Goal: Feedback & Contribution: Contribute content

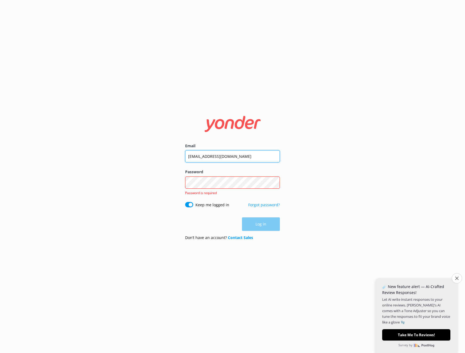
drag, startPoint x: 256, startPoint y: 158, endPoint x: 158, endPoint y: 161, distance: 97.7
click at [158, 161] on div "Email [EMAIL_ADDRESS][DOMAIN_NAME] Password Show password Password is required …" at bounding box center [232, 176] width 465 height 353
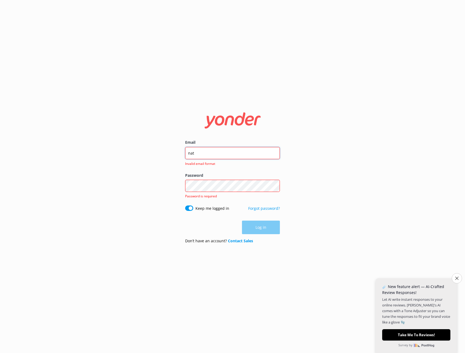
type input "nat"
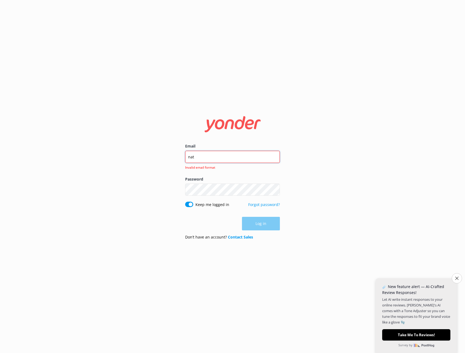
drag, startPoint x: 204, startPoint y: 157, endPoint x: 149, endPoint y: 140, distance: 58.2
click at [172, 158] on div "Email nat Invalid email format Password Show password Keep me logged in Forgot …" at bounding box center [232, 176] width 465 height 353
paste input "[EMAIL_ADDRESS][DOMAIN_NAME]"
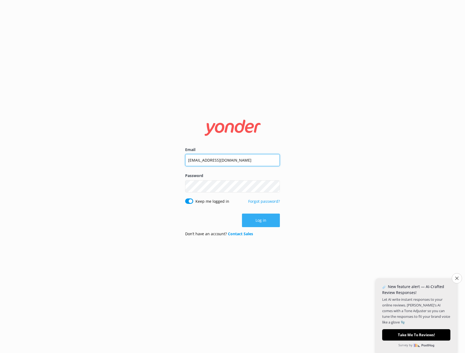
type input "[EMAIL_ADDRESS][DOMAIN_NAME]"
click at [259, 220] on button "Log in" at bounding box center [261, 220] width 38 height 14
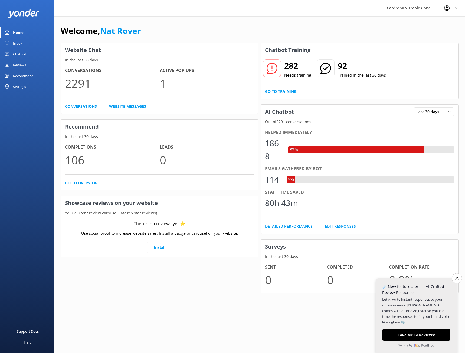
click at [81, 88] on p "2291" at bounding box center [112, 83] width 95 height 18
click at [84, 105] on link "Conversations" at bounding box center [81, 106] width 32 height 6
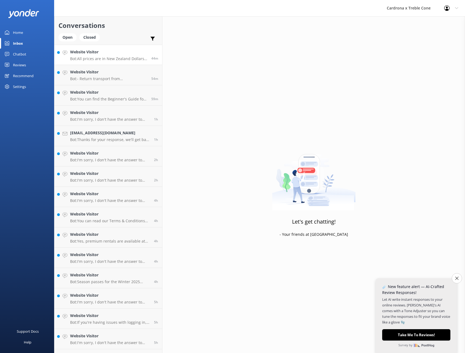
click at [97, 55] on h4 "Website Visitor" at bounding box center [108, 52] width 77 height 6
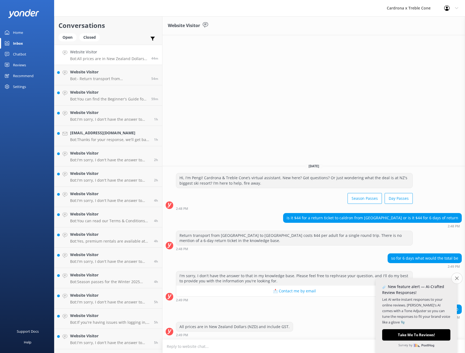
click at [456, 279] on icon "Close survey" at bounding box center [457, 278] width 4 height 4
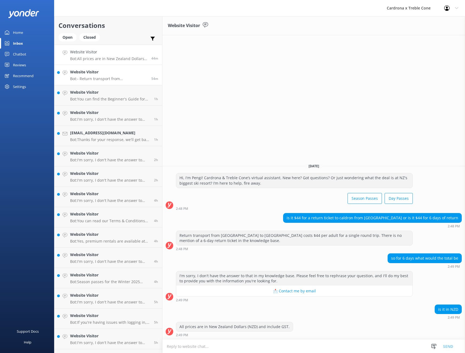
click at [101, 81] on p "Bot: - Return transport from [GEOGRAPHIC_DATA] costs $44 per adult (18+yrs), $3…" at bounding box center [108, 78] width 77 height 5
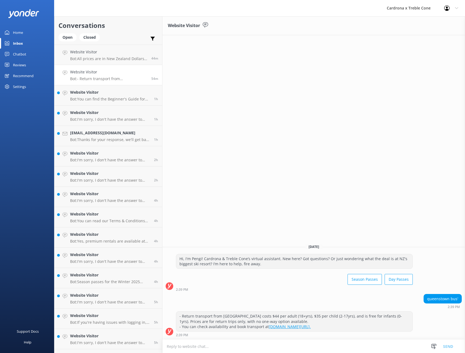
click at [21, 31] on div "Home" at bounding box center [18, 32] width 10 height 11
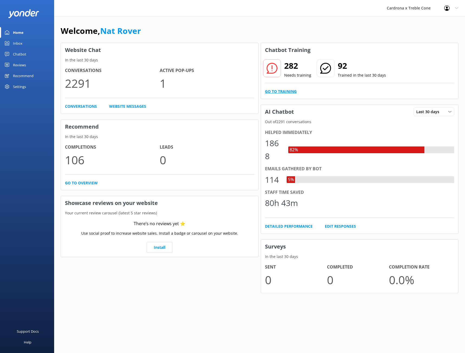
click at [284, 91] on link "Go to Training" at bounding box center [281, 91] width 32 height 6
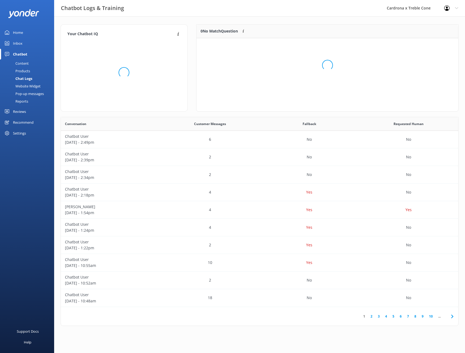
scroll to position [64, 258]
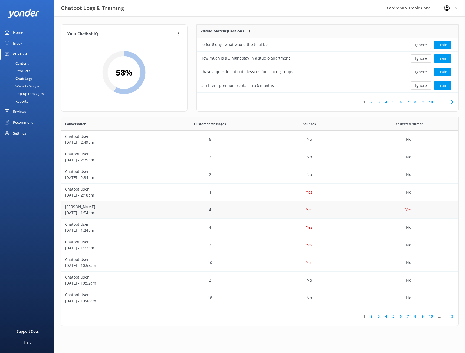
click at [148, 210] on p "[DATE] - 1:54pm" at bounding box center [110, 213] width 91 height 6
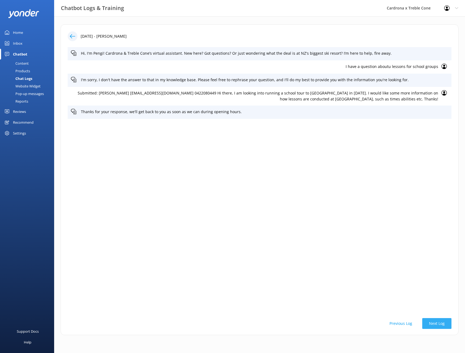
click at [434, 322] on button "Next Log" at bounding box center [436, 323] width 29 height 11
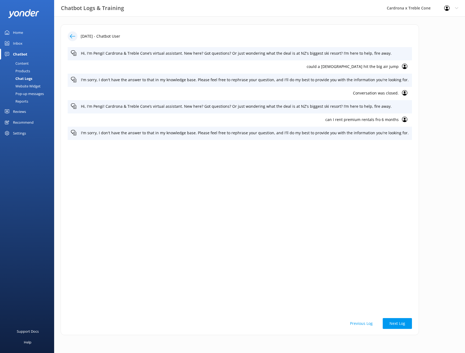
click at [79, 9] on h3 "Chatbot Logs & Training" at bounding box center [92, 8] width 63 height 9
click at [14, 31] on div "Home" at bounding box center [18, 32] width 10 height 11
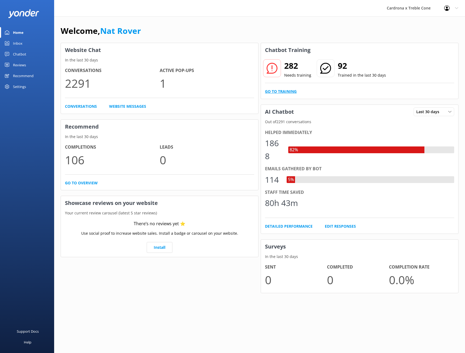
click at [287, 92] on link "Go to Training" at bounding box center [281, 91] width 32 height 6
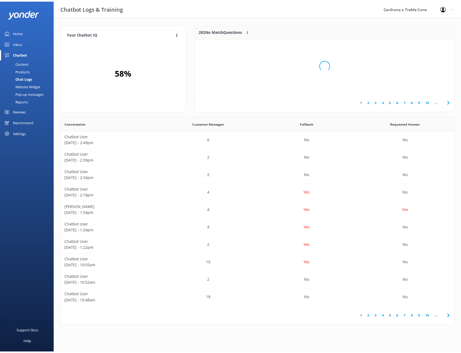
scroll to position [186, 393]
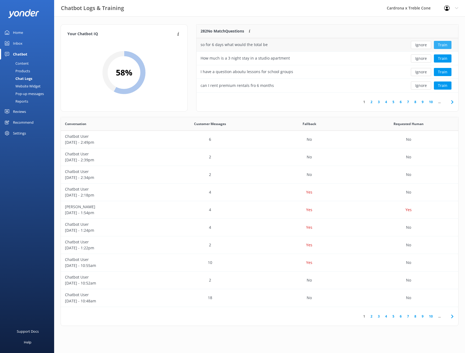
click at [441, 45] on button "Train" at bounding box center [442, 45] width 18 height 8
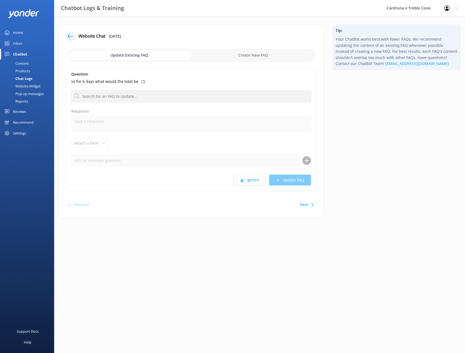
click at [141, 80] on icon at bounding box center [142, 81] width 3 height 3
click at [141, 81] on icon at bounding box center [142, 81] width 3 height 3
click at [140, 95] on input "text" at bounding box center [191, 96] width 240 height 12
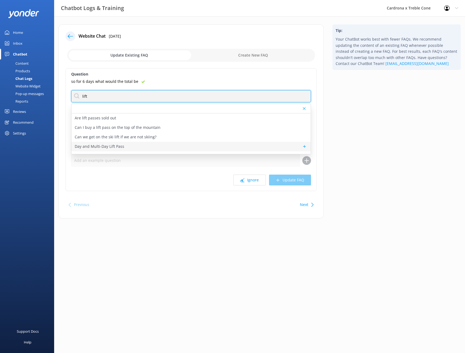
type input "lift"
click at [110, 146] on p "Day and Multi-Day Lift Pass" at bounding box center [99, 146] width 49 height 6
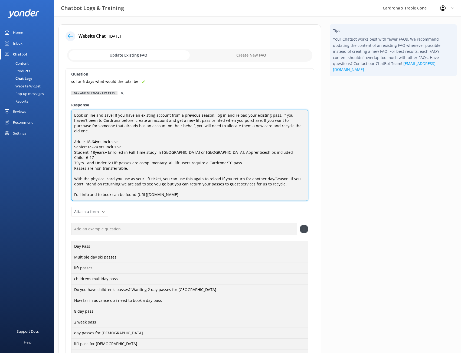
click at [214, 190] on textarea "Book online and save! If you have an existing account from a previous season, l…" at bounding box center [189, 155] width 237 height 91
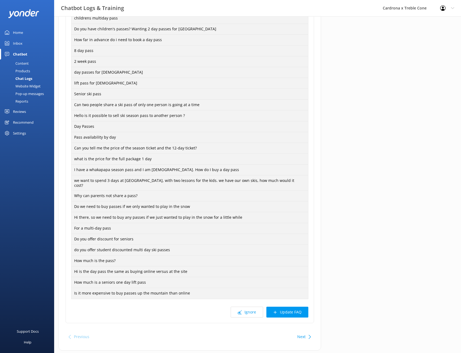
scroll to position [270, 0]
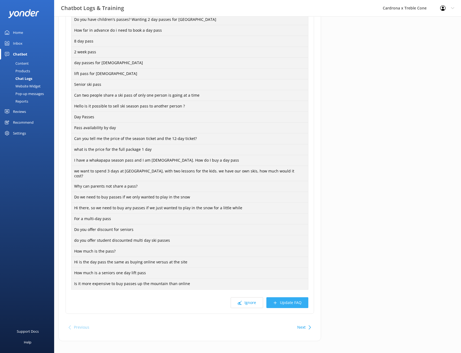
type textarea "Book online and save! If you have an existing account from a previous season, l…"
click at [287, 300] on button "Update FAQ" at bounding box center [287, 302] width 42 height 11
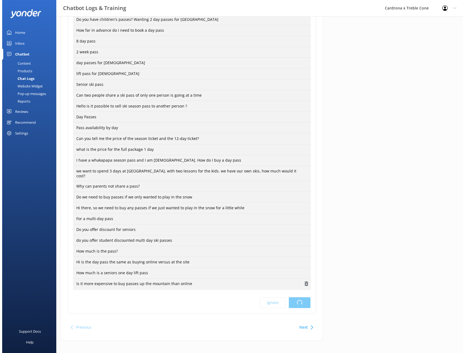
scroll to position [0, 0]
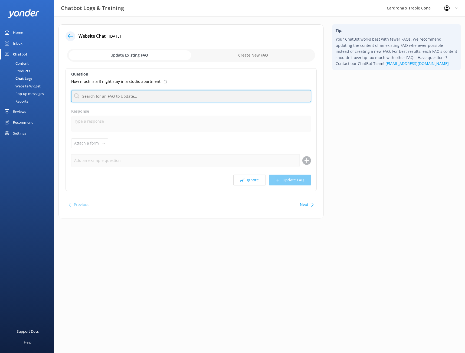
click at [153, 95] on input "text" at bounding box center [191, 96] width 240 height 12
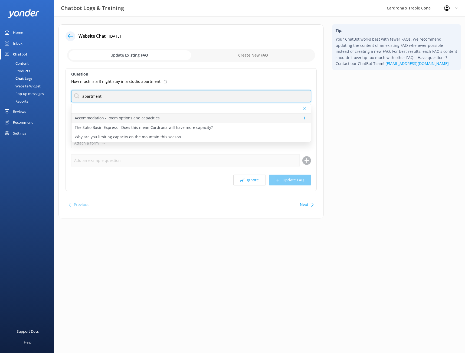
type input "apartment"
click at [147, 118] on p "Accommodation - Room options and capacities" at bounding box center [117, 118] width 85 height 6
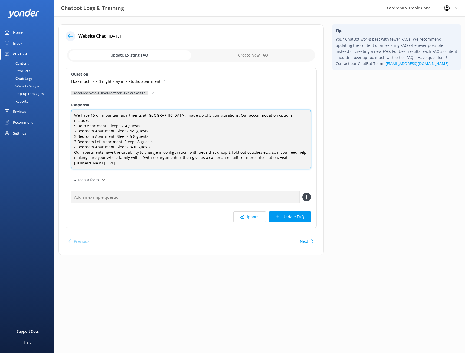
click at [165, 160] on textarea "We have 15 on-mountain apartments at [GEOGRAPHIC_DATA], made up of 3 configurat…" at bounding box center [191, 139] width 240 height 59
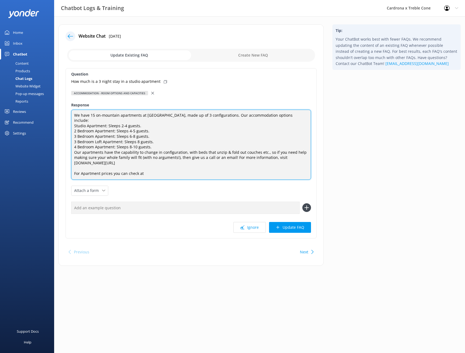
paste textarea "[URL][DOMAIN_NAME]"
type textarea "We have 15 on-mountain apartments at [GEOGRAPHIC_DATA], made up of 3 configurat…"
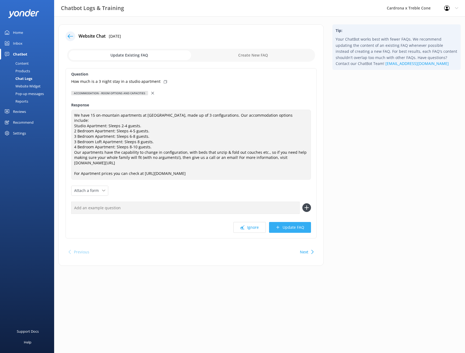
click at [282, 222] on button "Update FAQ" at bounding box center [290, 227] width 42 height 11
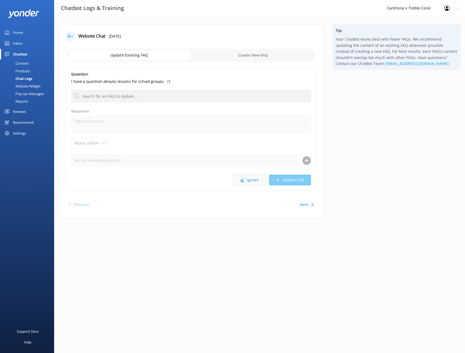
click at [257, 182] on button "Ignore" at bounding box center [249, 179] width 32 height 11
click at [253, 177] on button "Ignore" at bounding box center [249, 179] width 32 height 11
click at [250, 177] on button "Ignore" at bounding box center [249, 179] width 32 height 11
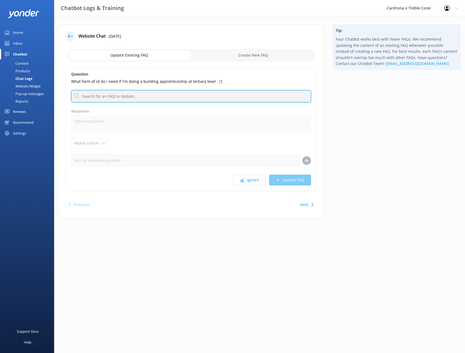
click at [123, 97] on input "text" at bounding box center [191, 96] width 240 height 12
click at [219, 82] on icon at bounding box center [220, 81] width 3 height 3
click at [219, 81] on icon at bounding box center [220, 81] width 3 height 3
click at [137, 94] on input "text" at bounding box center [191, 96] width 240 height 12
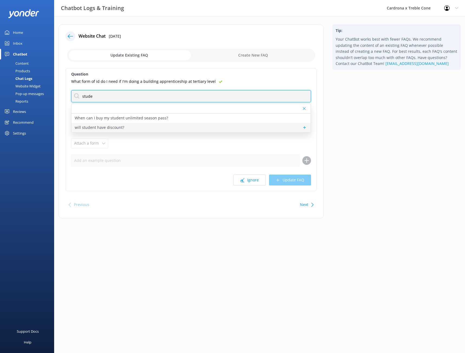
type input "stude"
click at [102, 130] on p "will student have discount?" at bounding box center [99, 127] width 49 height 6
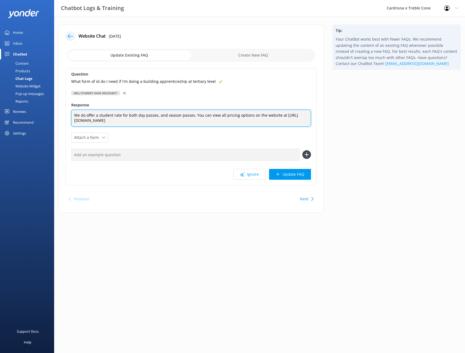
click at [170, 122] on textarea "We do offer a student rate for both day passes, and season passes. You can view…" at bounding box center [191, 118] width 240 height 17
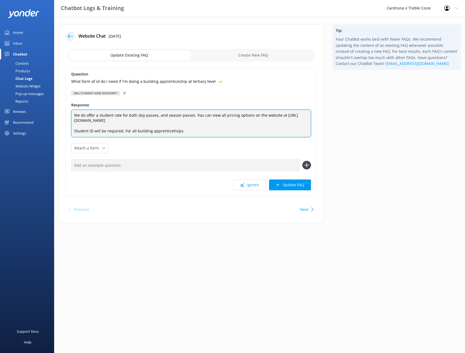
click at [170, 130] on textarea "We do offer a student rate for both day passes, and season passes. You can view…" at bounding box center [191, 124] width 240 height 28
click at [156, 131] on textarea "We do offer a student rate for both day passes, and season passes. You can view…" at bounding box center [191, 124] width 240 height 28
click at [184, 131] on textarea "We do offer a student rate for both day passes, and season passes. You can view…" at bounding box center [191, 124] width 240 height 28
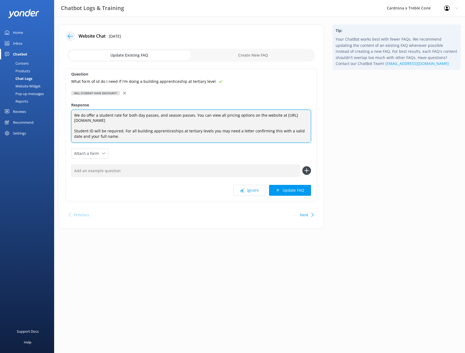
click at [246, 130] on textarea "We do offer a student rate for both day passes, and season passes. You can view…" at bounding box center [191, 126] width 240 height 33
click at [223, 130] on textarea "We do offer a student rate for both day passes, and season passes. You can view…" at bounding box center [191, 126] width 240 height 33
click at [245, 130] on textarea "We do offer a student rate for both day passes, and season passes. You can view…" at bounding box center [191, 126] width 240 height 33
click at [119, 136] on textarea "We do offer a student rate for both day passes, and season passes. You can view…" at bounding box center [191, 126] width 240 height 33
type textarea "We do offer a student rate for both day passes, and season passes. You can view…"
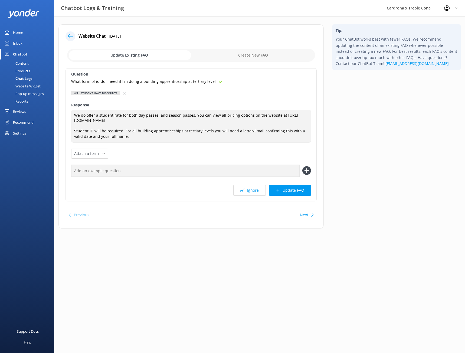
click at [290, 191] on button "Update FAQ" at bounding box center [290, 190] width 42 height 11
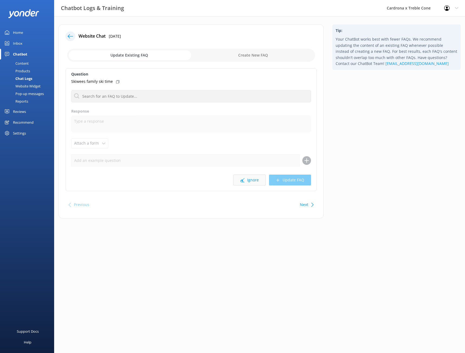
click at [249, 183] on button "Ignore" at bounding box center [249, 179] width 32 height 11
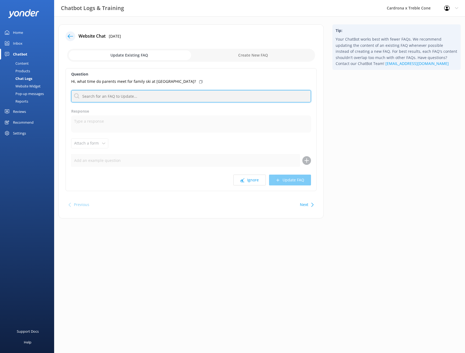
click at [164, 92] on input "text" at bounding box center [191, 96] width 240 height 12
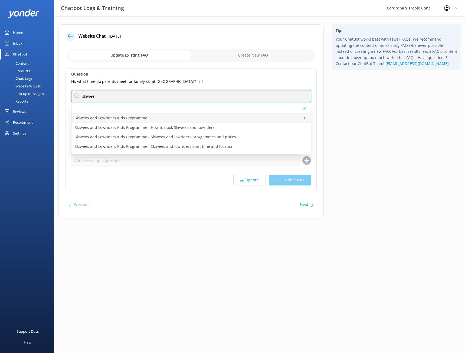
type input "skiwee"
click at [147, 120] on div "Skiwees and Lowriders Kids Programme" at bounding box center [190, 117] width 239 height 9
type textarea "Skiwees (skiers aged [DEMOGRAPHIC_DATA]-14yrs) and Lowriders (snowboarders aged…"
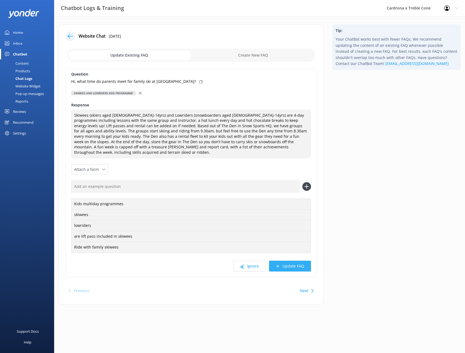
click at [284, 260] on button "Update FAQ" at bounding box center [290, 265] width 42 height 11
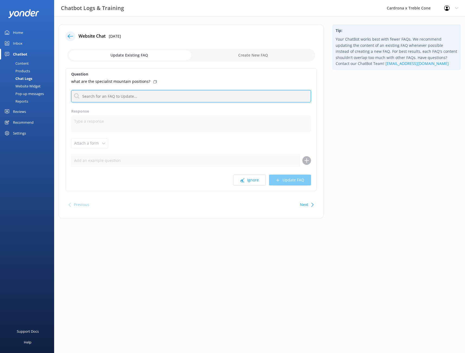
click at [143, 95] on input "text" at bounding box center [191, 96] width 240 height 12
click at [251, 179] on button "Ignore" at bounding box center [249, 179] width 32 height 11
click at [158, 91] on input "text" at bounding box center [191, 96] width 240 height 12
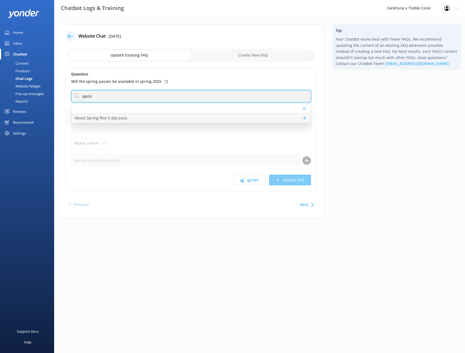
type input "sprin"
click at [126, 118] on div "About Spring flexi 5 day pass" at bounding box center [190, 117] width 239 height 9
type textarea "Spring Flexi 5 Day Passes are not available for Winter '25 at this moment in ti…"
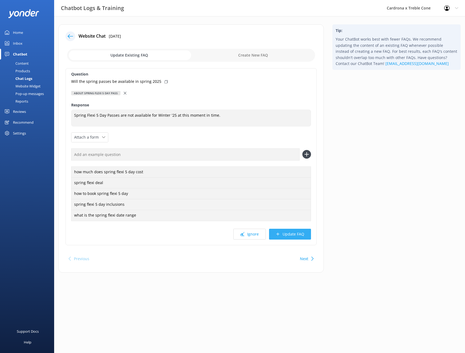
click at [286, 236] on button "Update FAQ" at bounding box center [290, 233] width 42 height 11
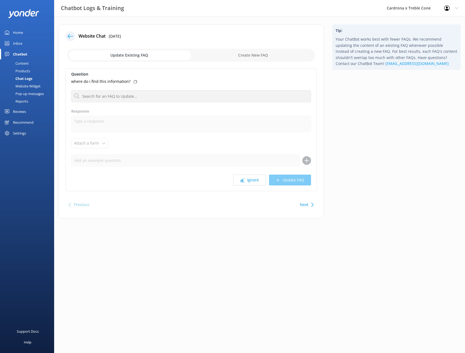
click at [123, 82] on p "where do i find this information?" at bounding box center [100, 81] width 59 height 6
click at [252, 180] on button "Ignore" at bounding box center [249, 179] width 32 height 11
click at [251, 180] on button "Ignore" at bounding box center [249, 179] width 32 height 11
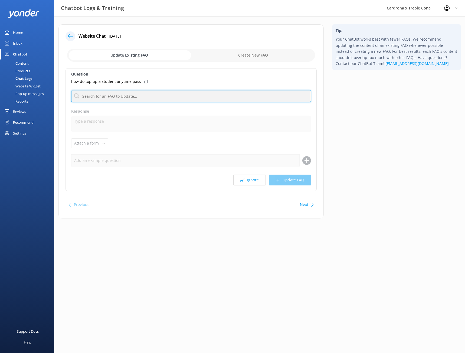
click at [134, 96] on input "text" at bounding box center [191, 96] width 240 height 12
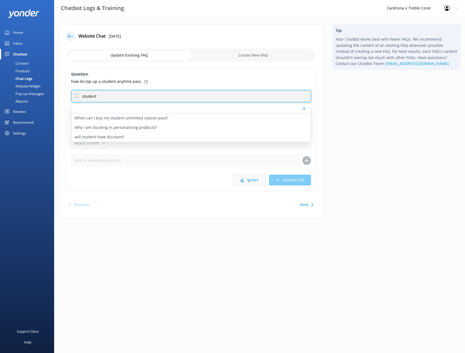
type input "student"
click at [252, 177] on button "Ignore" at bounding box center [249, 179] width 32 height 11
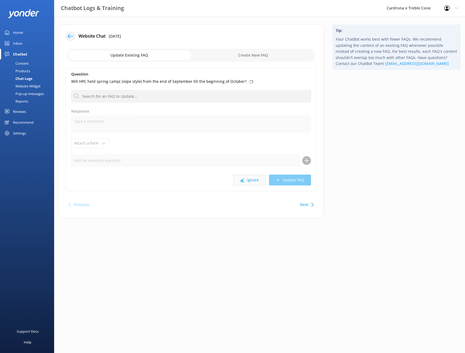
click at [249, 183] on button "Ignore" at bounding box center [249, 179] width 32 height 11
click at [255, 180] on button "Ignore" at bounding box center [249, 179] width 32 height 11
click at [130, 82] on p "can you look and check my booking is there please?" at bounding box center [117, 81] width 93 height 6
click at [251, 181] on button "Ignore" at bounding box center [249, 179] width 32 height 11
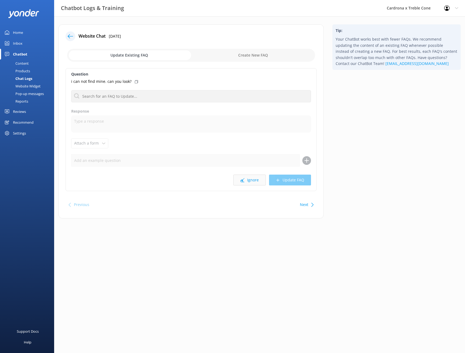
click at [248, 179] on button "Ignore" at bounding box center [249, 179] width 32 height 11
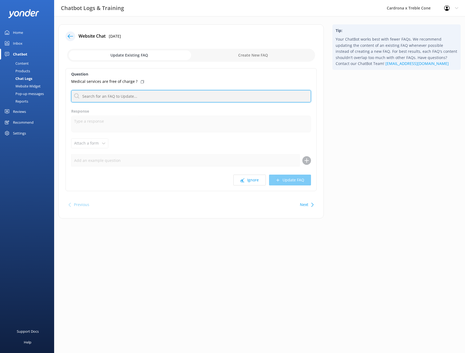
click at [133, 98] on input "text" at bounding box center [191, 96] width 240 height 12
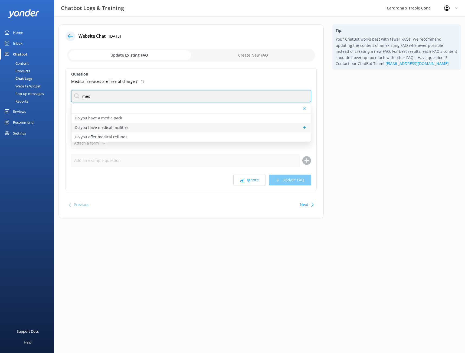
type input "med"
click at [106, 128] on p "Do you have medical facilities" at bounding box center [102, 127] width 54 height 6
type textarea "Cardrona and Treble Cone offer a range of medical facilities. We provide emerge…"
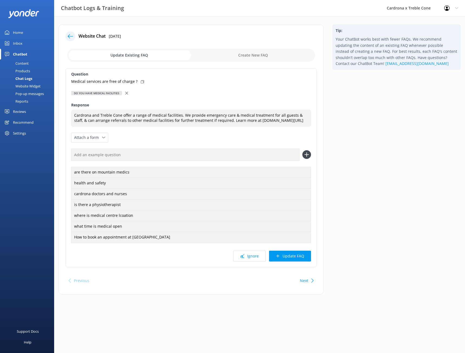
click at [280, 261] on button "Update FAQ" at bounding box center [290, 255] width 42 height 11
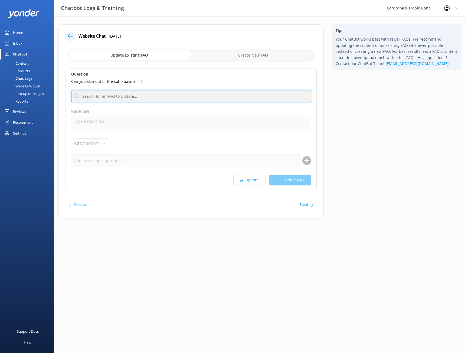
click at [118, 95] on input "text" at bounding box center [191, 96] width 240 height 12
type input "a"
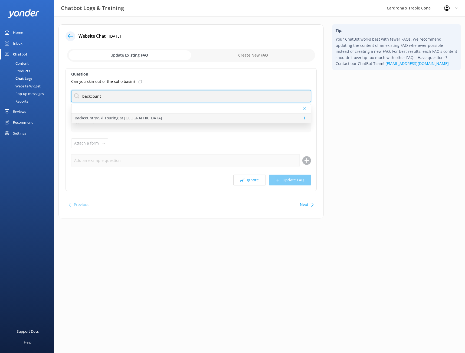
type input "backcount"
click at [126, 118] on p "Backcountry/Ski Touring at [GEOGRAPHIC_DATA]" at bounding box center [118, 118] width 87 height 6
type textarea "Backcountry Access Passes are available to purchase, allowing you three backcou…"
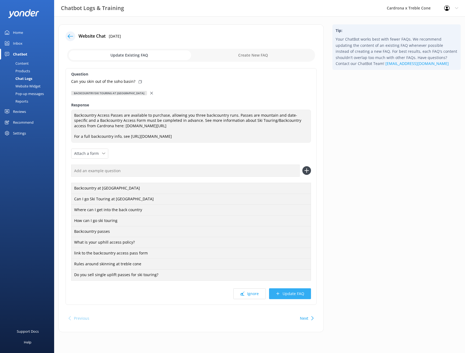
click at [288, 294] on button "Update FAQ" at bounding box center [290, 293] width 42 height 11
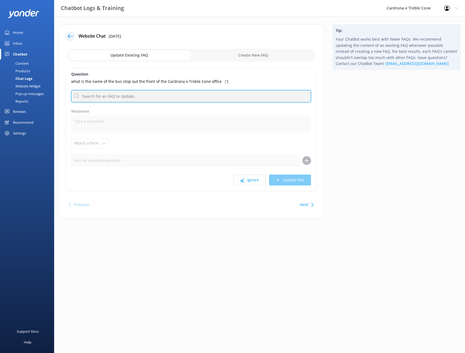
click at [105, 98] on input "text" at bounding box center [191, 96] width 240 height 12
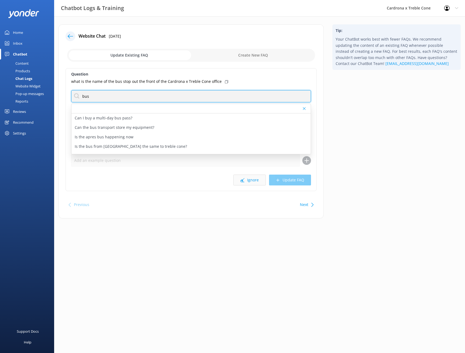
type input "bus"
click at [255, 180] on button "Ignore" at bounding box center [249, 179] width 32 height 11
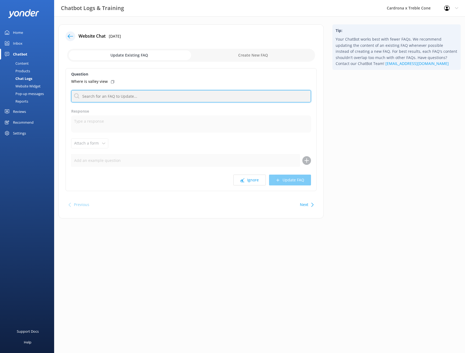
click at [148, 91] on input "text" at bounding box center [191, 96] width 240 height 12
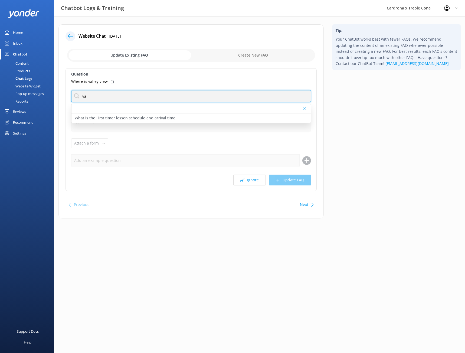
type input "v"
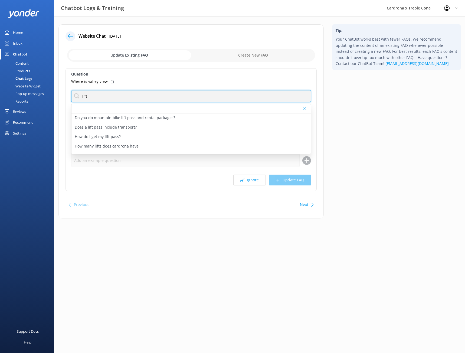
scroll to position [81, 0]
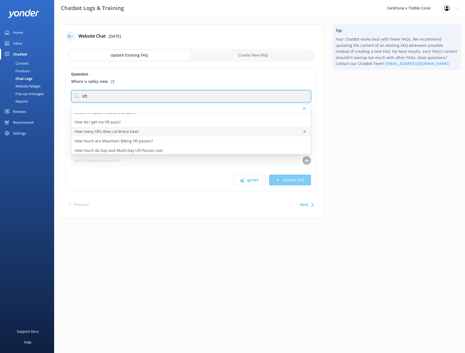
type input "lift"
click at [128, 135] on div "How many lifts does cardrona have" at bounding box center [190, 131] width 239 height 9
type textarea "Cardrona has a variety of lifts across the mountain: 1. [PERSON_NAME] Express C…"
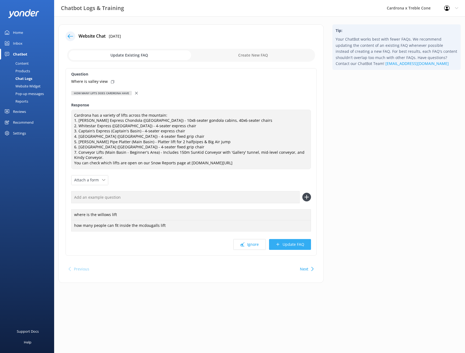
click at [282, 245] on button "Update FAQ" at bounding box center [290, 244] width 42 height 11
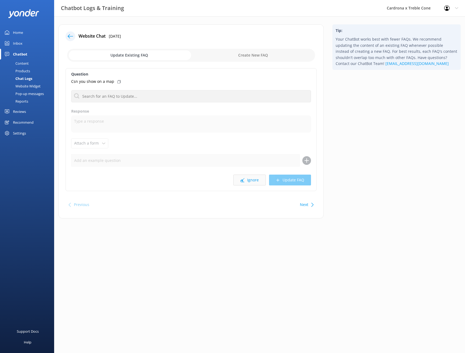
click at [251, 182] on button "Ignore" at bounding box center [249, 179] width 32 height 11
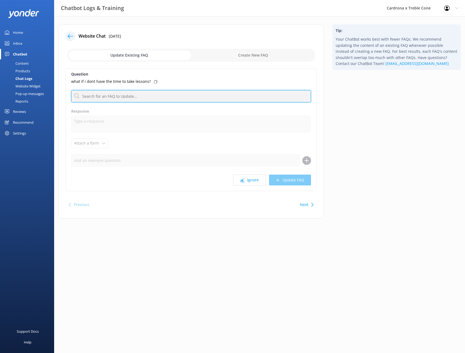
click at [144, 96] on input "text" at bounding box center [191, 96] width 240 height 12
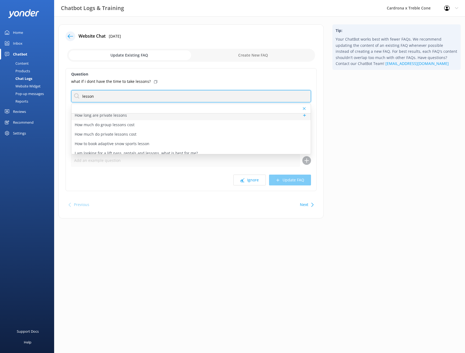
scroll to position [162, 0]
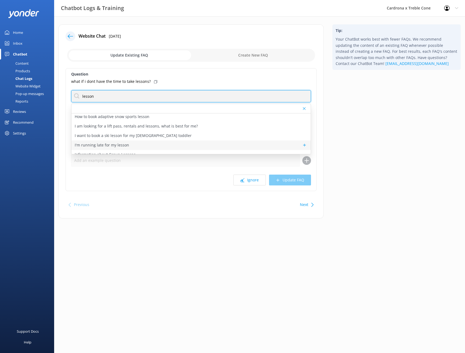
type input "lesson"
click at [127, 144] on p "I'm running late for my lesson" at bounding box center [102, 145] width 54 height 6
type textarea "If you're running late to a lesson, shoot the Snow Sports Reservations team an …"
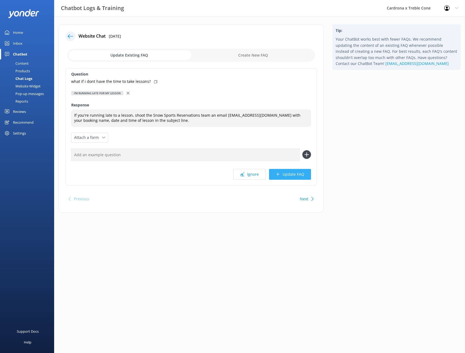
click at [285, 174] on button "Update FAQ" at bounding box center [290, 174] width 42 height 11
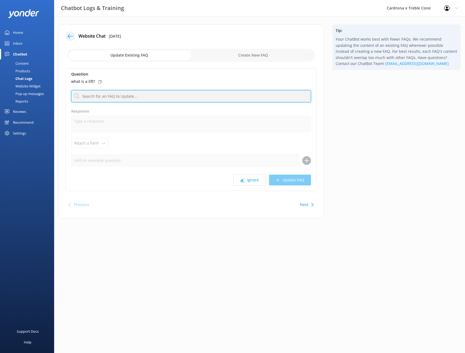
click at [105, 95] on input "text" at bounding box center [191, 96] width 240 height 12
type input "lift"
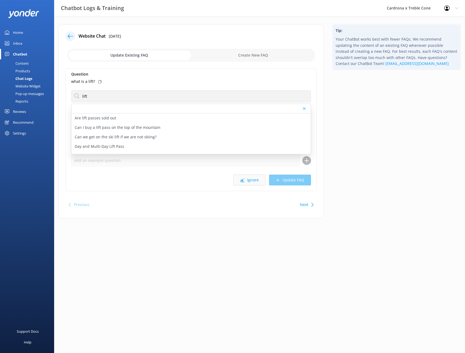
click at [256, 180] on button "Ignore" at bounding box center [249, 179] width 32 height 11
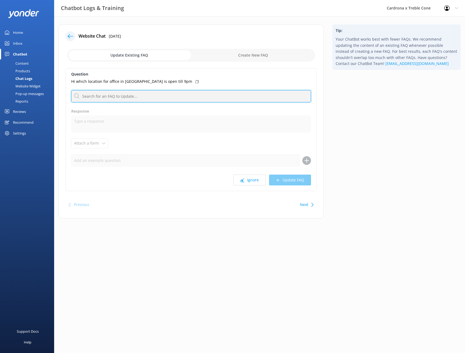
click at [129, 96] on input "text" at bounding box center [191, 96] width 240 height 12
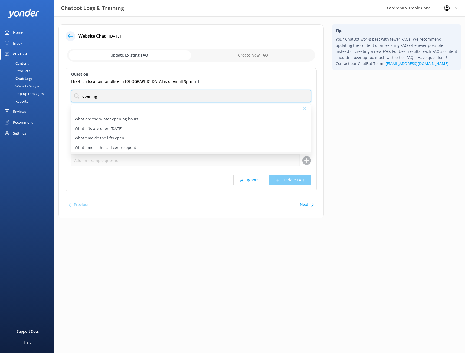
scroll to position [93, 0]
type input "opening"
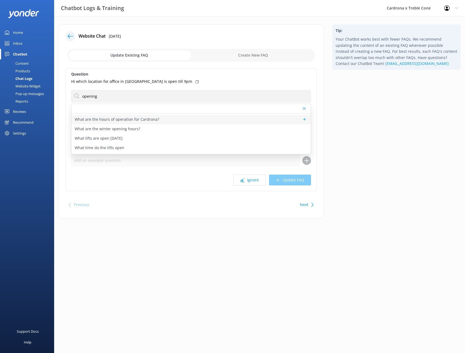
click at [131, 121] on p "What are the hours of operation for Cardrona?" at bounding box center [117, 119] width 84 height 6
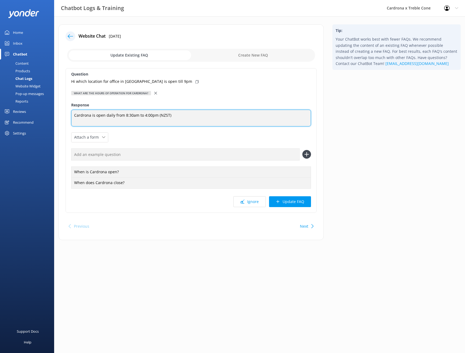
click at [175, 115] on textarea "Cardrona is open daily from 8:30am to 4:00pm (NZST)" at bounding box center [191, 118] width 240 height 17
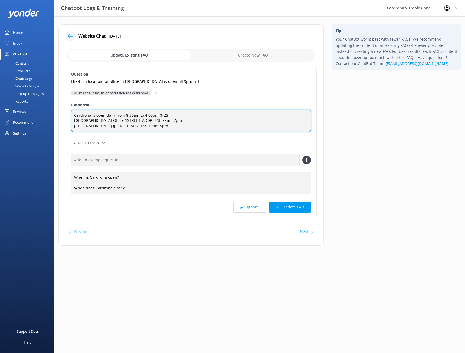
click at [148, 126] on textarea "Cardrona is open daily from 8:30am to 4:00pm (NZST) [GEOGRAPHIC_DATA] Office ([…" at bounding box center [191, 121] width 240 height 22
click at [146, 126] on textarea "Cardrona is open daily from 8:30am to 4:00pm (NZST) [GEOGRAPHIC_DATA] Office ([…" at bounding box center [191, 121] width 240 height 22
type textarea "Cardrona is open daily from 8:30am to 4:00pm (NZST) [GEOGRAPHIC_DATA] Office ([…"
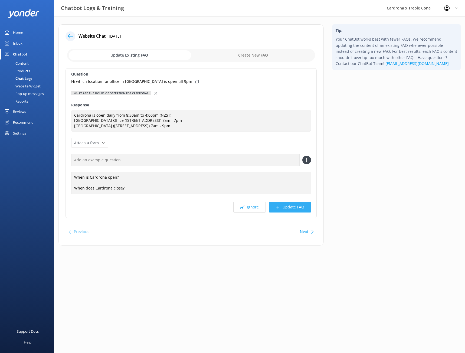
click at [297, 207] on button "Update FAQ" at bounding box center [290, 206] width 42 height 11
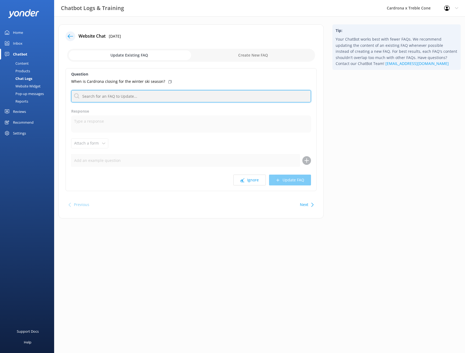
click at [107, 97] on input "text" at bounding box center [191, 96] width 240 height 12
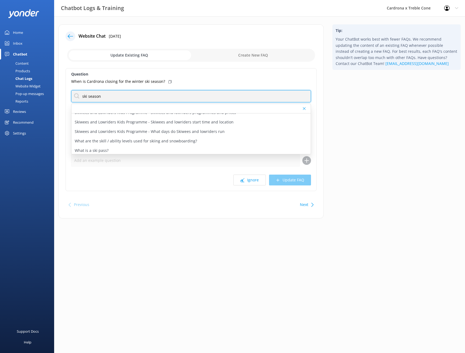
scroll to position [158, 0]
type input "s"
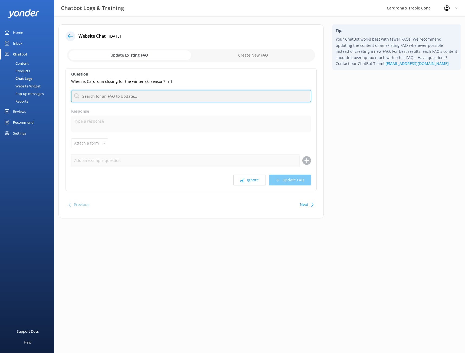
scroll to position [0, 0]
type input "e"
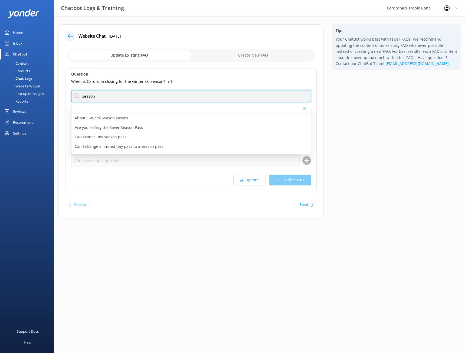
click at [117, 101] on input "season" at bounding box center [191, 96] width 240 height 12
type input "s"
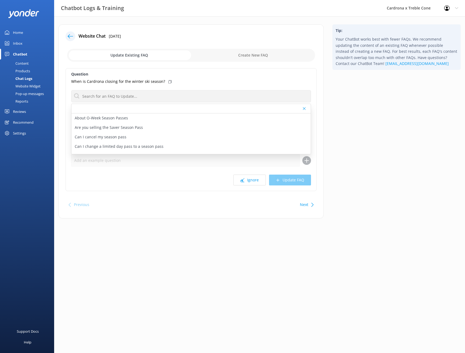
click at [24, 79] on div "Chat Logs" at bounding box center [17, 79] width 29 height 8
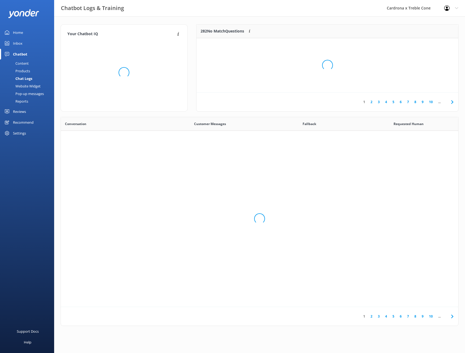
scroll to position [186, 393]
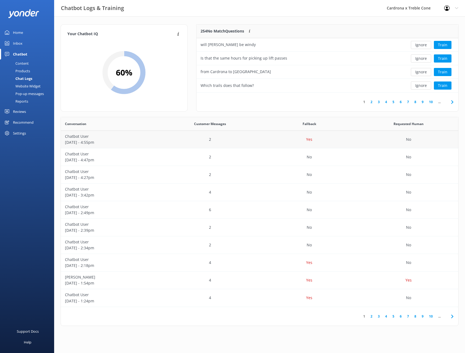
click at [123, 141] on p "[DATE] - 4:55pm" at bounding box center [110, 142] width 91 height 6
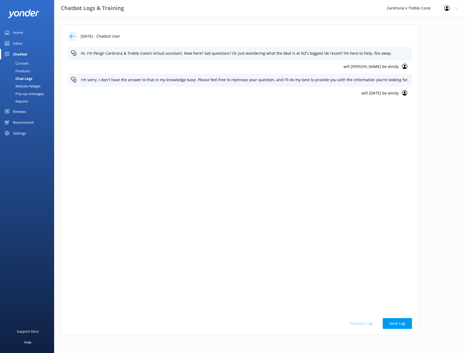
click at [352, 93] on p "will [DATE] be windy" at bounding box center [234, 93] width 327 height 6
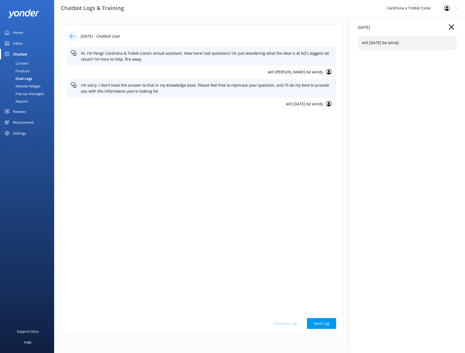
click at [418, 71] on div "[DATE] will [DATE] be windy" at bounding box center [406, 184] width 115 height 336
click at [452, 28] on use "button" at bounding box center [450, 26] width 5 height 5
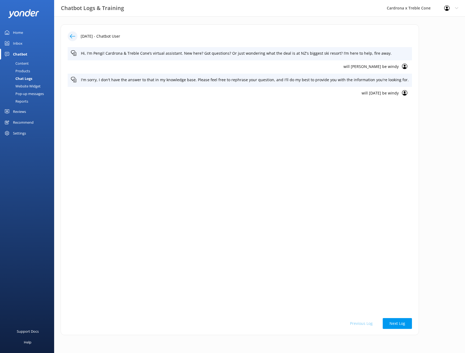
click at [373, 125] on div "Hi, I'm Pengi! Cardrona & Treble Cone’s virtual assistant. New here? Got questi…" at bounding box center [240, 179] width 344 height 265
click at [372, 112] on div "Hi, I'm Pengi! Cardrona & Treble Cone’s virtual assistant. New here? Got questi…" at bounding box center [240, 179] width 344 height 265
click at [357, 95] on p "will [DATE] be windy" at bounding box center [234, 93] width 327 height 6
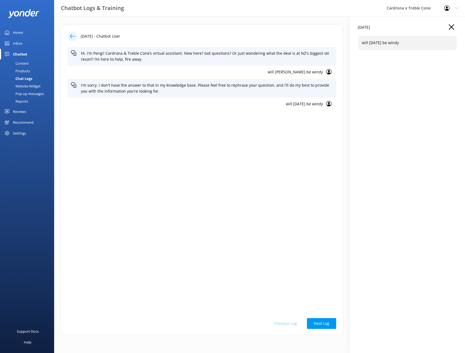
click at [386, 62] on div "[DATE] will [DATE] be windy" at bounding box center [406, 184] width 115 height 336
click at [449, 27] on icon "button" at bounding box center [450, 26] width 5 height 5
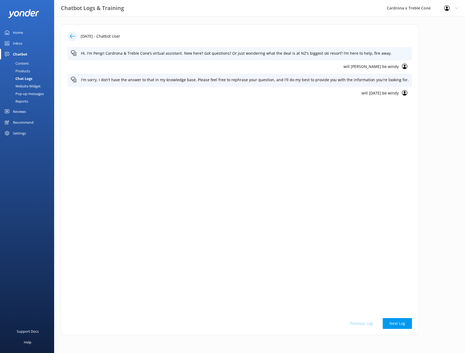
click at [20, 81] on div "Chat Logs" at bounding box center [17, 79] width 29 height 8
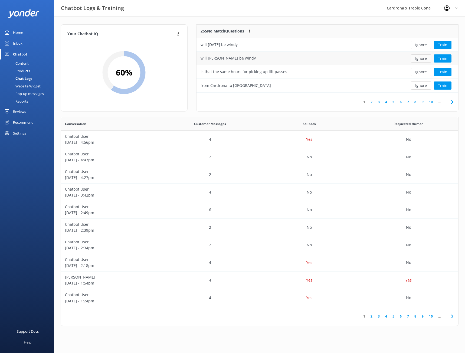
click at [420, 57] on button "Ignore" at bounding box center [420, 58] width 20 height 8
click at [423, 44] on button "Ignore" at bounding box center [420, 45] width 20 height 8
click at [244, 47] on div "Is that the same hours for picking up lift passes" at bounding box center [243, 45] width 87 height 6
click at [262, 42] on div "Is that the same hours for picking up lift passes" at bounding box center [243, 45] width 87 height 6
click at [424, 59] on button "Ignore" at bounding box center [420, 58] width 20 height 8
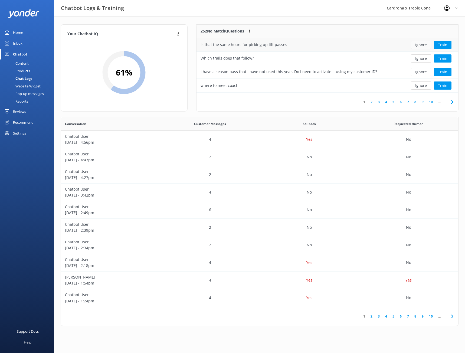
click at [421, 47] on button "Ignore" at bounding box center [420, 45] width 20 height 8
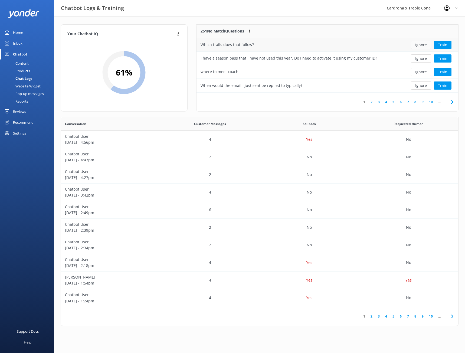
click at [420, 47] on button "Ignore" at bounding box center [420, 45] width 20 height 8
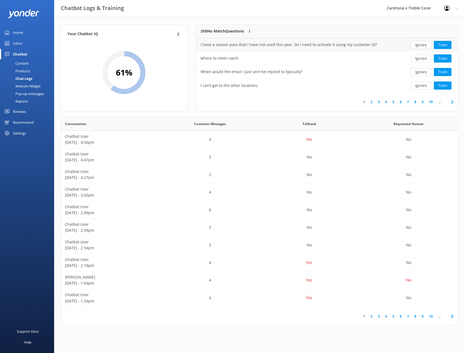
click at [322, 45] on div "I have a season pass that I have not used this year. Do I need to activate it u…" at bounding box center [288, 45] width 176 height 6
click at [224, 43] on div "I have a season pass that I have not used this year. Do I need to activate it u…" at bounding box center [288, 45] width 176 height 6
click at [439, 45] on button "Train" at bounding box center [442, 45] width 18 height 8
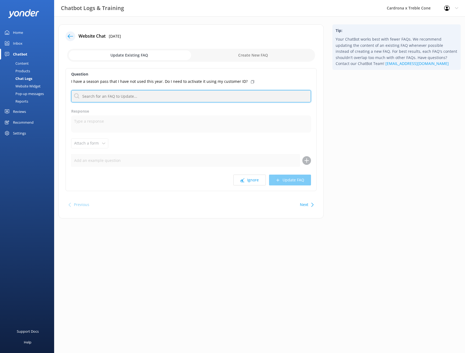
click at [111, 100] on input "text" at bounding box center [191, 96] width 240 height 12
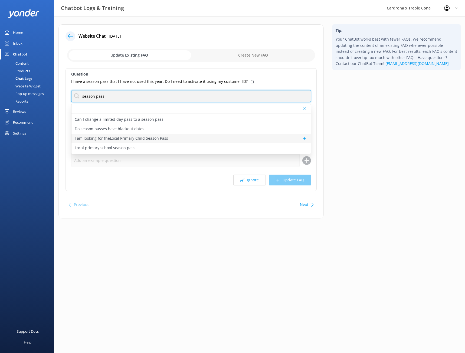
scroll to position [54, 0]
type input "season pass"
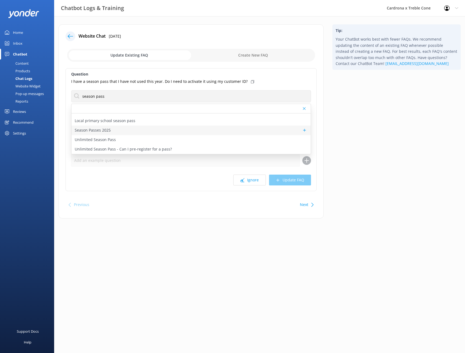
click at [111, 130] on div "Season Passes 2025" at bounding box center [190, 129] width 239 height 9
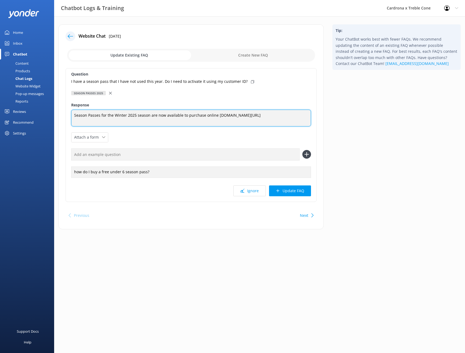
click at [304, 116] on textarea "Season Passes for the Winter 2025 season are now available to purchase online […" at bounding box center [191, 118] width 240 height 17
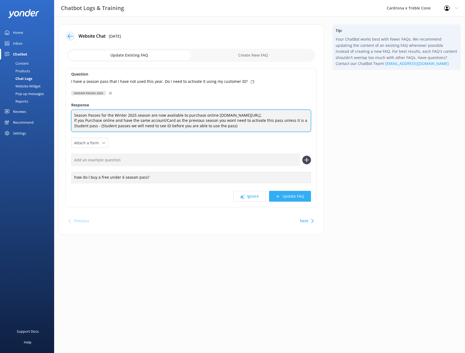
type textarea "Season Passes for the Winter 2025 season are now available to purchase online […"
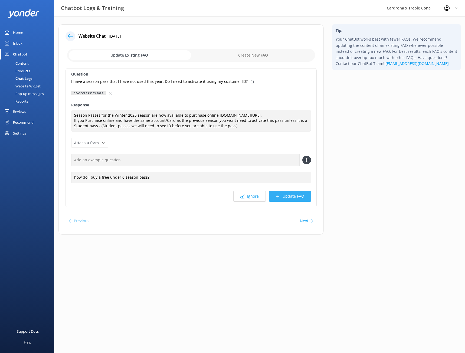
click at [281, 197] on button "Update FAQ" at bounding box center [290, 196] width 42 height 11
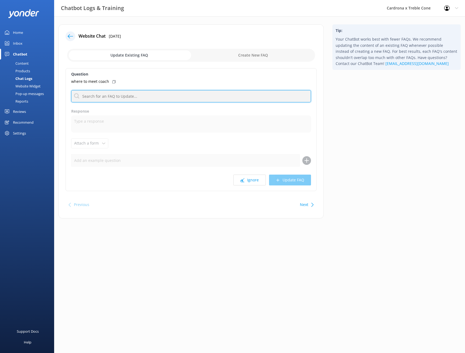
click at [140, 98] on input "text" at bounding box center [191, 96] width 240 height 12
type input "c"
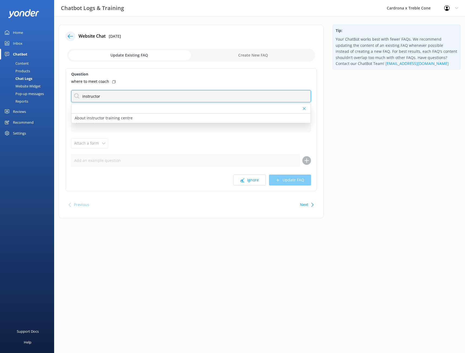
click at [115, 92] on input "instructor" at bounding box center [191, 96] width 240 height 12
type input "i"
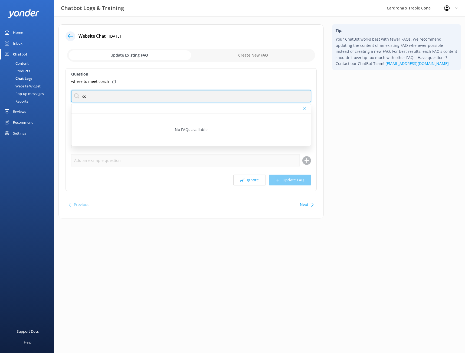
type input "c"
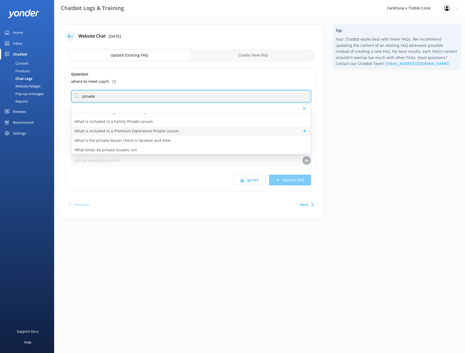
scroll to position [73, 0]
type input "private"
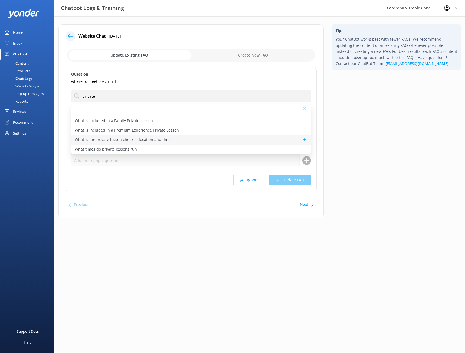
click at [150, 141] on p "What is the private lesson check in location and time" at bounding box center [123, 140] width 96 height 6
type textarea "If you're booked for a Private [PERSON_NAME], please head to the meeting spot t…"
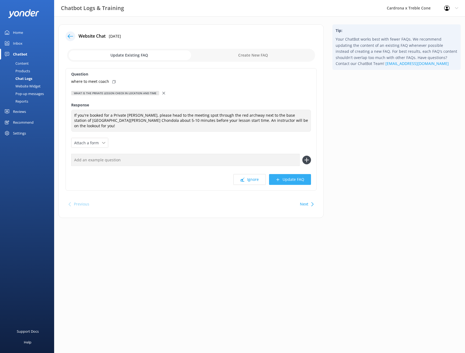
click at [289, 176] on button "Update FAQ" at bounding box center [290, 179] width 42 height 11
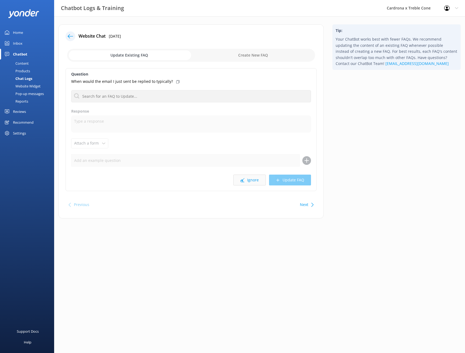
click at [255, 179] on button "Ignore" at bounding box center [249, 179] width 32 height 11
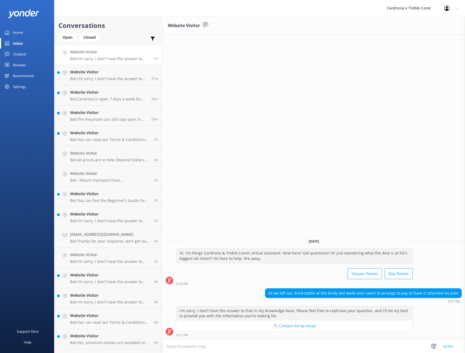
click at [261, 343] on textarea at bounding box center [313, 345] width 302 height 13
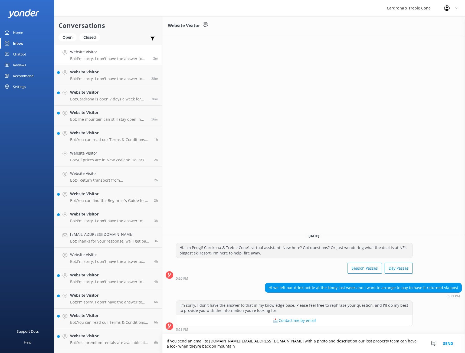
click at [174, 345] on textarea "If you send an email to [DOMAIN_NAME][EMAIL_ADDRESS][DOMAIN_NAME] with a photo …" at bounding box center [313, 343] width 302 height 19
type textarea "If you send an email to [DOMAIN_NAME][EMAIL_ADDRESS][DOMAIN_NAME] with a photo …"
click at [446, 342] on button "Send" at bounding box center [448, 343] width 20 height 19
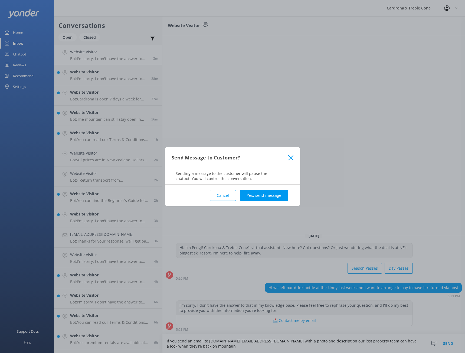
drag, startPoint x: 250, startPoint y: 196, endPoint x: 266, endPoint y: 206, distance: 18.7
click at [250, 196] on button "Yes, send message" at bounding box center [264, 195] width 48 height 11
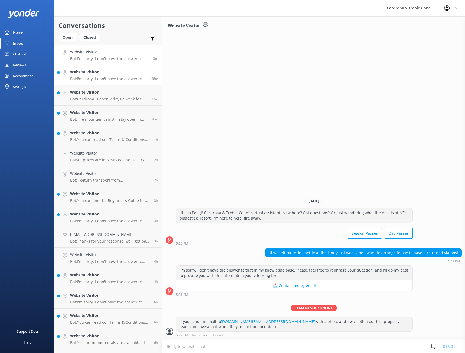
click at [92, 75] on h4 "Website Visitor" at bounding box center [108, 72] width 77 height 6
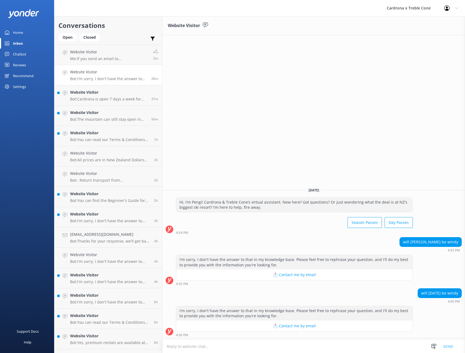
click at [222, 346] on textarea at bounding box center [313, 345] width 302 height 13
click at [113, 98] on p "Bot: Cardrona is open 7 days a week for Winter '25 from [DATE] to [DATE], with …" at bounding box center [108, 99] width 77 height 5
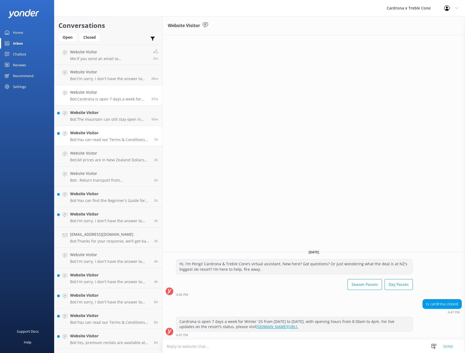
click at [111, 138] on p "Bot: You can read our Terms & Conditions regarding refunds at [DOMAIN_NAME][URL…" at bounding box center [110, 139] width 80 height 5
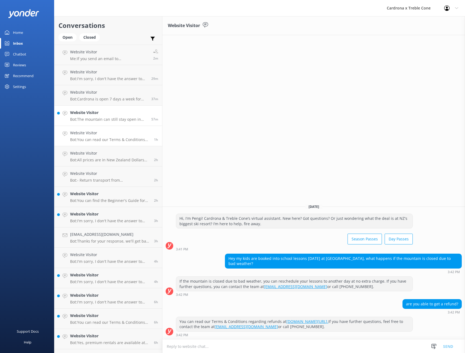
click at [101, 120] on p "Bot: The mountain can still stay open in adverse weather conditions, including …" at bounding box center [108, 119] width 77 height 5
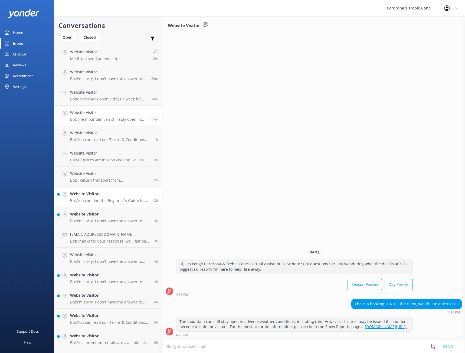
click at [107, 200] on p "Bot: You can find the Beginner's Guide for your first time on the mountain at t…" at bounding box center [110, 200] width 80 height 5
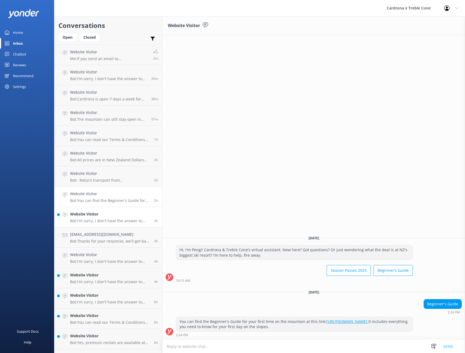
click at [95, 220] on p "Bot: I'm sorry, I don't have the answer to that in my knowledge base. Please fe…" at bounding box center [110, 220] width 80 height 5
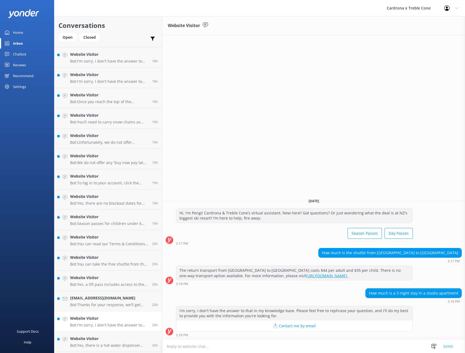
scroll to position [930, 0]
click at [114, 318] on link "Website Visitor Thanks Reply 21h" at bounding box center [108, 321] width 108 height 20
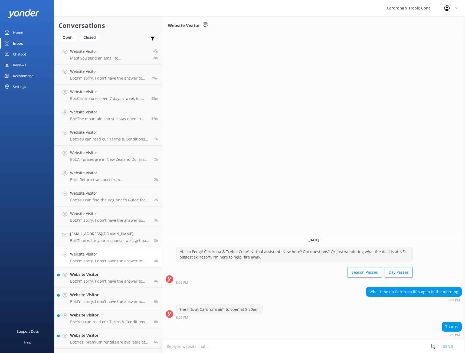
scroll to position [0, 0]
click at [99, 60] on p "Me: If you send an email to [DOMAIN_NAME][EMAIL_ADDRESS][DOMAIN_NAME] with a ph…" at bounding box center [109, 58] width 79 height 5
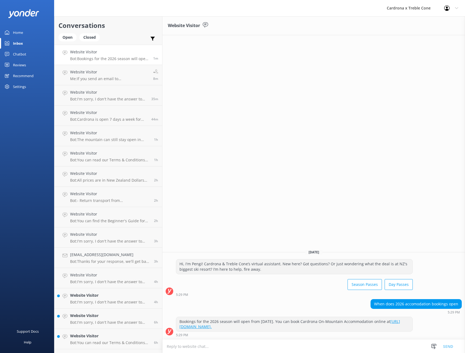
click at [102, 58] on p "Bot: Bookings for the 2026 season will open from [DATE]. You can book Cardrona …" at bounding box center [109, 58] width 79 height 5
click at [107, 75] on h4 "Website Visitor" at bounding box center [108, 72] width 77 height 6
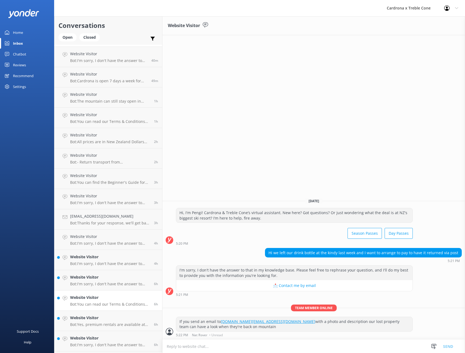
scroll to position [54, 0]
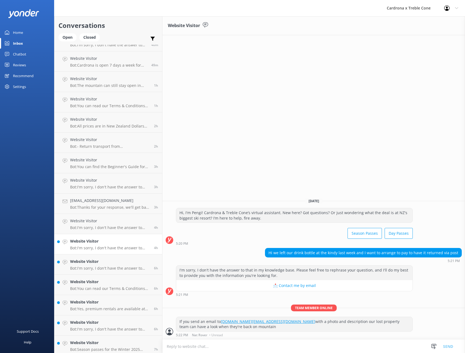
click at [100, 247] on p "Bot: I'm sorry, I don't have the answer to that in my knowledge base. Please fe…" at bounding box center [110, 247] width 80 height 5
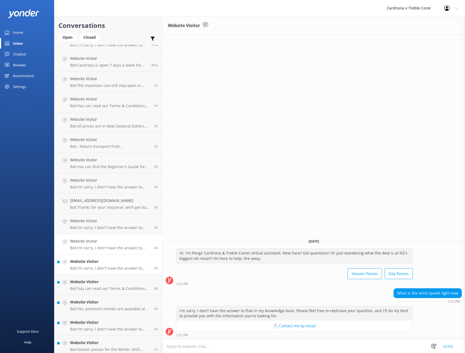
click at [97, 267] on p "Bot: I'm sorry, I don't have the answer to that in my knowledge base. Please fe…" at bounding box center [110, 268] width 80 height 5
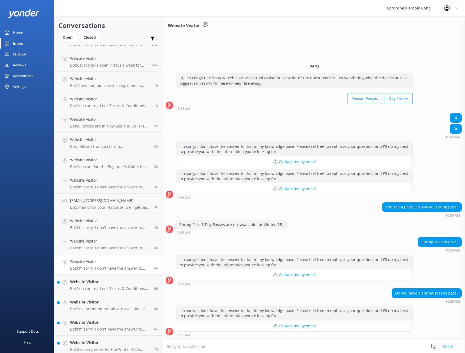
click at [20, 31] on div "Home" at bounding box center [18, 32] width 10 height 11
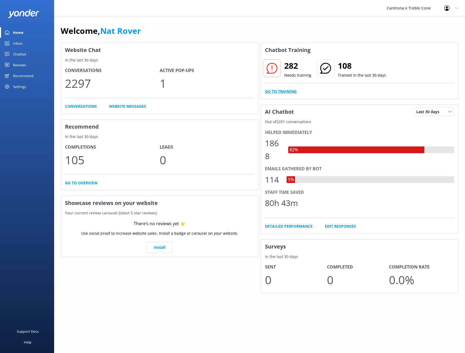
click at [280, 92] on link "Go to Training" at bounding box center [281, 91] width 32 height 6
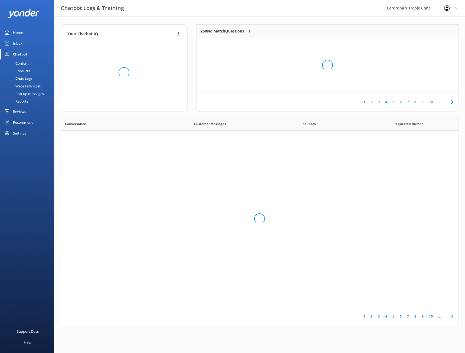
scroll to position [186, 393]
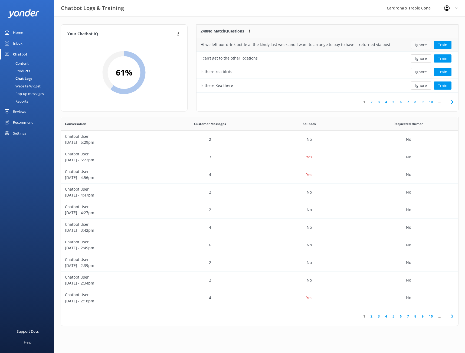
click at [423, 45] on button "Ignore" at bounding box center [420, 45] width 20 height 8
click at [441, 57] on button "Train" at bounding box center [442, 58] width 18 height 8
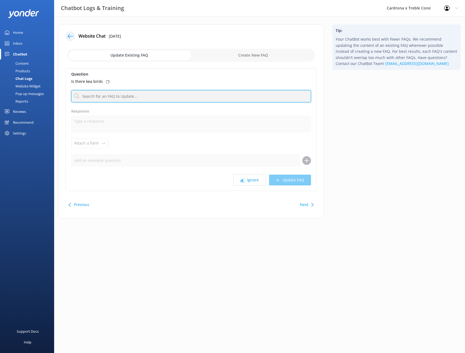
click at [110, 97] on input "text" at bounding box center [191, 96] width 240 height 12
type input "k"
click at [249, 175] on button "Ignore" at bounding box center [249, 179] width 32 height 11
click at [251, 179] on button "Ignore" at bounding box center [249, 179] width 32 height 11
click at [115, 94] on input "text" at bounding box center [191, 96] width 240 height 12
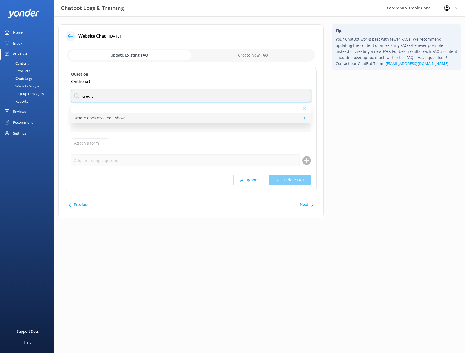
type input "credit"
click at [117, 115] on p "where does my credit show" at bounding box center [100, 118] width 50 height 6
type textarea "When you go to check out, you have an option to use your Cardrona $, and that i…"
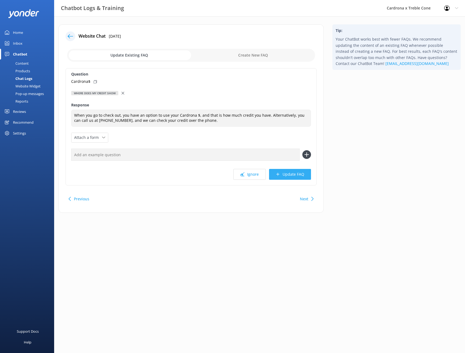
click at [287, 174] on button "Update FAQ" at bounding box center [290, 174] width 42 height 11
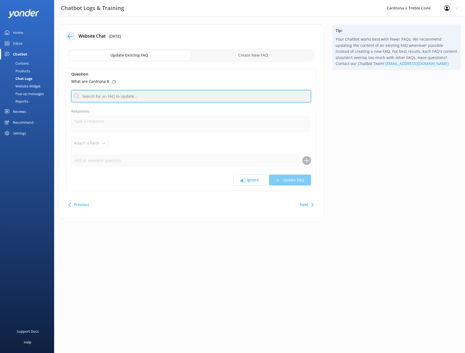
click at [110, 96] on input "text" at bounding box center [191, 96] width 240 height 12
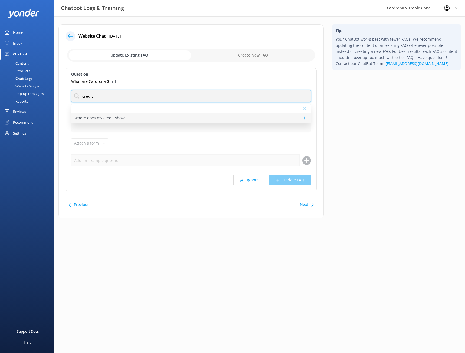
type input "credit"
click at [120, 119] on p "where does my credit show" at bounding box center [100, 118] width 50 height 6
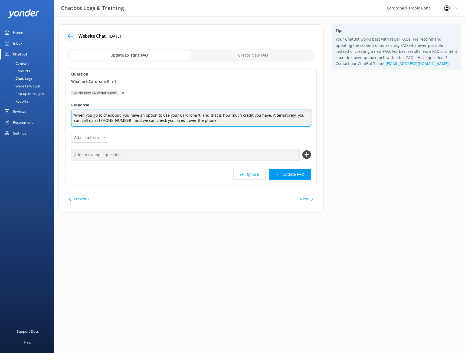
click at [210, 120] on textarea "When you go to check out, you have an option to use your Cardrona $, and that i…" at bounding box center [191, 118] width 240 height 17
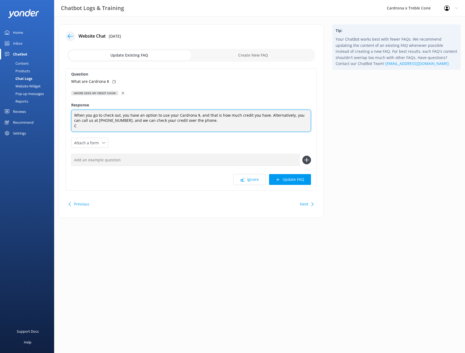
scroll to position [0, 0]
type textarea "When you go to check out, you have an option to use your Cardrona $, and that i…"
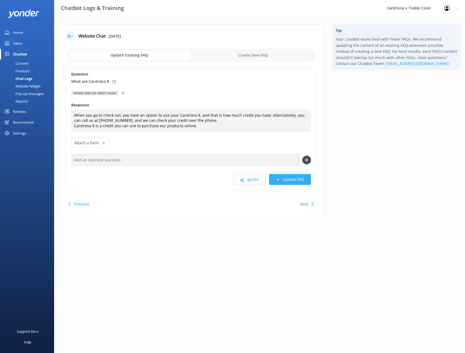
click at [284, 181] on button "Update FAQ" at bounding box center [290, 179] width 42 height 11
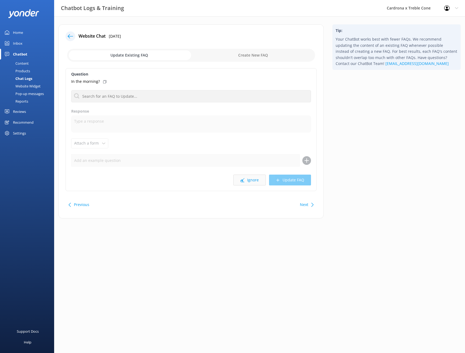
click at [250, 178] on button "Ignore" at bounding box center [249, 179] width 32 height 11
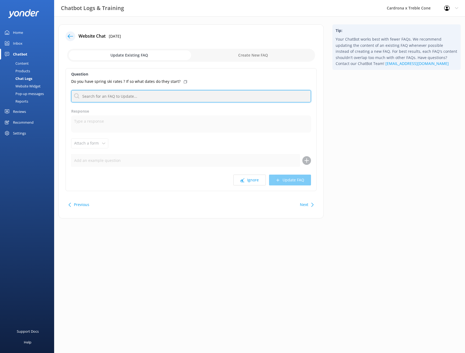
click at [148, 99] on input "text" at bounding box center [191, 96] width 240 height 12
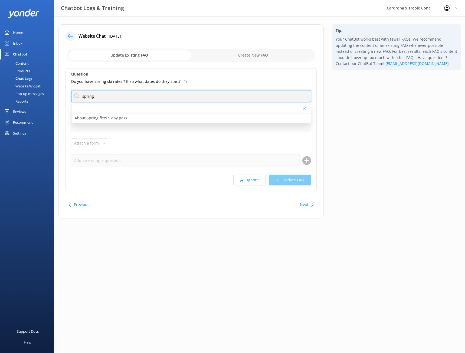
type input "spring"
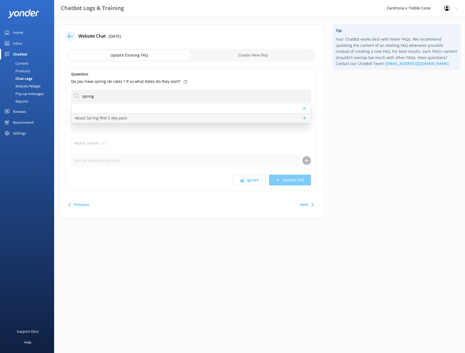
click at [140, 117] on div "About Spring flexi 5 day pass" at bounding box center [190, 117] width 239 height 9
type textarea "Spring Flexi 5 Day Passes are not available for Winter '25 at this moment in ti…"
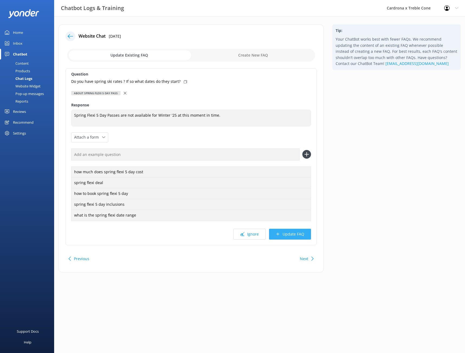
click at [295, 235] on button "Update FAQ" at bounding box center [290, 233] width 42 height 11
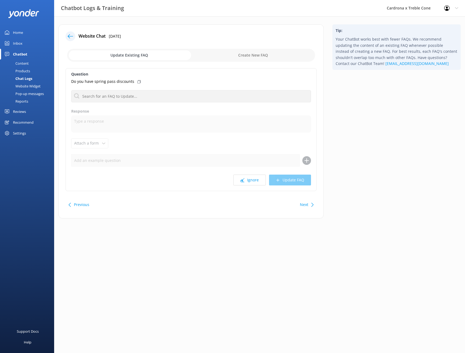
click at [26, 79] on div "Chat Logs" at bounding box center [17, 79] width 29 height 8
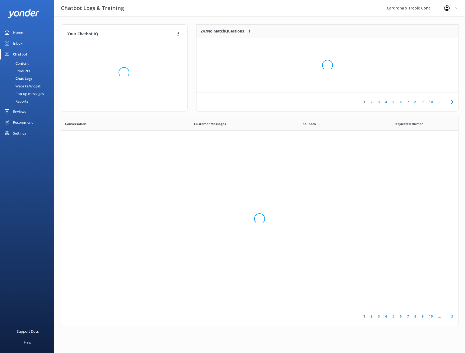
scroll to position [186, 393]
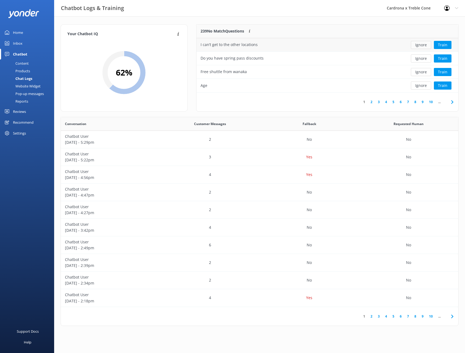
click at [421, 44] on button "Ignore" at bounding box center [420, 45] width 20 height 8
click at [275, 61] on div "Free shuttle from wanaka" at bounding box center [299, 59] width 207 height 14
click at [442, 58] on button "Train" at bounding box center [442, 58] width 18 height 8
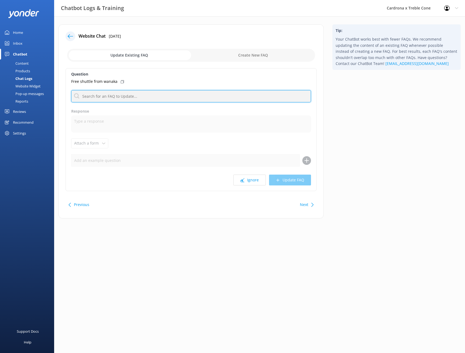
click at [109, 97] on input "text" at bounding box center [191, 96] width 240 height 12
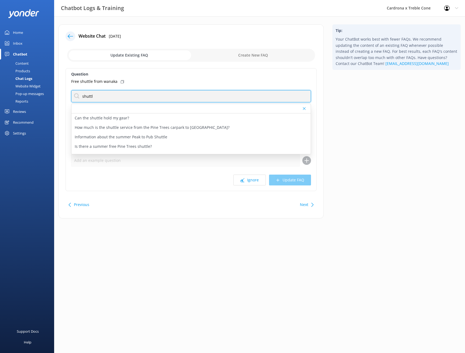
type input "shuttle"
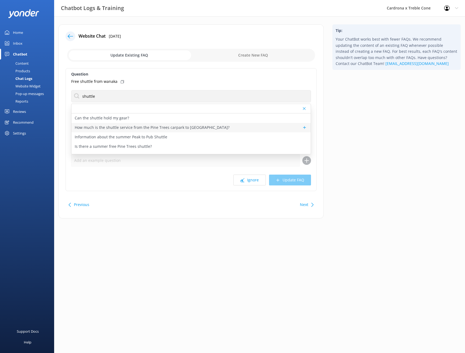
click at [159, 128] on p "How much is the shuttle service from the Pine Trees carpark to [GEOGRAPHIC_DATA…" at bounding box center [152, 127] width 155 height 6
type textarea "The shuttle service from the [GEOGRAPHIC_DATA] to the top of [GEOGRAPHIC_DATA] …"
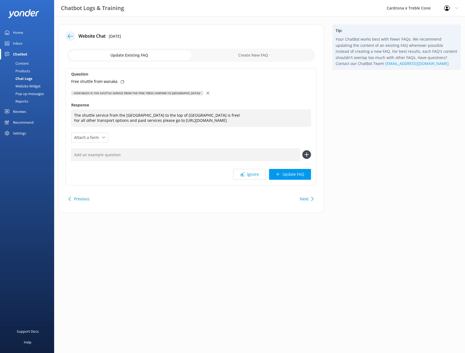
click at [295, 175] on button "Update FAQ" at bounding box center [290, 174] width 42 height 11
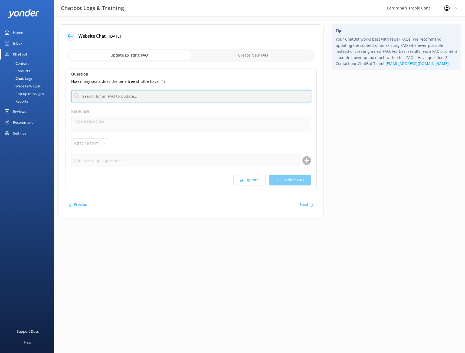
click at [137, 99] on input "text" at bounding box center [191, 96] width 240 height 12
click at [161, 93] on input "text" at bounding box center [191, 96] width 240 height 12
click at [252, 180] on button "Ignore" at bounding box center [249, 179] width 32 height 11
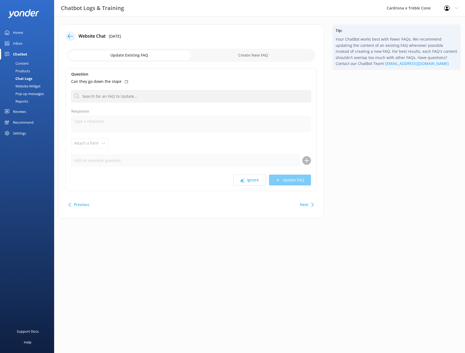
click at [25, 78] on div "Chat Logs" at bounding box center [17, 79] width 29 height 8
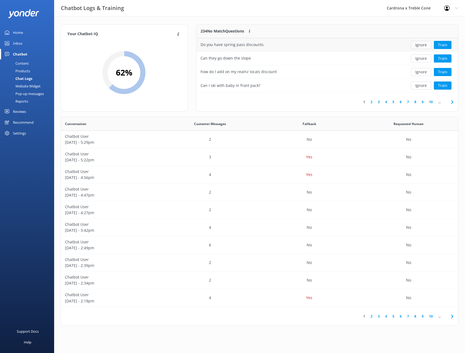
click at [419, 47] on button "Ignore" at bounding box center [420, 45] width 20 height 8
click at [419, 46] on button "Ignore" at bounding box center [420, 45] width 20 height 8
click at [422, 85] on button "Ignore" at bounding box center [420, 85] width 20 height 8
click at [423, 87] on button "Ignore" at bounding box center [420, 85] width 20 height 8
click at [366, 83] on div "I purchased a 5 day earyly bird multi day pass a couple months ago and only use…" at bounding box center [299, 85] width 199 height 6
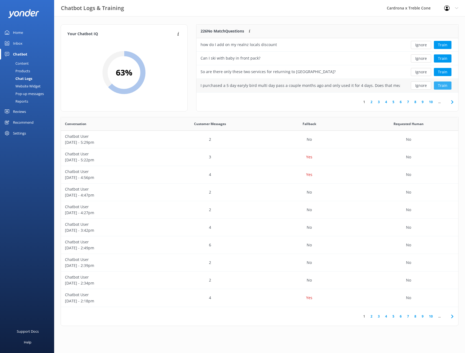
click at [445, 86] on button "Train" at bounding box center [442, 85] width 18 height 8
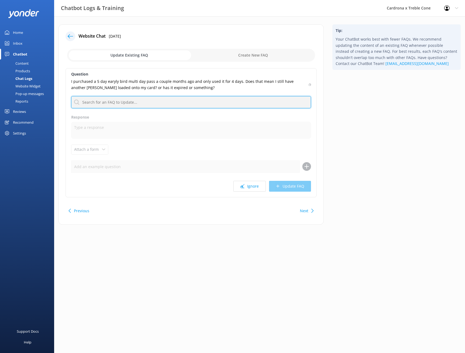
click at [153, 102] on input "text" at bounding box center [191, 102] width 240 height 12
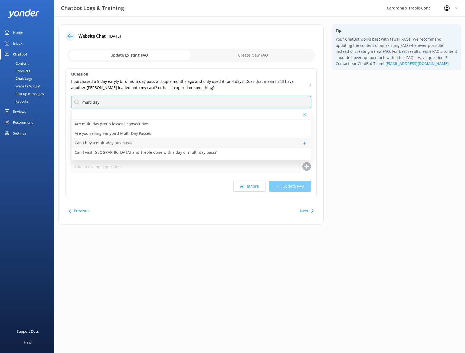
type input "multi day"
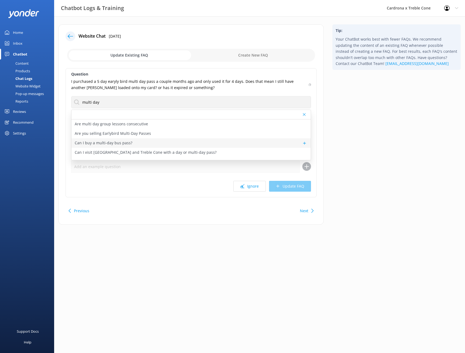
click at [123, 143] on p "Can I buy a multi-day bus pass?" at bounding box center [104, 143] width 58 height 6
type textarea "There are no multi-day bus transport packages available, you must book each day…"
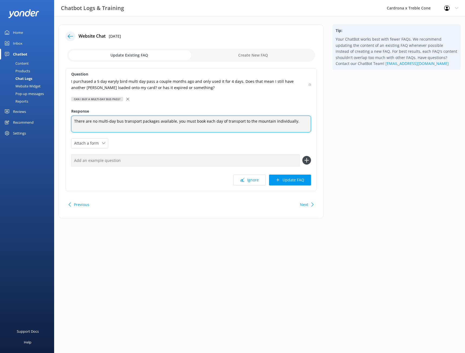
drag, startPoint x: 299, startPoint y: 121, endPoint x: 137, endPoint y: 118, distance: 161.7
click at [161, 117] on textarea "There are no multi-day bus transport packages available, you must book each day…" at bounding box center [191, 123] width 240 height 17
click at [76, 120] on textarea "There are no multi-day bus transport packages available, you must book each day…" at bounding box center [191, 123] width 240 height 17
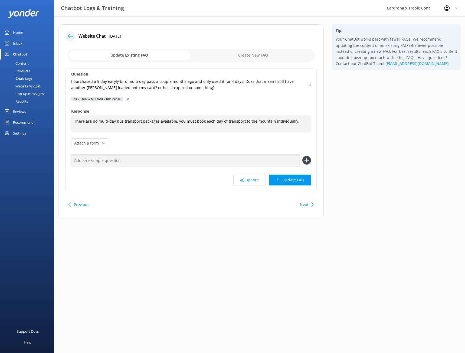
click at [128, 99] on icon at bounding box center [127, 99] width 3 height 3
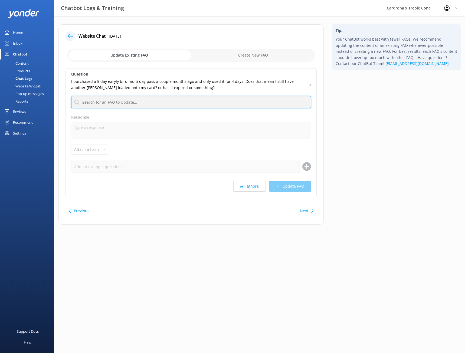
click at [122, 103] on input "text" at bounding box center [191, 102] width 240 height 12
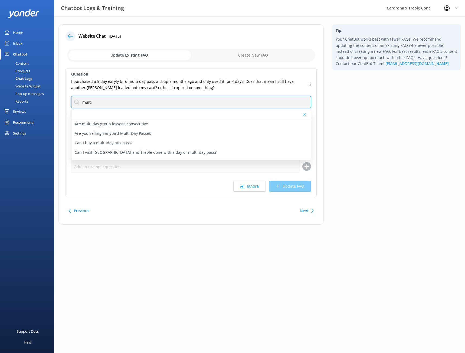
type input "multi day"
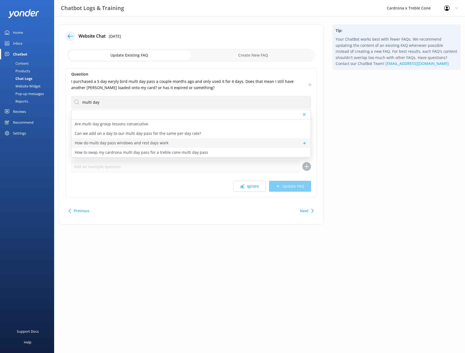
click at [116, 144] on p "How do multi day pass windows and rest days work" at bounding box center [122, 143] width 94 height 6
type textarea "This year, there are no blackout dates for Multi-day Passes - you can ski or ri…"
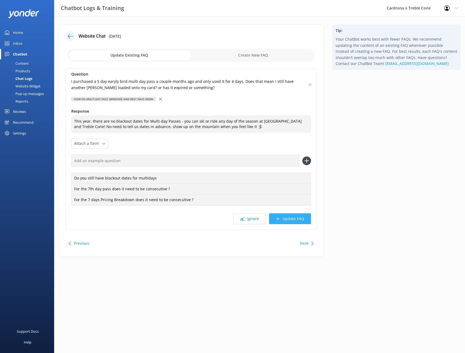
click at [293, 219] on button "Update FAQ" at bounding box center [290, 218] width 42 height 11
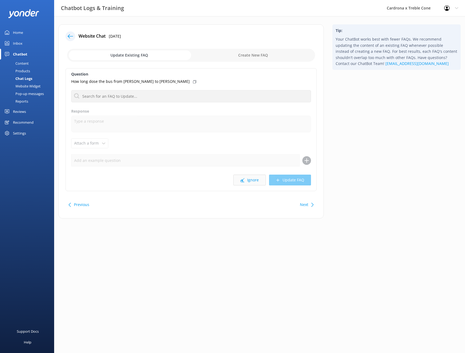
click at [257, 181] on button "Ignore" at bounding box center [249, 179] width 32 height 11
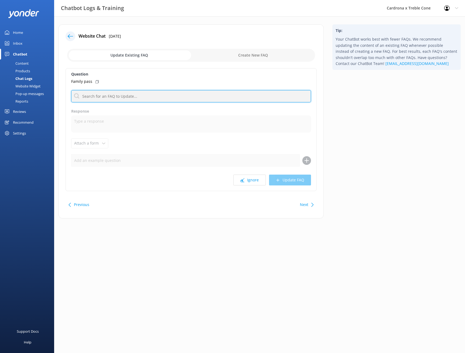
click at [93, 98] on input "text" at bounding box center [191, 96] width 240 height 12
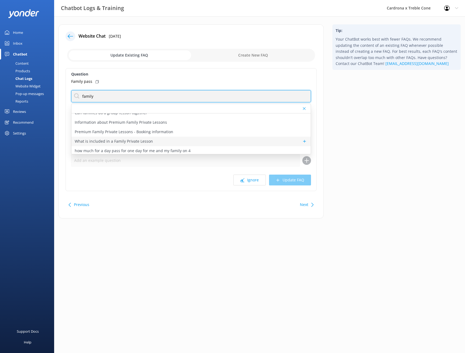
scroll to position [7, 0]
type input "family"
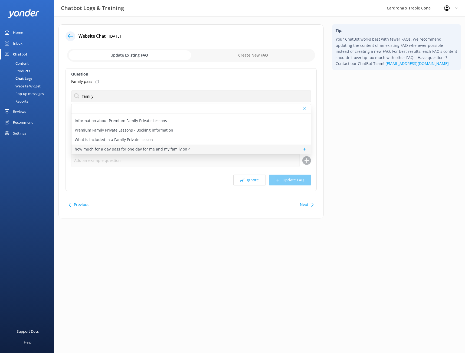
click at [129, 150] on p "how much for a day pass for one day for me and my family on 4" at bounding box center [133, 149] width 116 height 6
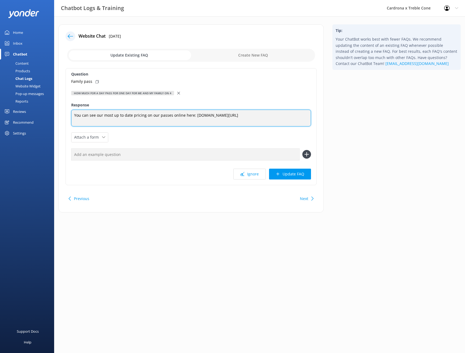
click at [256, 115] on textarea "You can see our most up to date pricing on our passes online here: [DOMAIN_NAME…" at bounding box center [191, 118] width 240 height 17
type textarea "You can see our most up to date pricing on our passes online here: [DOMAIN_NAME…"
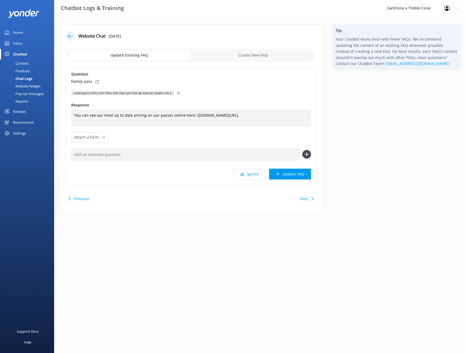
click at [288, 173] on button "Update FAQ" at bounding box center [290, 173] width 42 height 11
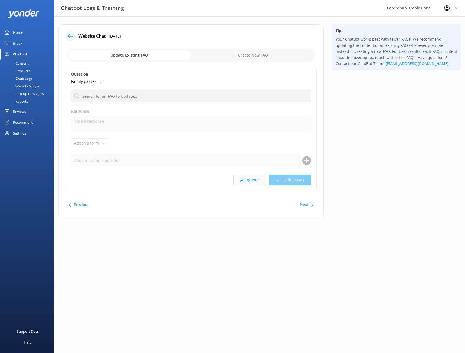
click at [251, 179] on button "Ignore" at bounding box center [249, 179] width 32 height 11
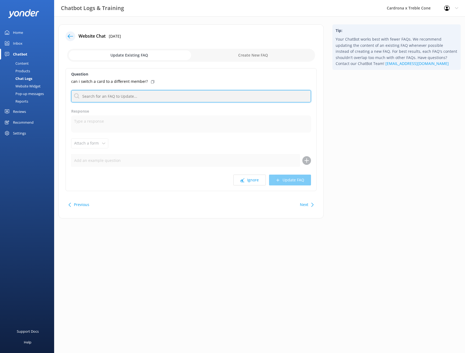
click at [131, 98] on input "text" at bounding box center [191, 96] width 240 height 12
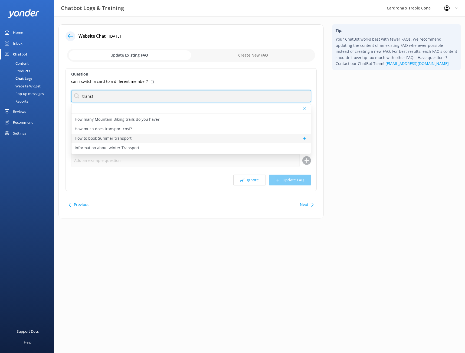
scroll to position [54, 0]
type input "t"
type input "p"
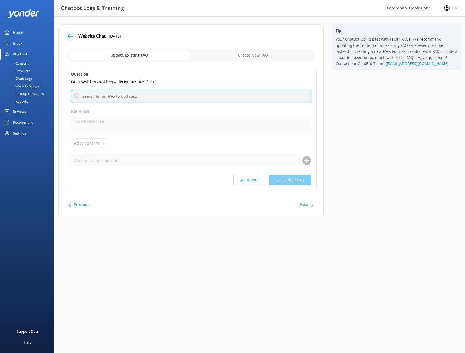
scroll to position [0, 0]
type input "n"
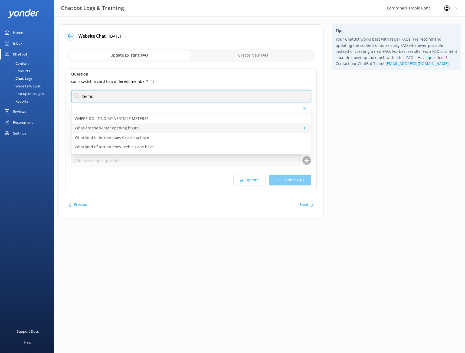
scroll to position [101, 0]
type input "terms"
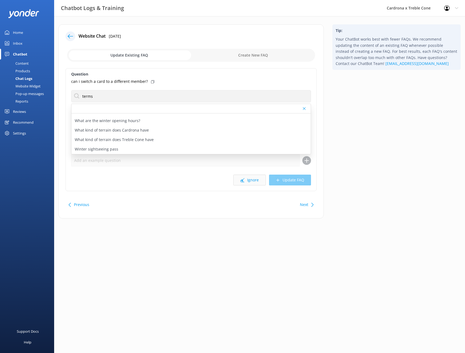
click at [246, 179] on button "Ignore" at bounding box center [249, 179] width 32 height 11
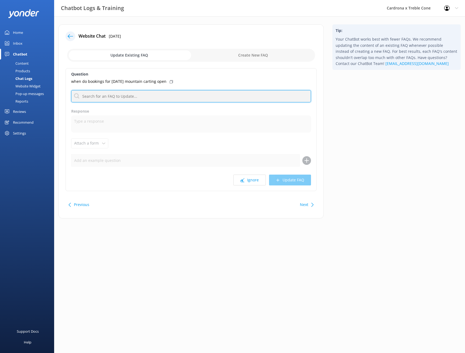
click at [138, 97] on input "text" at bounding box center [191, 96] width 240 height 12
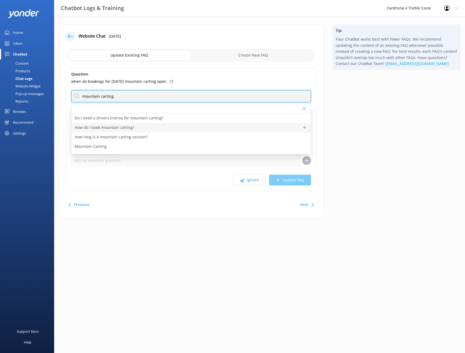
type input "mountain carting"
click at [126, 128] on p "How do I book mountain carting?" at bounding box center [104, 127] width 59 height 6
type textarea "You can book Mountain Carting for Summer 24/25 now! [DOMAIN_NAME][URL]"
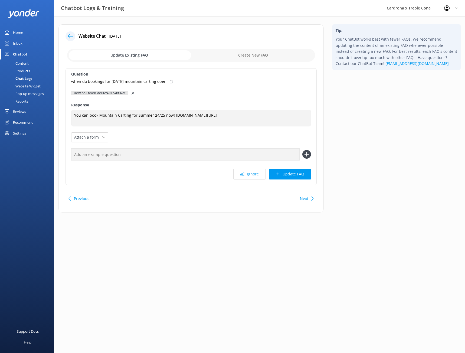
click at [133, 93] on icon at bounding box center [132, 93] width 3 height 3
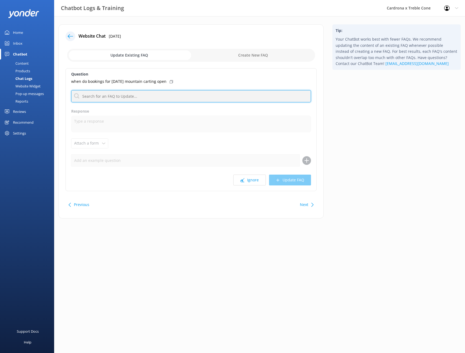
click at [127, 96] on input "text" at bounding box center [191, 96] width 240 height 12
type input "mountain carting"
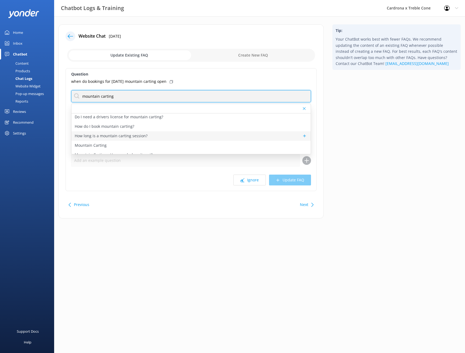
scroll to position [0, 0]
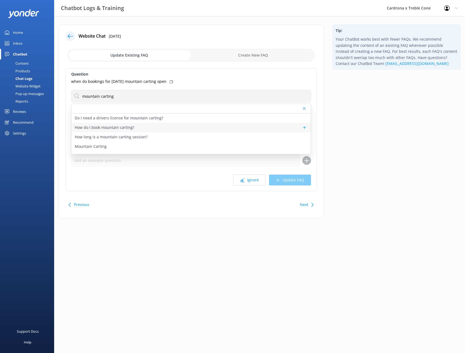
click at [125, 130] on p "How do I book mountain carting?" at bounding box center [104, 127] width 59 height 6
type textarea "You can book Mountain Carting for Summer 24/25 now! [DOMAIN_NAME][URL]"
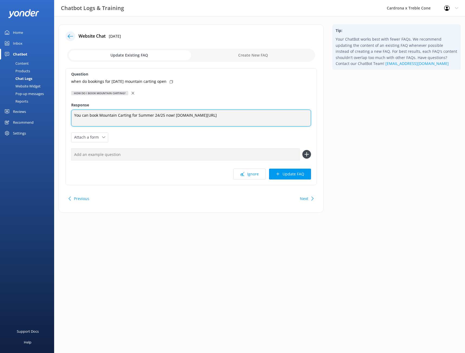
drag, startPoint x: 270, startPoint y: 115, endPoint x: 73, endPoint y: 118, distance: 197.1
click at [73, 118] on textarea "You can book Mountain Carting for Summer 24/25 now! [DOMAIN_NAME][URL]" at bounding box center [191, 118] width 240 height 17
click at [201, 115] on textarea "Mountain Carting for 25/26 Summer season is not yet open. Keep an" at bounding box center [191, 118] width 240 height 17
type textarea "Mountain Carting for 25/26 Summer season is not yet open. Keep an eye out on ou…"
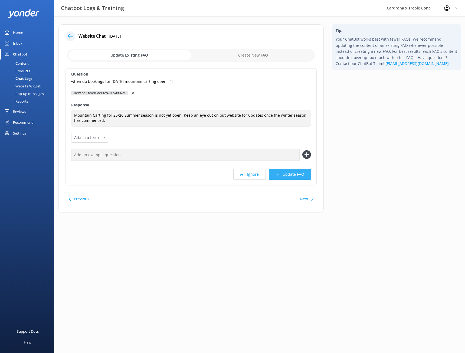
click at [290, 175] on button "Update FAQ" at bounding box center [290, 174] width 42 height 11
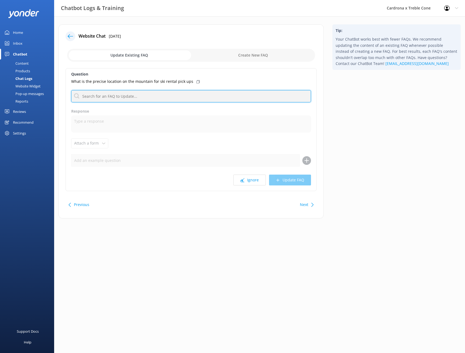
click at [138, 96] on input "text" at bounding box center [191, 96] width 240 height 12
click at [255, 180] on button "Ignore" at bounding box center [249, 179] width 32 height 11
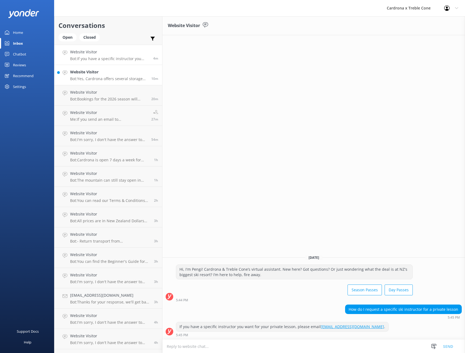
click at [112, 77] on p "Bot: Yes, Cardrona offers several storage options: - Free, unsecured hooks alon…" at bounding box center [108, 78] width 77 height 5
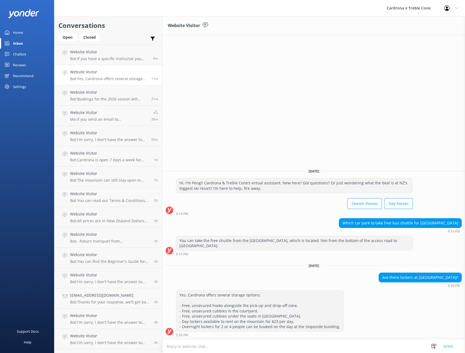
click at [21, 32] on div "Home" at bounding box center [18, 32] width 10 height 11
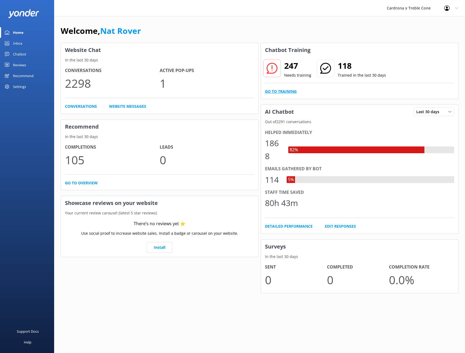
click at [289, 92] on link "Go to Training" at bounding box center [281, 91] width 32 height 6
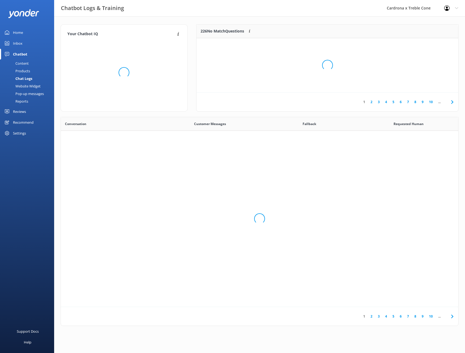
scroll to position [186, 393]
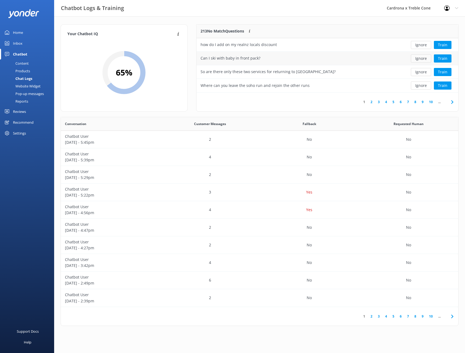
click at [424, 58] on button "Ignore" at bounding box center [420, 58] width 20 height 8
click at [441, 57] on button "Train" at bounding box center [442, 58] width 18 height 8
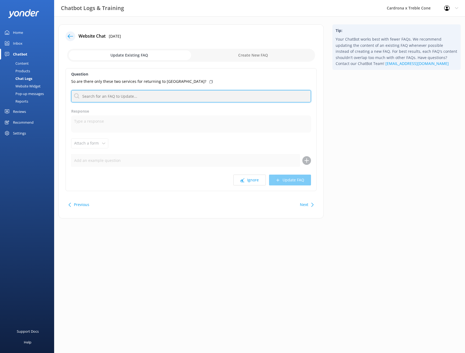
click at [133, 99] on input "text" at bounding box center [191, 96] width 240 height 12
type input "queenstown"
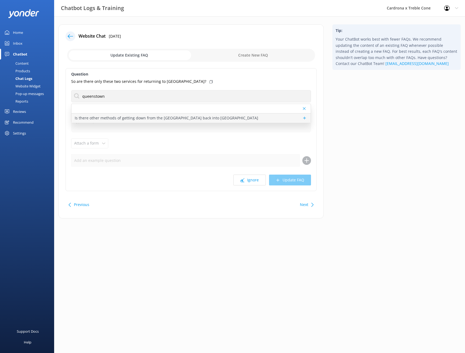
click at [141, 118] on p "Is there other methods of getting down from the [GEOGRAPHIC_DATA] back into [GE…" at bounding box center [166, 118] width 183 height 6
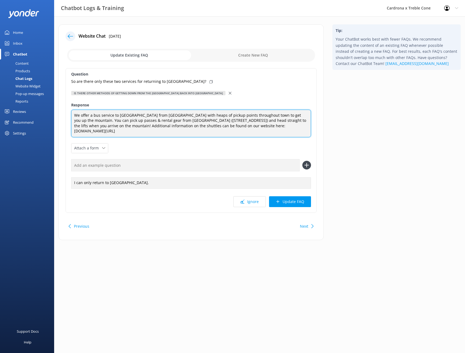
click at [107, 135] on textarea "We offer a bus service to [GEOGRAPHIC_DATA] from [GEOGRAPHIC_DATA] with heaps o…" at bounding box center [191, 124] width 240 height 28
click at [308, 126] on textarea "We offer a bus service to [GEOGRAPHIC_DATA] from [GEOGRAPHIC_DATA] with heaps o…" at bounding box center [191, 124] width 240 height 28
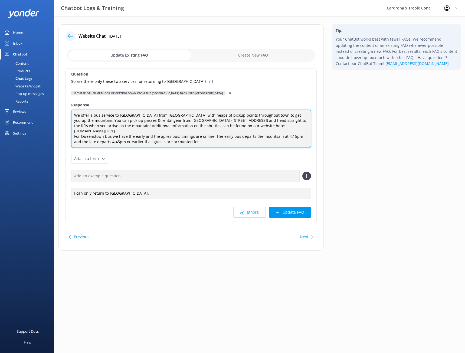
click at [164, 132] on textarea "We offer a bus service to [GEOGRAPHIC_DATA] from [GEOGRAPHIC_DATA] with heaps o…" at bounding box center [191, 129] width 240 height 38
click at [269, 130] on textarea "We offer a bus service to [GEOGRAPHIC_DATA] from [GEOGRAPHIC_DATA] with heaps o…" at bounding box center [191, 129] width 240 height 38
click at [195, 140] on textarea "We offer a bus service to [GEOGRAPHIC_DATA] from [GEOGRAPHIC_DATA] with heaps o…" at bounding box center [191, 129] width 240 height 38
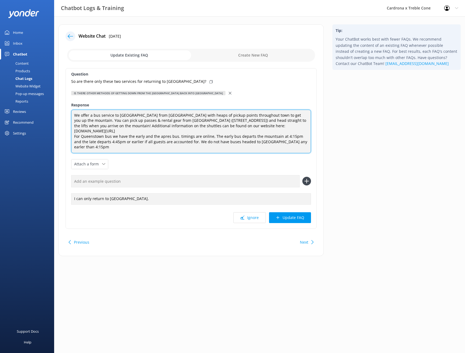
click at [282, 136] on textarea "We offer a bus service to [GEOGRAPHIC_DATA] from [GEOGRAPHIC_DATA] with heaps o…" at bounding box center [191, 132] width 240 height 44
click at [285, 135] on textarea "We offer a bus service to [GEOGRAPHIC_DATA] from [GEOGRAPHIC_DATA] with heaps o…" at bounding box center [191, 132] width 240 height 44
click at [270, 130] on textarea "We offer a bus service to [GEOGRAPHIC_DATA] from [GEOGRAPHIC_DATA] with heaps o…" at bounding box center [191, 132] width 240 height 44
click at [160, 131] on textarea "We offer a bus service to [GEOGRAPHIC_DATA] from [GEOGRAPHIC_DATA] with heaps o…" at bounding box center [191, 132] width 240 height 44
click at [170, 139] on textarea "We offer a bus service to [GEOGRAPHIC_DATA] from [GEOGRAPHIC_DATA] with heaps o…" at bounding box center [191, 132] width 240 height 44
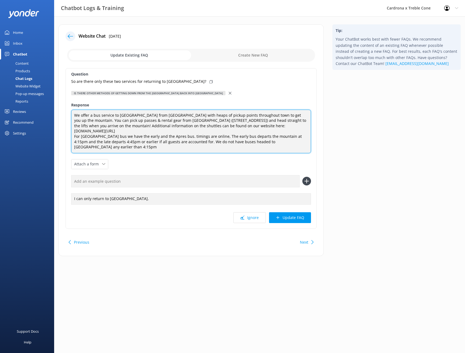
click at [166, 129] on textarea "We offer a bus service to [GEOGRAPHIC_DATA] from [GEOGRAPHIC_DATA] with heaps o…" at bounding box center [191, 132] width 240 height 44
click at [177, 139] on textarea "We offer a bus service to [GEOGRAPHIC_DATA] from [GEOGRAPHIC_DATA] with heaps o…" at bounding box center [191, 132] width 240 height 44
click at [306, 136] on textarea "We offer a bus service to [GEOGRAPHIC_DATA] from [GEOGRAPHIC_DATA] with heaps o…" at bounding box center [191, 132] width 240 height 44
type textarea "We offer a bus service to [GEOGRAPHIC_DATA] from [GEOGRAPHIC_DATA] with heaps o…"
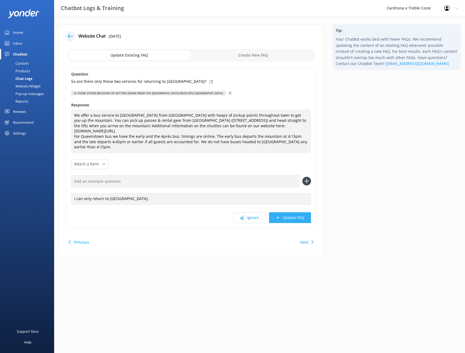
click at [291, 216] on button "Update FAQ" at bounding box center [290, 217] width 42 height 11
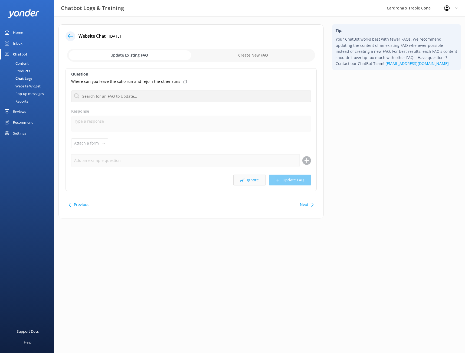
click at [241, 180] on icon at bounding box center [242, 180] width 4 height 4
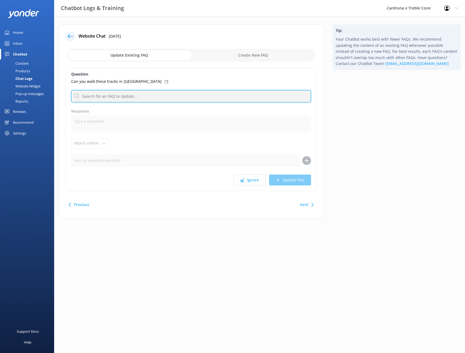
click at [131, 97] on input "text" at bounding box center [191, 96] width 240 height 12
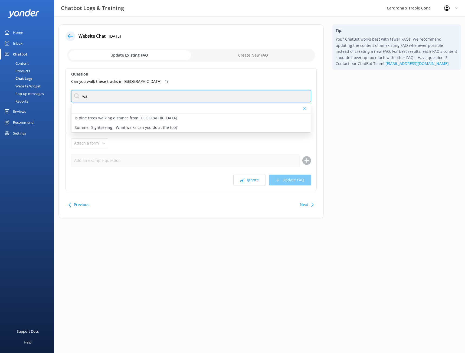
type input "w"
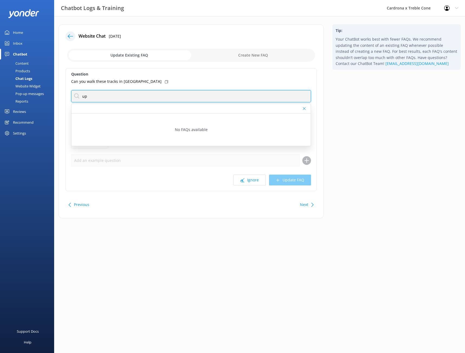
type input "u"
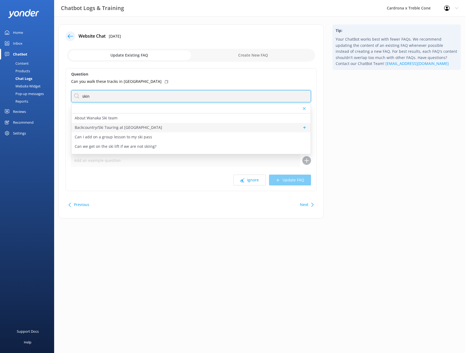
type input "skin"
click at [106, 129] on p "Backcountry/Ski Touring at [GEOGRAPHIC_DATA]" at bounding box center [118, 127] width 87 height 6
type textarea "Backcountry Access Passes are available to purchase, allowing you three backcou…"
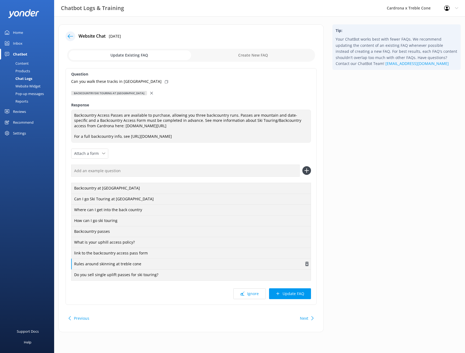
click at [130, 265] on div "Rules around skinning at treble cone" at bounding box center [191, 263] width 240 height 11
click at [144, 263] on div "Rules around skinning at treble cone" at bounding box center [191, 263] width 240 height 11
click at [256, 293] on button "Ignore" at bounding box center [249, 293] width 32 height 11
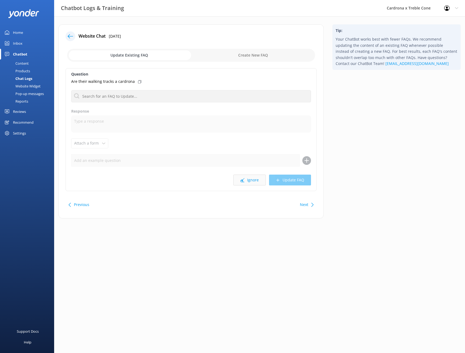
click at [252, 183] on button "Ignore" at bounding box center [249, 179] width 32 height 11
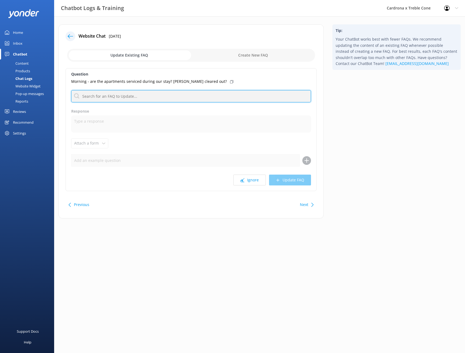
click at [125, 99] on input "text" at bounding box center [191, 96] width 240 height 12
type input "apartm"
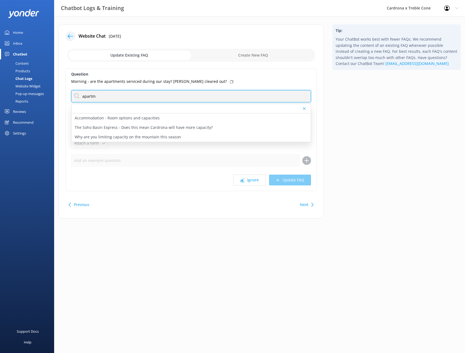
drag, startPoint x: 109, startPoint y: 99, endPoint x: 52, endPoint y: 99, distance: 57.1
click at [53, 97] on div "Chatbot Logs & Training Cardrona x Treble Cone Profile Settings Logout Home Inb…" at bounding box center [232, 125] width 465 height 218
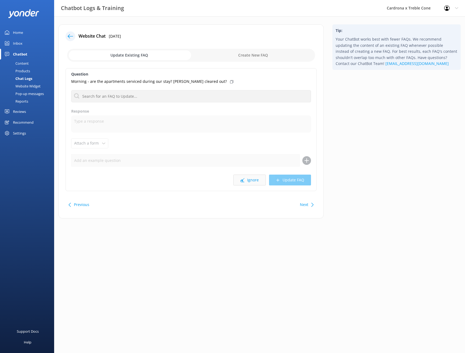
click at [246, 181] on button "Ignore" at bounding box center [249, 179] width 32 height 11
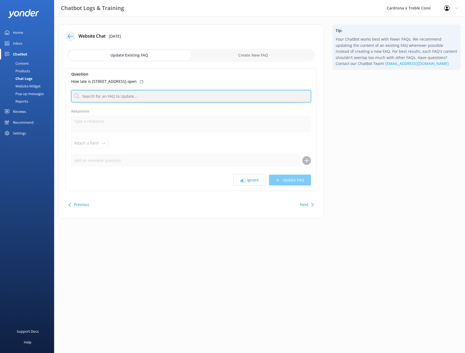
drag, startPoint x: 124, startPoint y: 98, endPoint x: 117, endPoint y: 98, distance: 6.5
click at [124, 98] on input "text" at bounding box center [191, 96] width 240 height 12
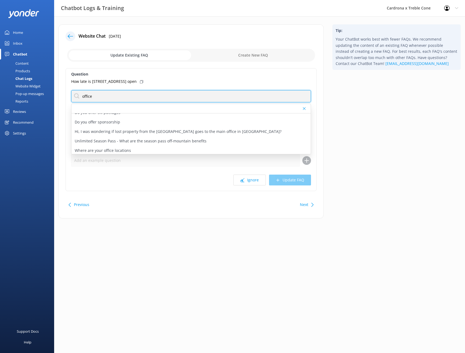
scroll to position [82, 0]
type input "office"
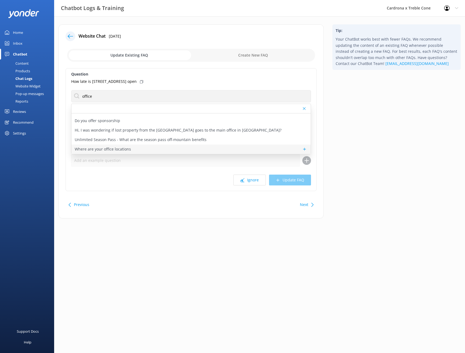
click at [133, 148] on div "Where are your office locations" at bounding box center [190, 148] width 239 height 9
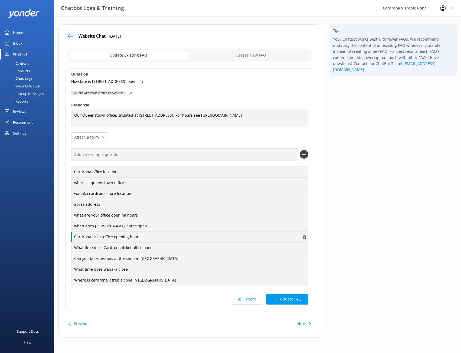
click at [139, 237] on div "Cardrona ticket office opening hours" at bounding box center [189, 236] width 237 height 11
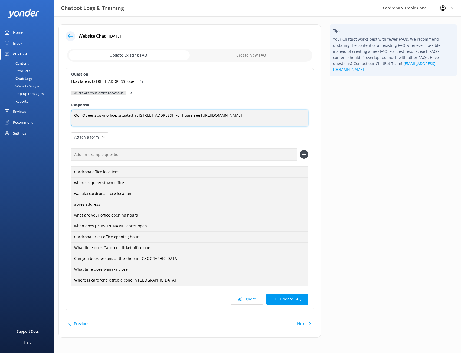
click at [277, 114] on textarea "Our Queenstown office, situated at [STREET_ADDRESS]. For hours see [URL][DOMAIN…" at bounding box center [189, 118] width 237 height 17
click at [122, 119] on textarea "Our Queenstown office, situated at [STREET_ADDRESS]. For hours see [URL][DOMAIN…" at bounding box center [189, 118] width 237 height 17
click at [113, 120] on textarea "Our Queenstown office, situated at [STREET_ADDRESS]. For hours see [URL][DOMAIN…" at bounding box center [189, 118] width 237 height 17
click at [167, 116] on textarea "Our Queenstown office, situated at [STREET_ADDRESS]. For hours see [URL][DOMAIN…" at bounding box center [189, 118] width 237 height 17
click at [193, 124] on textarea "Our Queenstown office, situated at [STREET_ADDRESS]. For hours see [URL][DOMAIN…" at bounding box center [189, 118] width 237 height 17
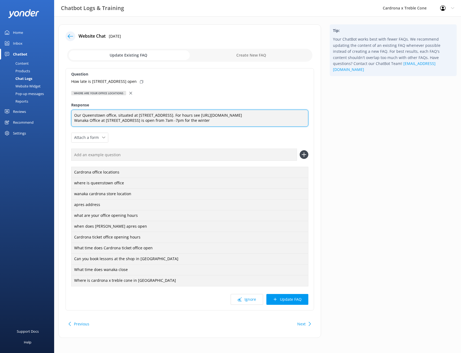
click at [166, 115] on textarea "Our Queenstown office, situated at [STREET_ADDRESS]. For hours see [URL][DOMAIN…" at bounding box center [189, 118] width 237 height 17
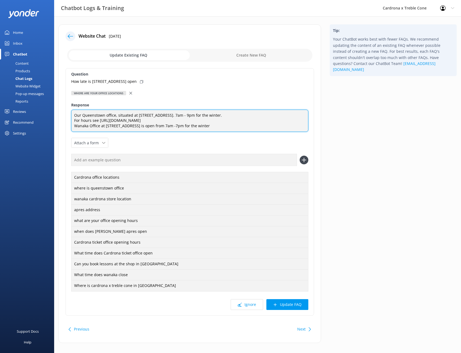
click at [81, 120] on textarea "Our Queenstown office, situated at [STREET_ADDRESS]. 7am - 9pm for the winter. …" at bounding box center [189, 121] width 237 height 22
type textarea "Our Queenstown office, situated at [STREET_ADDRESS]. 7am - 9pm for the winter. …"
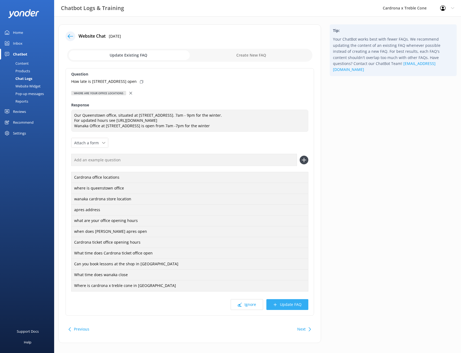
click at [291, 305] on button "Update FAQ" at bounding box center [287, 304] width 42 height 11
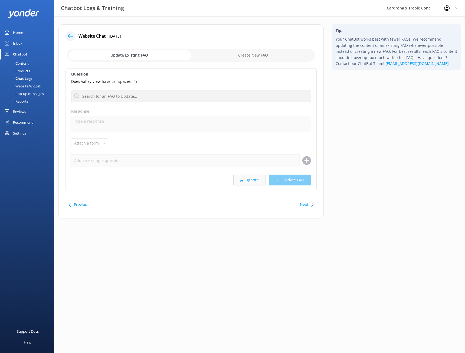
click at [252, 180] on button "Ignore" at bounding box center [249, 179] width 32 height 11
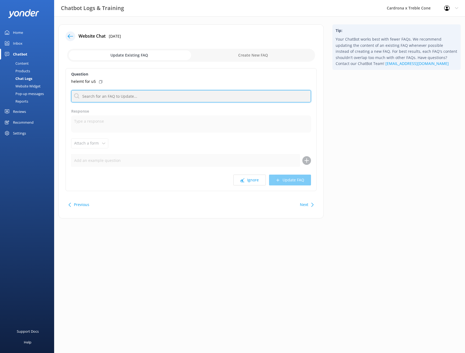
click at [96, 98] on input "text" at bounding box center [191, 96] width 240 height 12
type input "u"
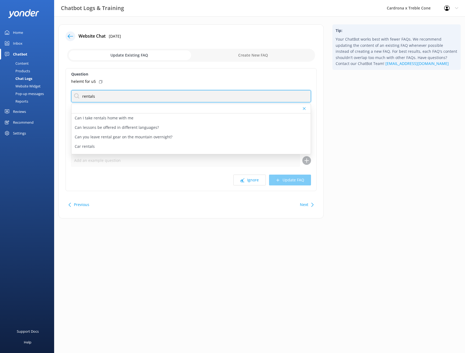
type input "rentals"
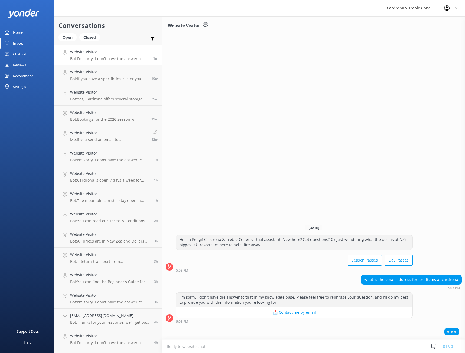
drag, startPoint x: 277, startPoint y: 346, endPoint x: 273, endPoint y: 344, distance: 4.5
click at [277, 346] on textarea at bounding box center [313, 345] width 302 height 13
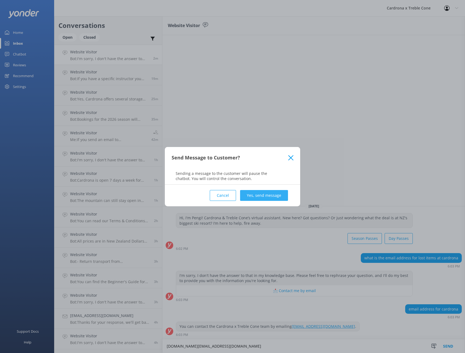
type textarea "[DOMAIN_NAME][EMAIL_ADDRESS][DOMAIN_NAME]"
click at [264, 192] on button "Yes, send message" at bounding box center [264, 195] width 48 height 11
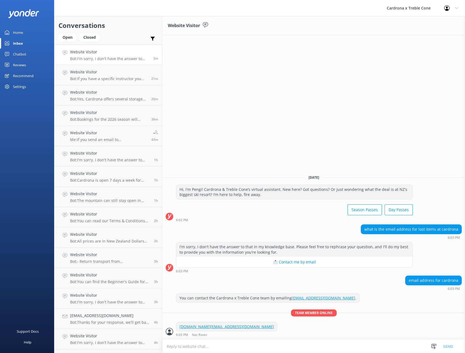
click at [24, 32] on link "Home" at bounding box center [27, 32] width 54 height 11
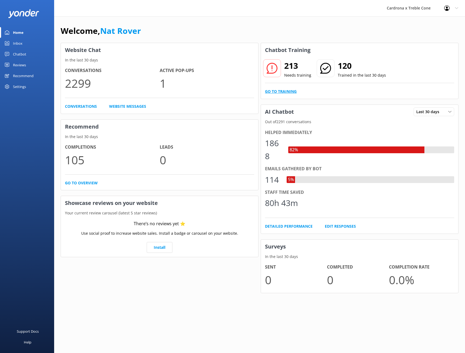
click at [290, 90] on link "Go to Training" at bounding box center [281, 91] width 32 height 6
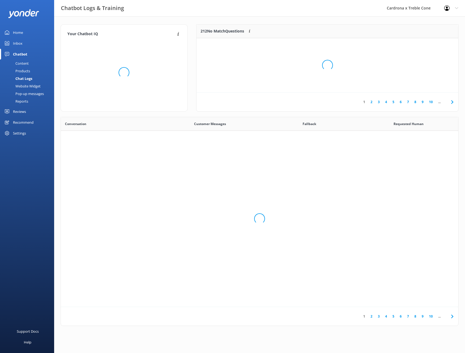
scroll to position [186, 393]
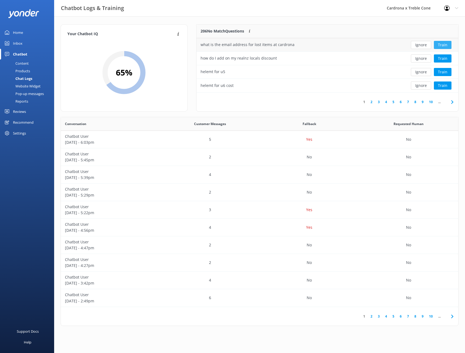
click at [439, 43] on button "Train" at bounding box center [442, 45] width 18 height 8
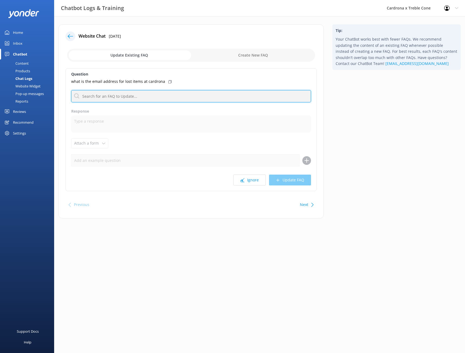
click at [117, 96] on input "text" at bounding box center [191, 96] width 240 height 12
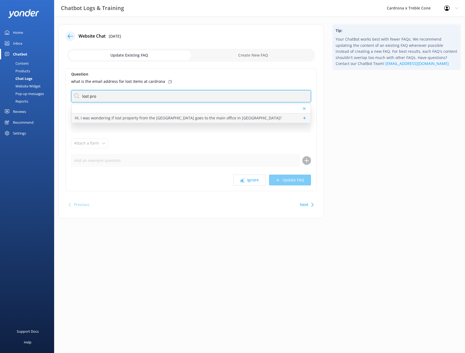
type input "lost pro"
click at [131, 118] on p "Hi, I was wondering if lost property from the [GEOGRAPHIC_DATA] goes to the mai…" at bounding box center [178, 118] width 207 height 6
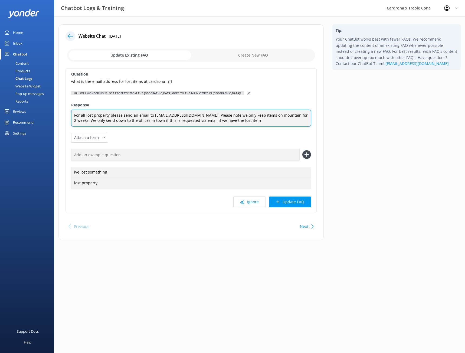
click at [159, 117] on textarea "For all lost property please send an email to [EMAIL_ADDRESS][DOMAIN_NAME]. Ple…" at bounding box center [191, 118] width 240 height 17
type textarea "For all lost property please send an email to [DOMAIN_NAME][EMAIL_ADDRESS][DOMA…"
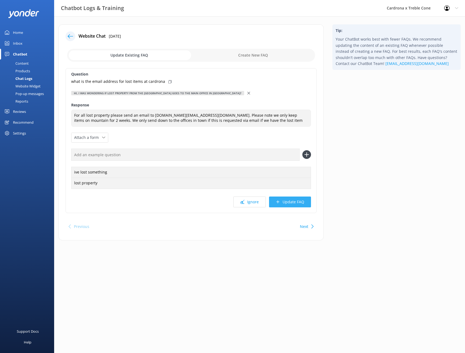
click at [290, 203] on button "Update FAQ" at bounding box center [290, 201] width 42 height 11
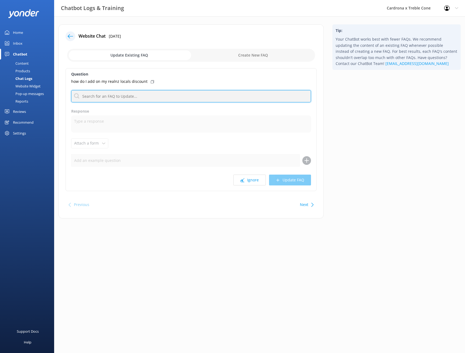
click at [132, 98] on input "text" at bounding box center [191, 96] width 240 height 12
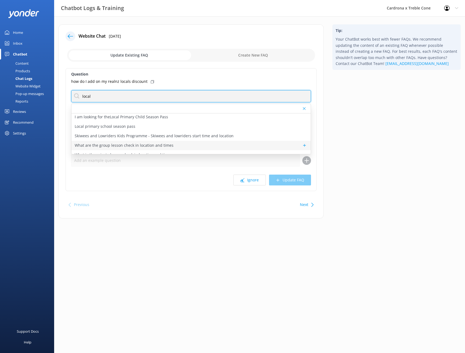
scroll to position [120, 0]
type input "l"
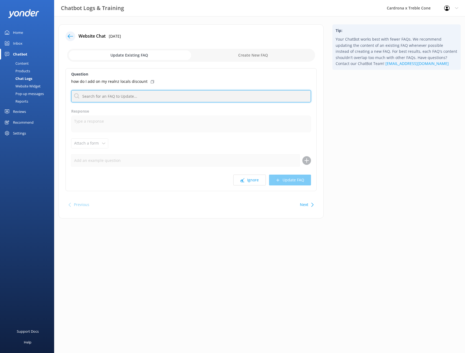
scroll to position [0, 0]
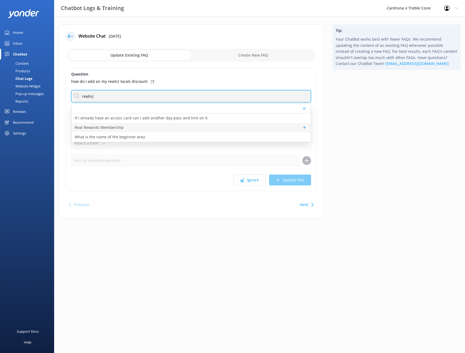
type input "realnz"
click at [138, 130] on div "Real Rewards Membership" at bounding box center [190, 127] width 239 height 9
type textarea "A massive perk of having an Unlimited Season Pass - A Real Rewards Membership v…"
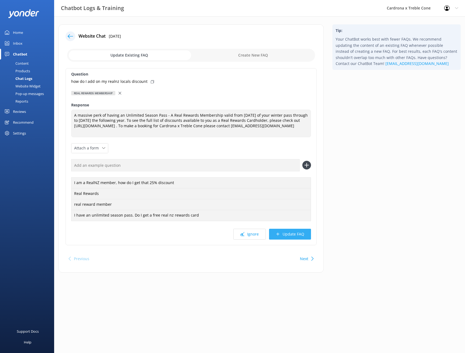
click at [293, 234] on button "Update FAQ" at bounding box center [290, 233] width 42 height 11
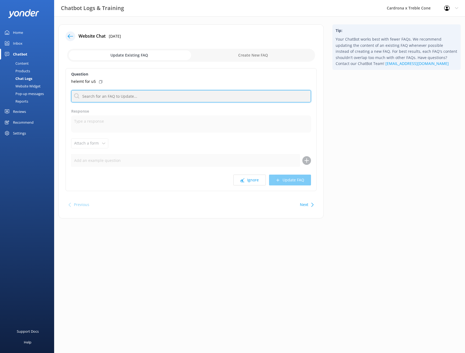
click at [108, 97] on input "text" at bounding box center [191, 96] width 240 height 12
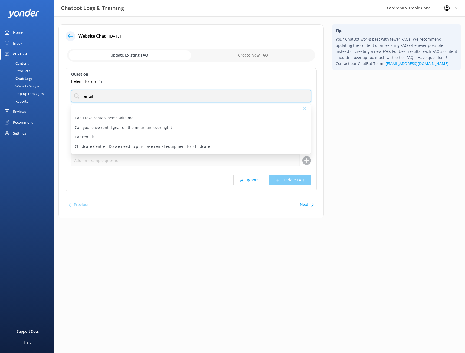
type input "rentals"
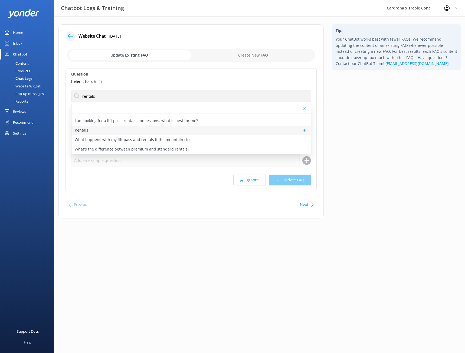
click at [88, 128] on div "Rentals" at bounding box center [190, 129] width 239 height 9
type textarea "Rental equipment is available for collection the day prior from Wānaka - [STREE…"
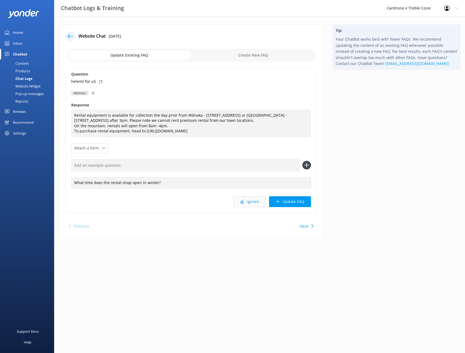
click at [250, 204] on button "Ignore" at bounding box center [249, 201] width 32 height 11
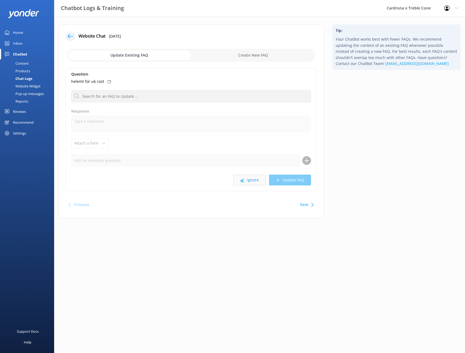
click at [253, 181] on button "Ignore" at bounding box center [249, 179] width 32 height 11
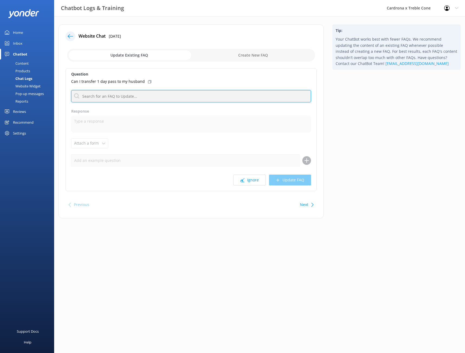
click at [121, 97] on input "text" at bounding box center [191, 96] width 240 height 12
type input "n"
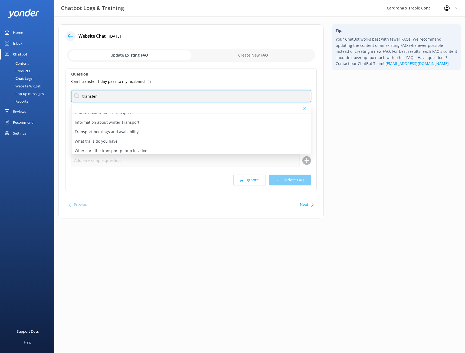
scroll to position [54, 0]
type input "transfer"
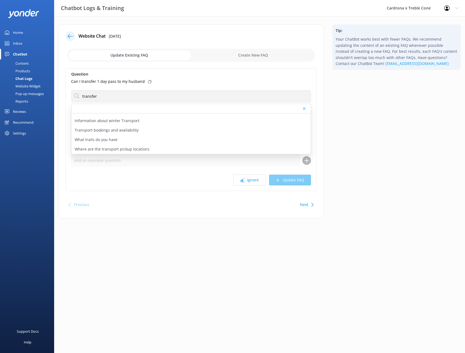
click at [132, 174] on div "Question Can I transfer 1 day pass to my husband transfer About instructor trai…" at bounding box center [190, 129] width 251 height 123
click at [304, 110] on div at bounding box center [190, 108] width 239 height 9
click at [220, 80] on div "Can I transfer 1 day pass to my husband" at bounding box center [191, 81] width 240 height 6
click at [306, 108] on div at bounding box center [305, 108] width 4 height 3
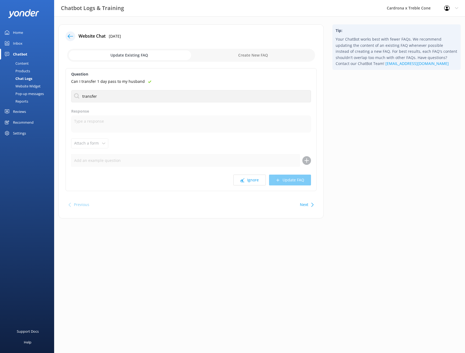
click at [226, 55] on input "checkbox" at bounding box center [191, 55] width 248 height 13
checkbox input "true"
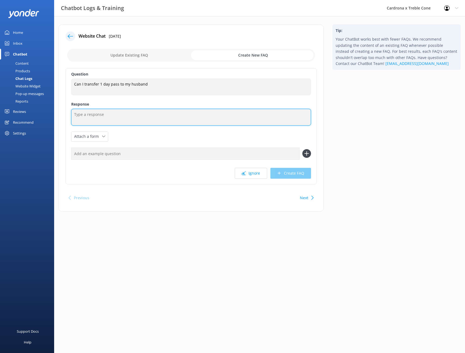
click at [96, 118] on textarea at bounding box center [191, 117] width 240 height 17
type textarea "O"
type textarea "Typically our passes are non refunable and non transferable unless on medical g…"
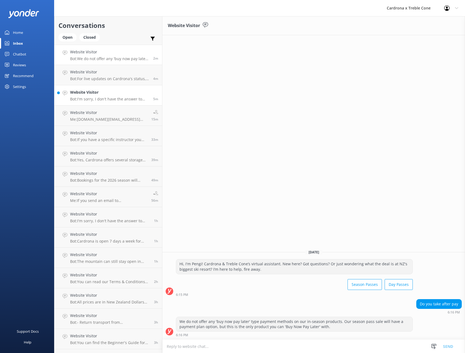
click at [94, 99] on p "Bot: I'm sorry, I don't have the answer to that in my knowledge base. Please fe…" at bounding box center [109, 99] width 79 height 5
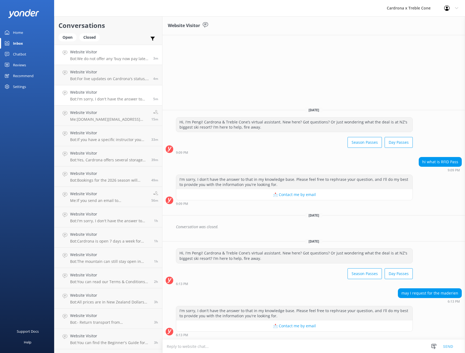
click at [108, 58] on p "Bot: We do not offer any 'buy now pay later' type payment methods on our in-sea…" at bounding box center [109, 58] width 79 height 5
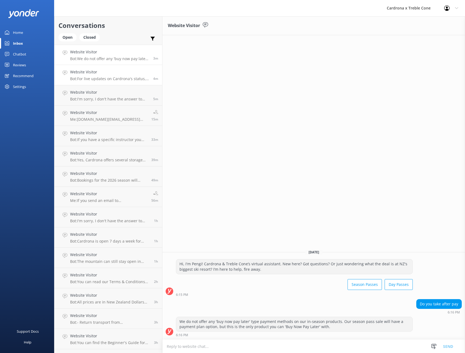
click at [105, 77] on p "Bot: For live updates on Cardrona's status, including opening hours and weather…" at bounding box center [109, 78] width 79 height 5
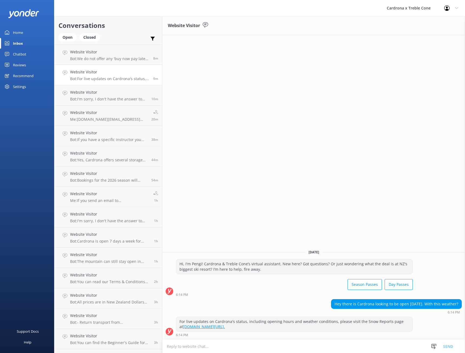
click at [13, 32] on div "Home" at bounding box center [18, 32] width 10 height 11
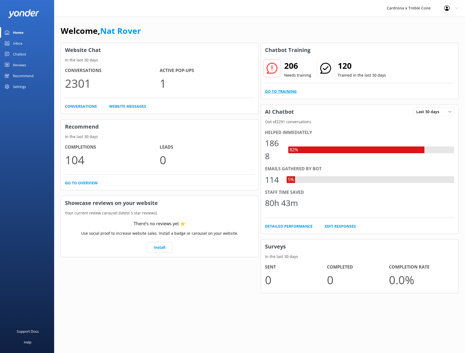
click at [279, 90] on link "Go to Training" at bounding box center [281, 91] width 32 height 6
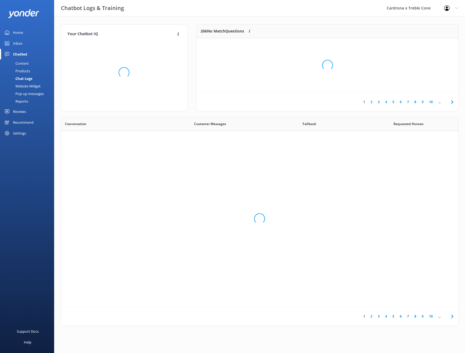
scroll to position [186, 393]
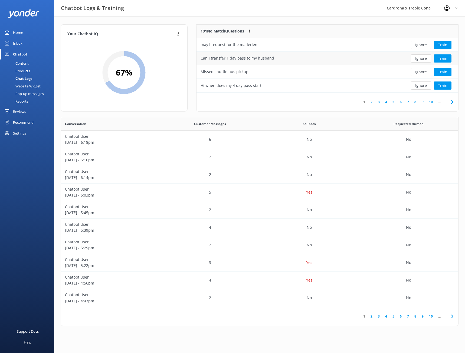
click at [372, 58] on div "Can I transfer 1 day pass to my husband" at bounding box center [299, 59] width 207 height 14
click at [441, 57] on button "Train" at bounding box center [442, 58] width 18 height 8
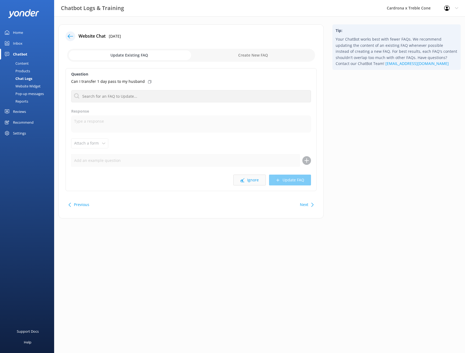
click at [251, 178] on button "Ignore" at bounding box center [249, 179] width 32 height 11
click at [252, 178] on button "Ignore" at bounding box center [249, 179] width 32 height 11
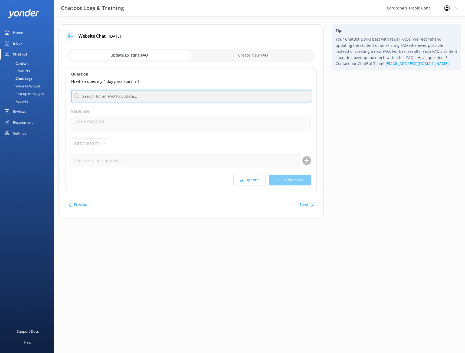
click at [128, 97] on input "text" at bounding box center [191, 96] width 240 height 12
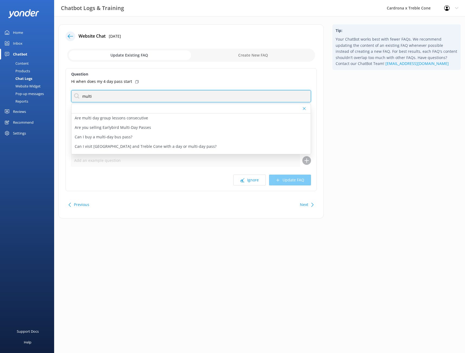
type input "multi day"
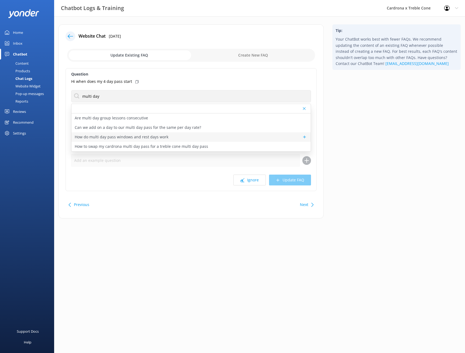
click at [137, 137] on p "How do multi day pass windows and rest days work" at bounding box center [122, 137] width 94 height 6
type textarea "This year, there are no blackout dates for Multi-day Passes - you can ski or ri…"
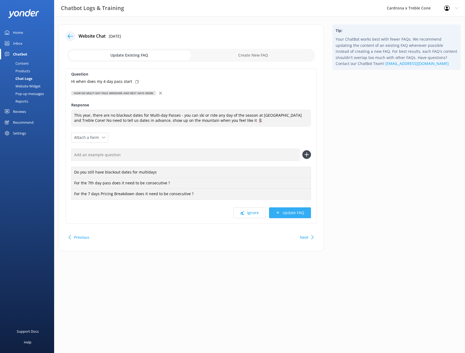
click at [289, 211] on button "Update FAQ" at bounding box center [290, 212] width 42 height 11
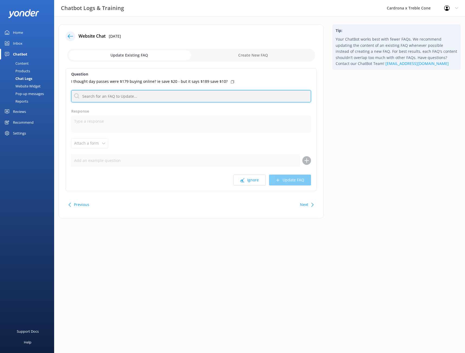
click at [175, 95] on input "text" at bounding box center [191, 96] width 240 height 12
type input "b"
type input "onlin"
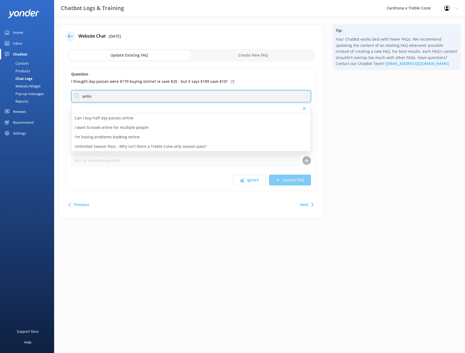
drag, startPoint x: 107, startPoint y: 97, endPoint x: 68, endPoint y: 98, distance: 38.7
click at [68, 98] on div "Question I thought day passes were $179 buying online? ie save $20 - but it say…" at bounding box center [190, 129] width 251 height 123
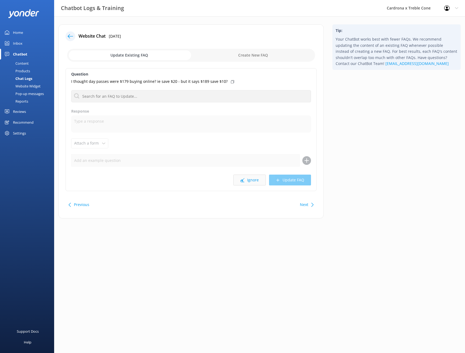
click at [248, 182] on button "Ignore" at bounding box center [249, 179] width 32 height 11
click at [255, 183] on button "Ignore" at bounding box center [249, 179] width 32 height 11
click at [254, 183] on button "Ignore" at bounding box center [249, 179] width 32 height 11
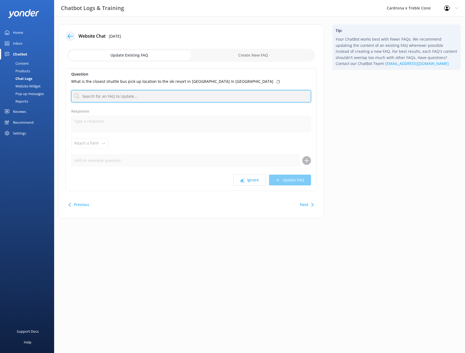
click at [96, 94] on input "text" at bounding box center [191, 96] width 240 height 12
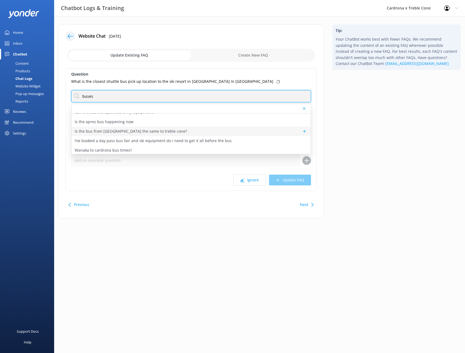
scroll to position [45, 0]
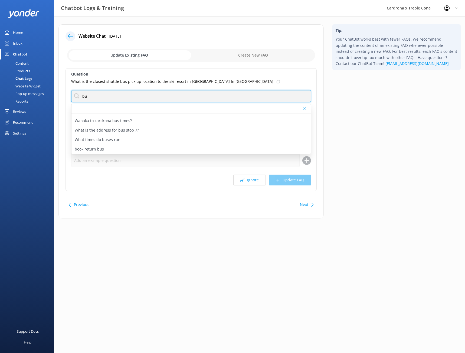
type input "b"
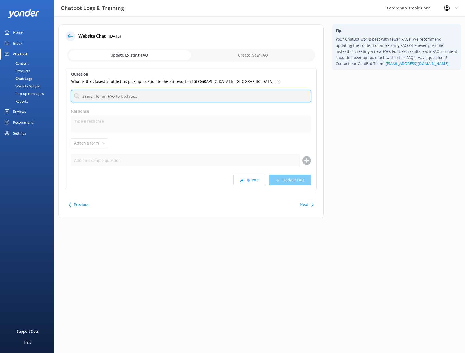
scroll to position [0, 0]
type input "w"
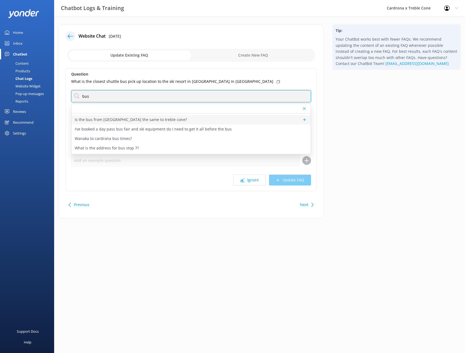
scroll to position [18, 0]
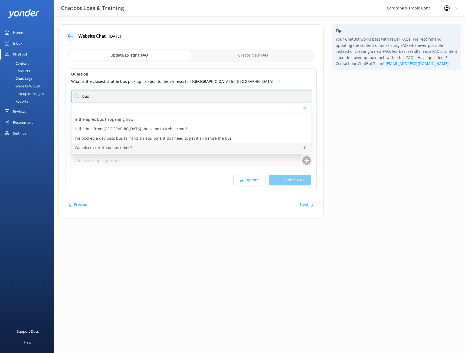
type input "bus"
click at [121, 147] on p "Wanaka to cardrona bus times?" at bounding box center [103, 148] width 57 height 6
type textarea "Our Queenstown and [GEOGRAPHIC_DATA] buses have a range of pick-up locations th…"
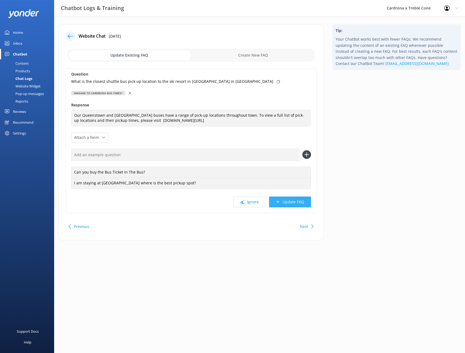
click at [291, 204] on button "Update FAQ" at bounding box center [290, 201] width 42 height 11
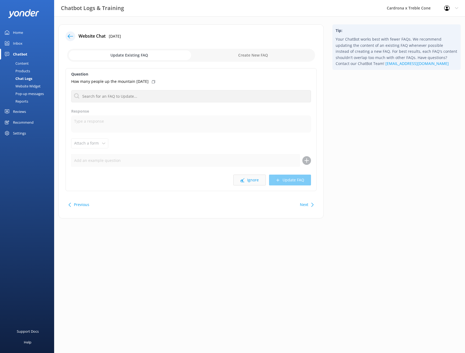
click at [250, 178] on button "Ignore" at bounding box center [249, 179] width 32 height 11
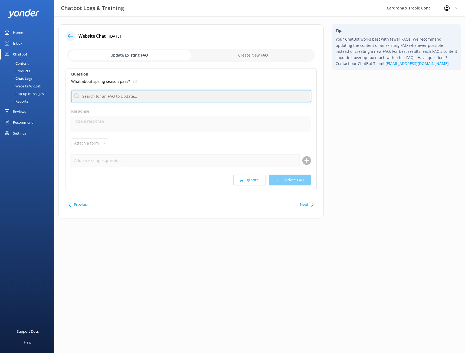
click at [129, 100] on input "text" at bounding box center [191, 96] width 240 height 12
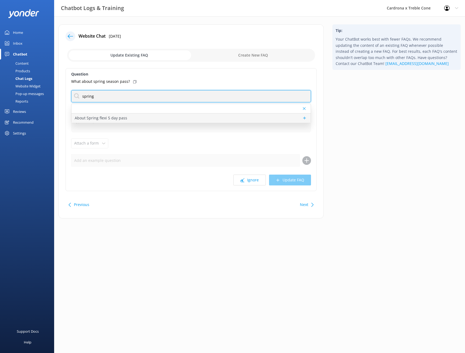
type input "spring"
click at [112, 118] on p "About Spring flexi 5 day pass" at bounding box center [101, 118] width 52 height 6
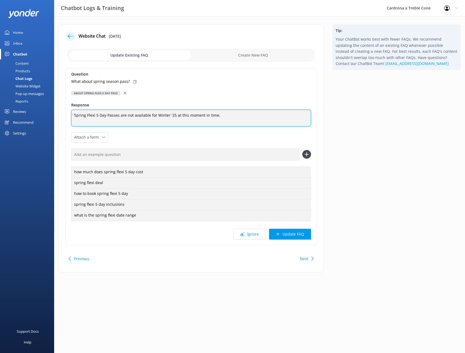
click at [119, 115] on textarea "Spring Flexi 5 Day Passes are not available for Winter '25 at this moment in ti…" at bounding box center [191, 118] width 240 height 17
type textarea "Spring Flexi 5 Day Passes or Spring Season passes are not available for Winter …"
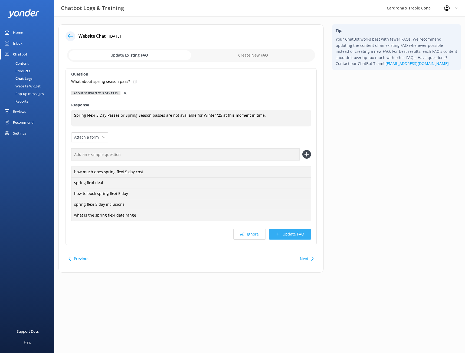
click at [288, 236] on button "Update FAQ" at bounding box center [290, 233] width 42 height 11
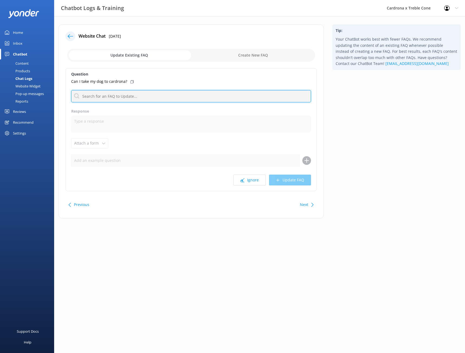
click at [123, 94] on input "text" at bounding box center [191, 96] width 240 height 12
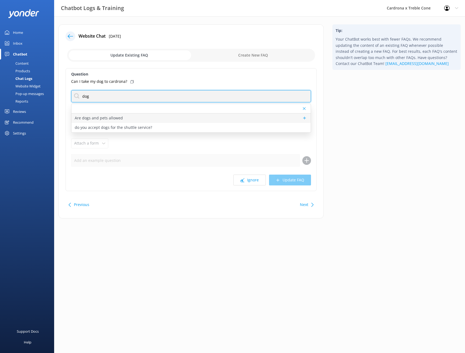
type input "dog"
click at [120, 116] on p "Are dogs and pets allowed" at bounding box center [99, 118] width 48 height 6
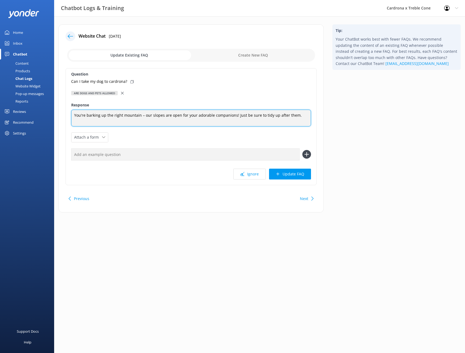
click at [302, 116] on textarea "You're barking up the right mountain – our slopes are open for your adorable co…" at bounding box center [191, 118] width 240 height 17
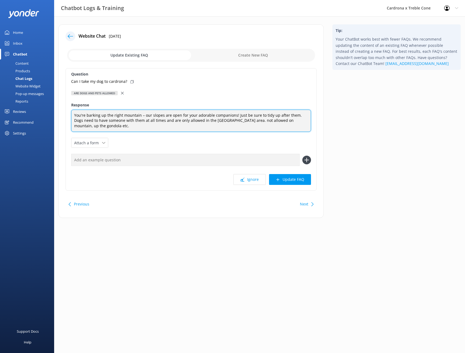
click at [91, 125] on textarea "You're barking up the right mountain – our slopes are open for your adorable co…" at bounding box center [191, 121] width 240 height 22
type textarea "You're barking up the right mountain – our slopes are open for your adorable co…"
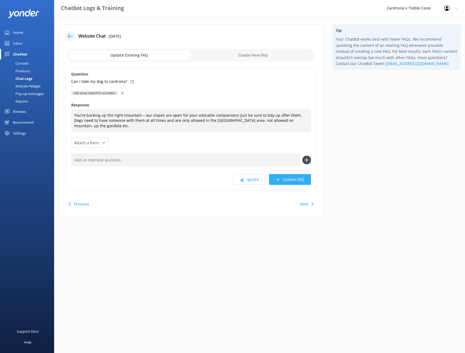
click at [292, 180] on button "Update FAQ" at bounding box center [290, 179] width 42 height 11
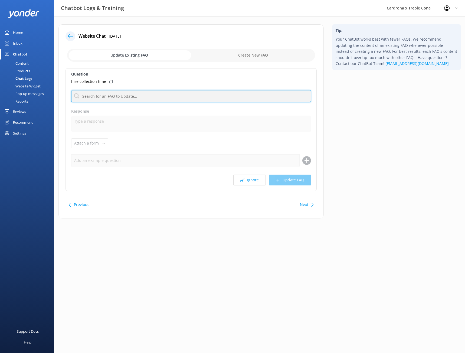
click at [106, 95] on input "text" at bounding box center [191, 96] width 240 height 12
click at [253, 179] on button "Ignore" at bounding box center [249, 179] width 32 height 11
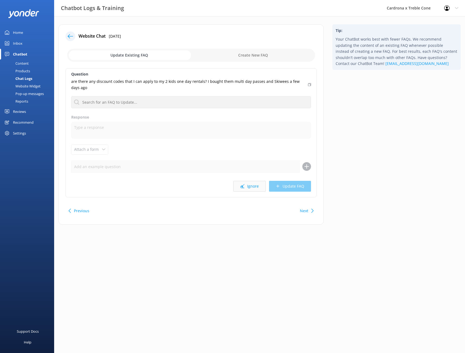
click at [256, 182] on button "Ignore" at bounding box center [249, 186] width 32 height 11
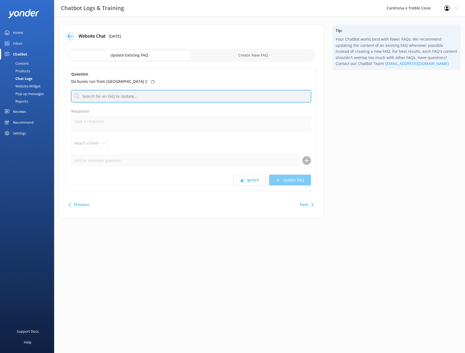
click at [125, 100] on input "text" at bounding box center [191, 96] width 240 height 12
type input "y"
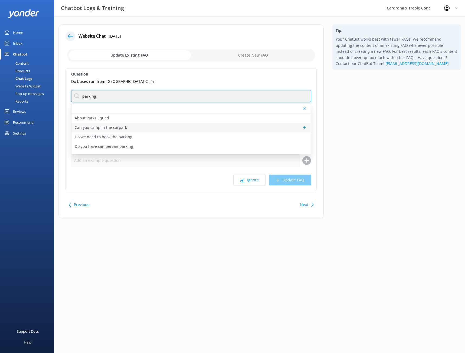
type input "parking"
click at [118, 127] on p "Can you camp in the carpark" at bounding box center [101, 127] width 52 height 6
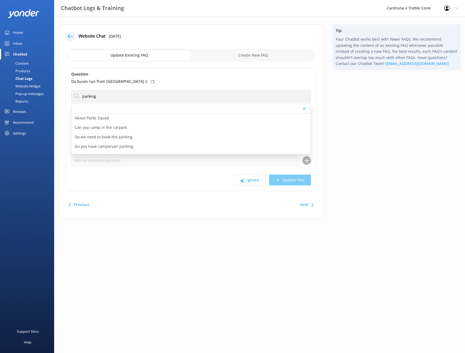
type textarea "No, you cannot camp or stay anywhere within [GEOGRAPHIC_DATA] or Treble Cone Sk…"
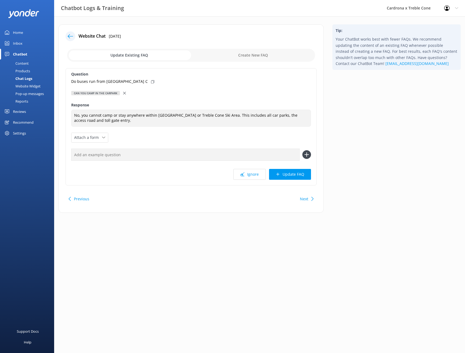
click at [125, 91] on div at bounding box center [125, 93] width 4 height 6
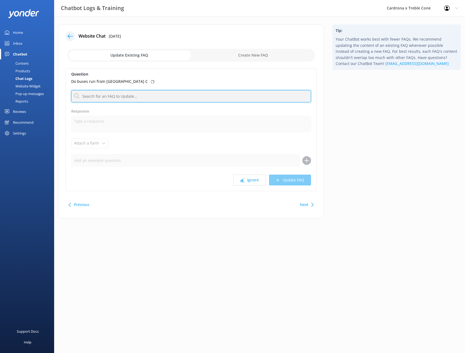
click at [117, 95] on input "text" at bounding box center [191, 96] width 240 height 12
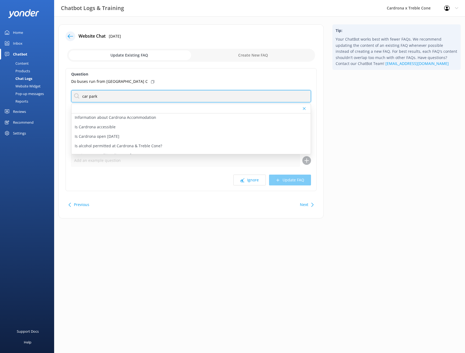
scroll to position [352, 0]
type input "c"
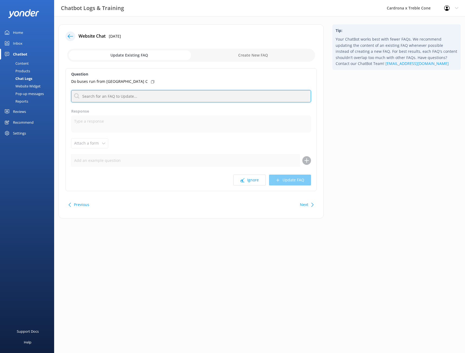
scroll to position [0, 0]
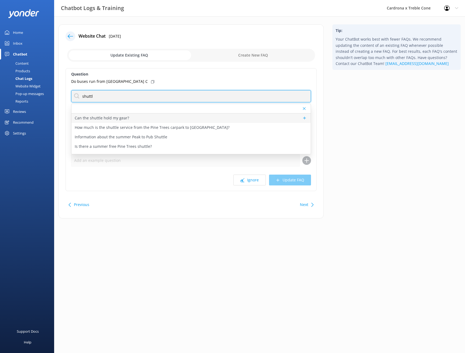
type input "shuttle"
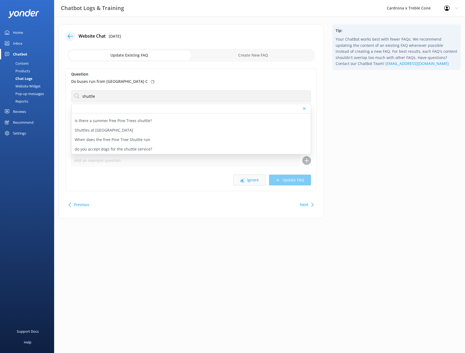
click at [252, 180] on button "Ignore" at bounding box center [249, 179] width 32 height 11
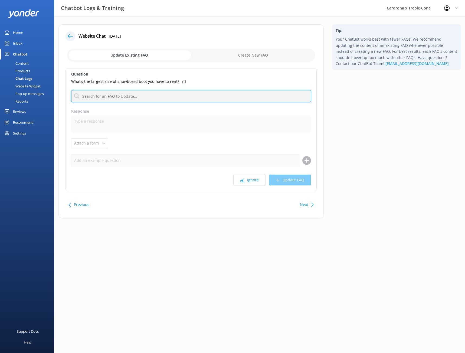
click at [125, 96] on input "text" at bounding box center [191, 96] width 240 height 12
click at [18, 53] on div "Chatbot" at bounding box center [20, 54] width 14 height 11
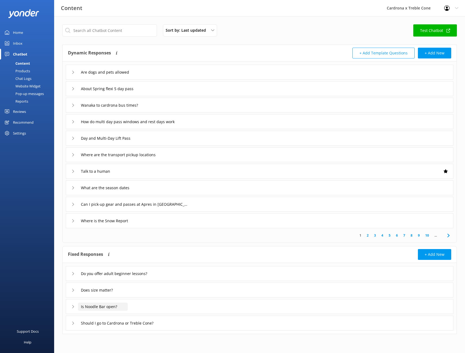
click at [105, 308] on input "Is Noodle Bar open?" at bounding box center [103, 306] width 50 height 8
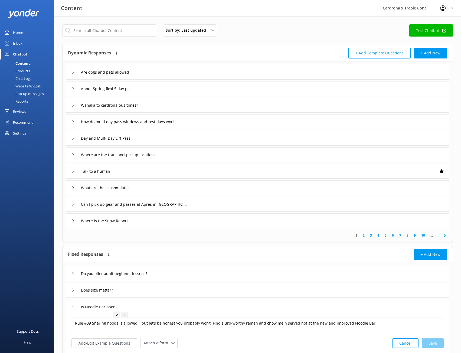
click at [19, 33] on div "Home" at bounding box center [18, 32] width 10 height 11
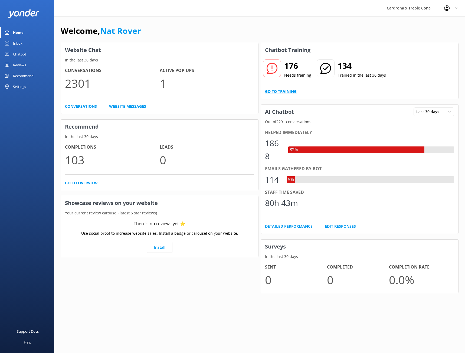
click at [284, 91] on link "Go to Training" at bounding box center [281, 91] width 32 height 6
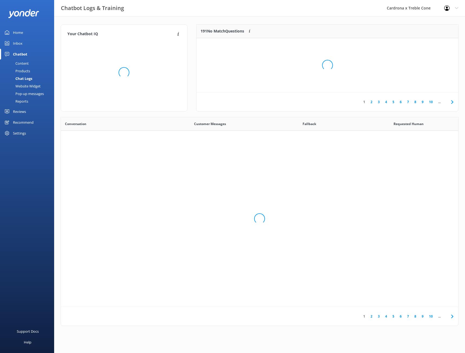
scroll to position [186, 393]
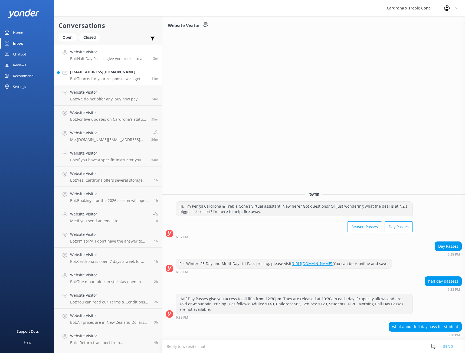
click at [108, 78] on p "Bot: Thanks for your response, we'll get back to you as soon as we can during o…" at bounding box center [108, 78] width 77 height 5
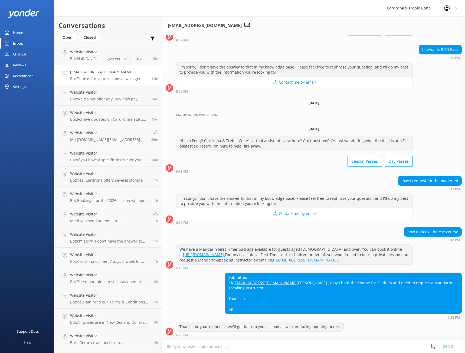
scroll to position [66, 0]
click at [245, 343] on textarea at bounding box center [313, 345] width 302 height 13
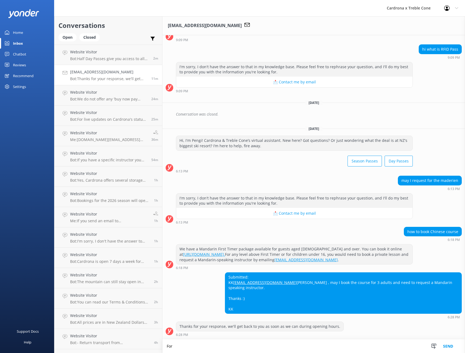
scroll to position [66, 0]
type textarea "F"
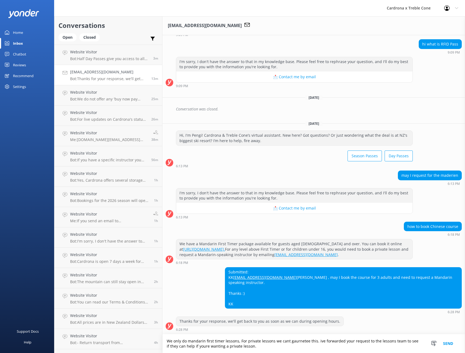
click at [200, 346] on textarea "We only do mandarin first timer lessons, For private lessons we cant gaurnetee …" at bounding box center [313, 343] width 302 height 19
click at [295, 341] on textarea "We only do mandarin first timer lessons, For private lessons we cant gaurnetee …" at bounding box center [313, 343] width 302 height 19
click at [305, 341] on textarea "We only do mandarin first timer lessons, For private lessons we cant gaurnetee …" at bounding box center [313, 343] width 302 height 19
click at [316, 341] on textarea "We only do mandarin first timer lessons, For private lessons we cant garauntee …" at bounding box center [313, 343] width 302 height 19
click at [298, 340] on textarea "We only do mandarin first timer lessons, For private lessons we cant garauntee …" at bounding box center [313, 343] width 302 height 19
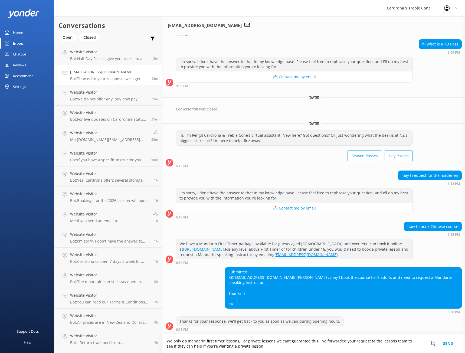
click at [258, 345] on textarea "We only do mandarin first timer lessons, For private lessons we cant guarantee …" at bounding box center [313, 343] width 302 height 19
type textarea "We only do mandarin first timer lessons, For private lessons we cant guarantee …"
click at [448, 342] on button "Send" at bounding box center [448, 343] width 20 height 19
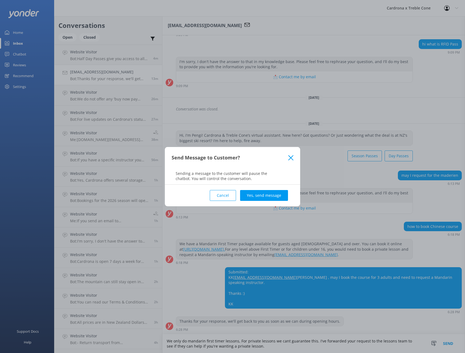
click at [261, 194] on button "Yes, send message" at bounding box center [264, 195] width 48 height 11
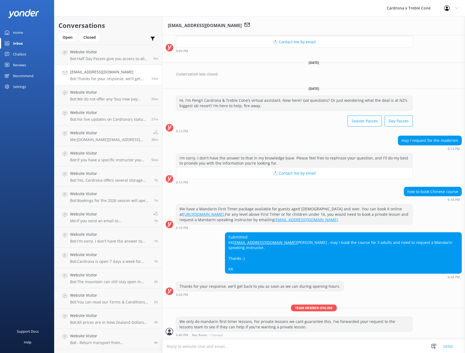
scroll to position [106, 0]
click at [18, 32] on div "Home" at bounding box center [18, 32] width 10 height 11
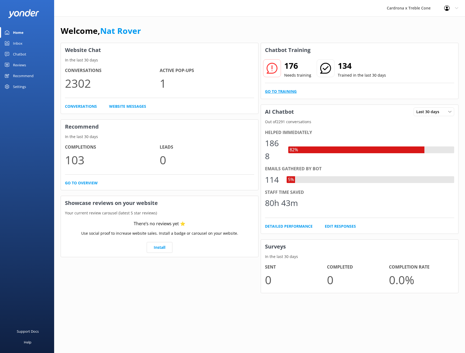
click at [284, 91] on link "Go to Training" at bounding box center [281, 91] width 32 height 6
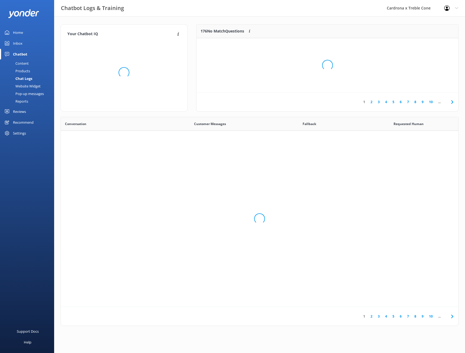
scroll to position [186, 393]
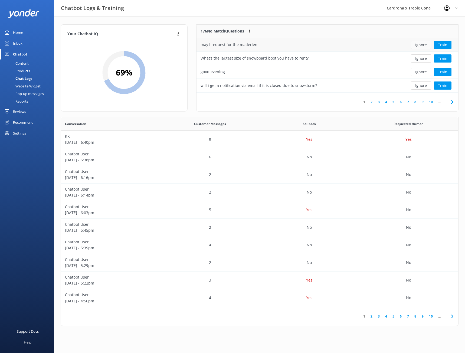
click at [420, 45] on button "Ignore" at bounding box center [420, 45] width 20 height 8
click at [419, 60] on button "Ignore" at bounding box center [420, 58] width 20 height 8
click at [421, 85] on button "Ignore" at bounding box center [420, 85] width 20 height 8
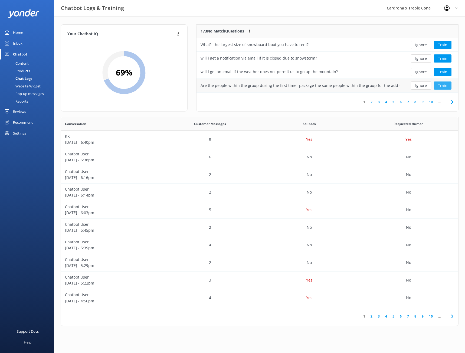
click at [438, 85] on button "Train" at bounding box center [442, 85] width 18 height 8
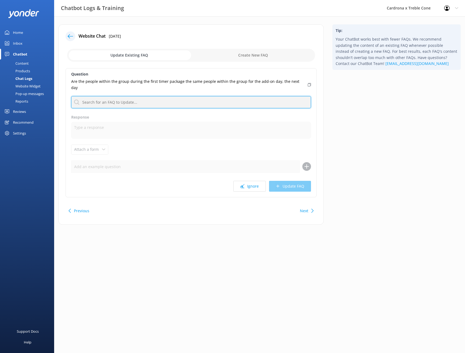
click at [124, 97] on input "text" at bounding box center [191, 102] width 240 height 12
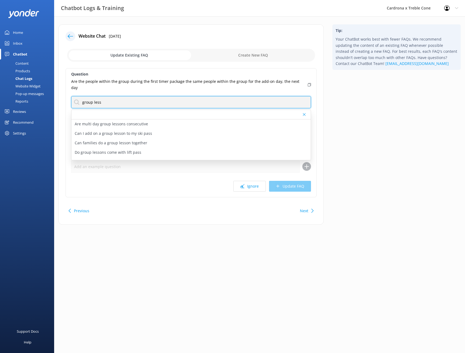
type input "group less"
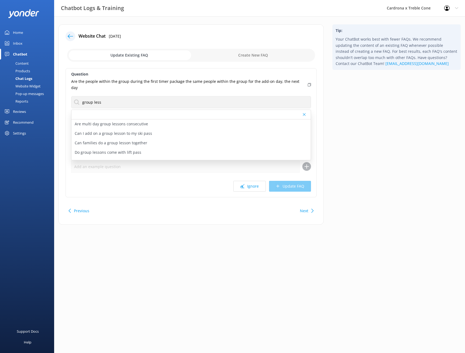
click at [210, 181] on div "Ignore Update FAQ" at bounding box center [191, 186] width 240 height 11
click at [304, 113] on icon at bounding box center [304, 114] width 3 height 3
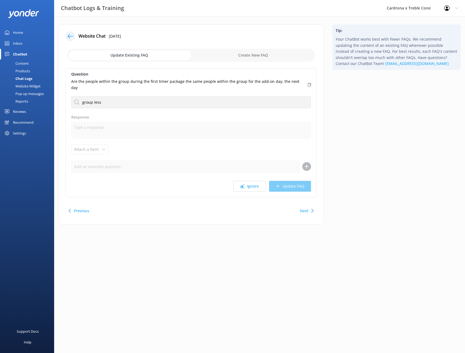
click at [231, 53] on input "checkbox" at bounding box center [191, 55] width 248 height 13
checkbox input "true"
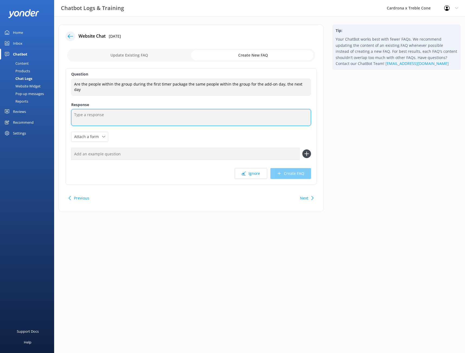
click at [106, 116] on textarea at bounding box center [191, 117] width 240 height 17
type textarea "Group lessons vary day to day, Chances are the the groups will change day to da…"
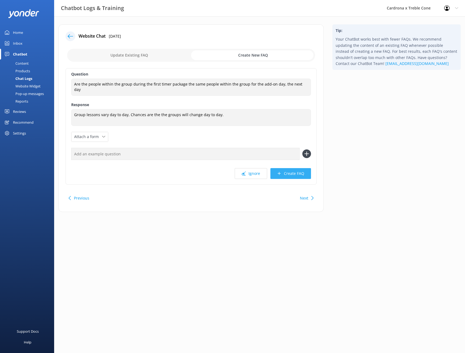
click at [281, 174] on button "Create FAQ" at bounding box center [290, 173] width 41 height 11
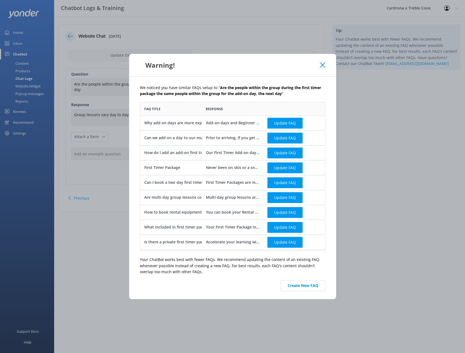
scroll to position [145, 181]
click at [285, 125] on button "Update FAQ" at bounding box center [284, 123] width 35 height 11
checkbox input "false"
type textarea "Add-on days and Beginner lessons+ are slightly higher priced compared to the Fi…"
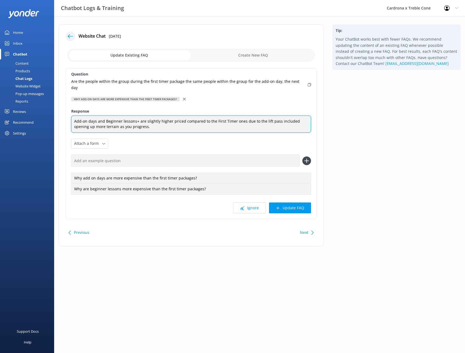
click at [147, 123] on textarea "Add-on days and Beginner lessons+ are slightly higher priced compared to the Fi…" at bounding box center [191, 123] width 240 height 17
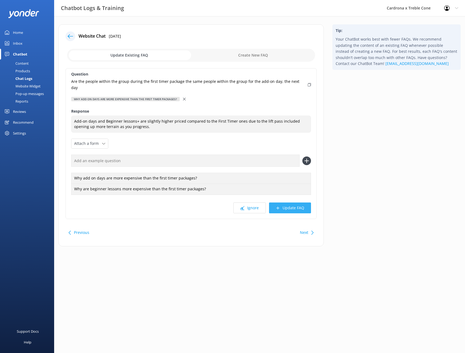
click at [286, 202] on button "Update FAQ" at bounding box center [290, 207] width 42 height 11
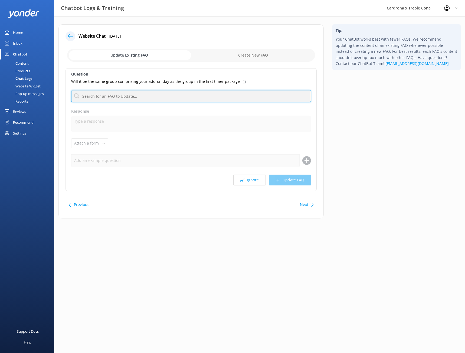
click at [164, 100] on input "text" at bounding box center [191, 96] width 240 height 12
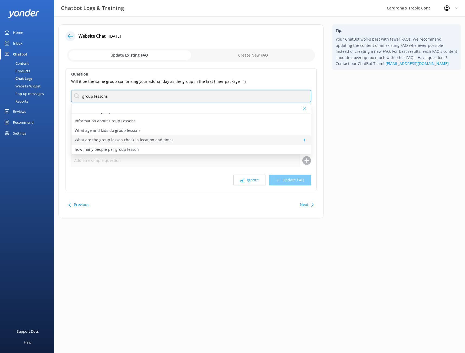
scroll to position [92, 0]
type input "group lessons"
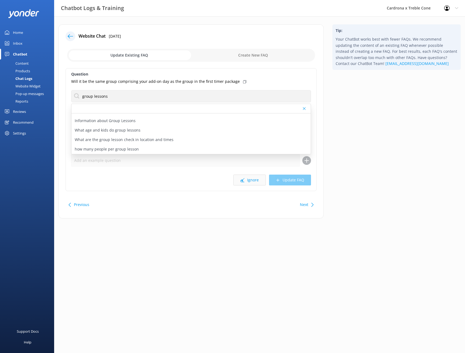
click at [251, 180] on button "Ignore" at bounding box center [249, 179] width 32 height 11
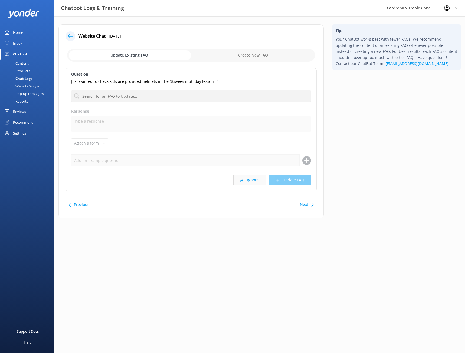
click at [250, 177] on button "Ignore" at bounding box center [249, 179] width 32 height 11
click at [257, 180] on button "Ignore" at bounding box center [249, 179] width 32 height 11
click at [254, 180] on button "Ignore" at bounding box center [249, 179] width 32 height 11
click at [252, 181] on button "Ignore" at bounding box center [249, 179] width 32 height 11
click at [253, 180] on button "Ignore" at bounding box center [249, 179] width 32 height 11
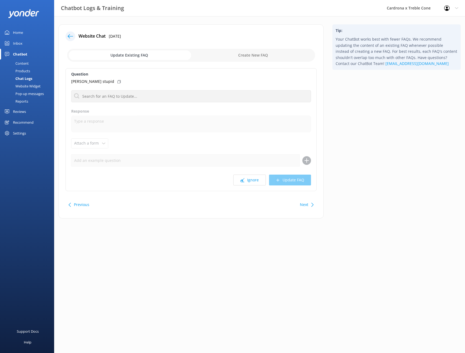
click at [253, 180] on button "Ignore" at bounding box center [249, 179] width 32 height 11
click at [19, 32] on div "Home" at bounding box center [18, 32] width 10 height 11
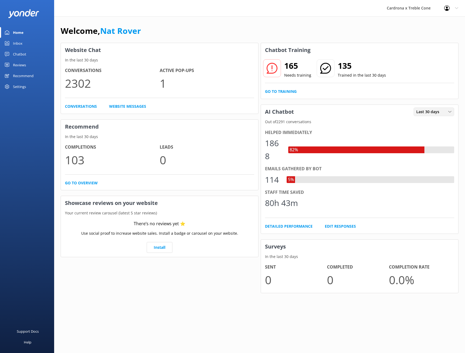
click at [433, 114] on span "Last 30 days" at bounding box center [429, 112] width 26 height 6
click at [431, 122] on div "Last 7 days" at bounding box center [424, 122] width 17 height 5
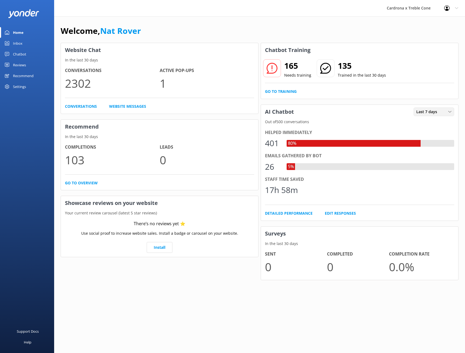
click at [434, 110] on span "Last 7 days" at bounding box center [428, 112] width 24 height 6
click at [427, 133] on div "Last 30 days" at bounding box center [425, 133] width 19 height 5
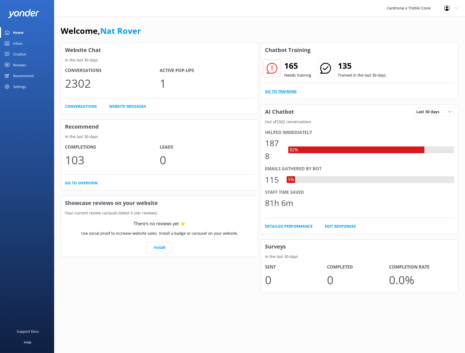
click at [283, 93] on link "Go to Training" at bounding box center [281, 91] width 32 height 6
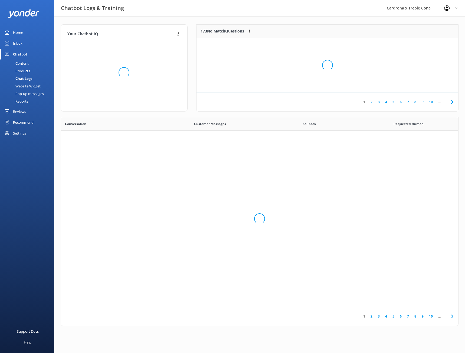
scroll to position [186, 393]
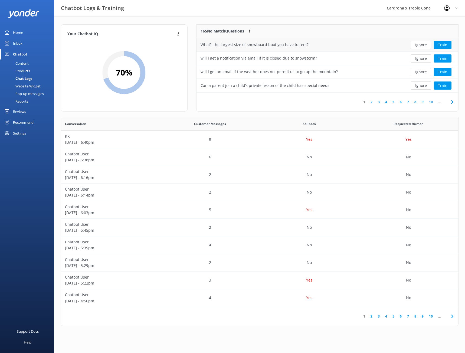
click at [418, 44] on button "Ignore" at bounding box center [420, 45] width 20 height 8
click at [425, 47] on button "Ignore" at bounding box center [420, 45] width 20 height 8
click at [440, 44] on button "Train" at bounding box center [442, 45] width 18 height 8
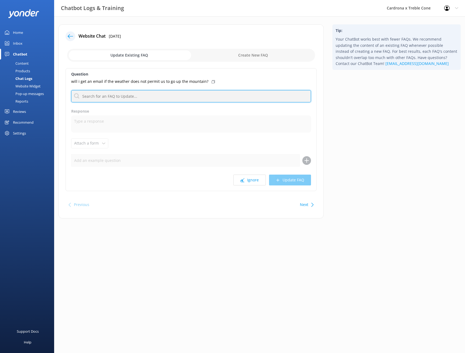
click at [106, 97] on input "text" at bounding box center [191, 96] width 240 height 12
click at [95, 97] on input "text" at bounding box center [191, 96] width 240 height 12
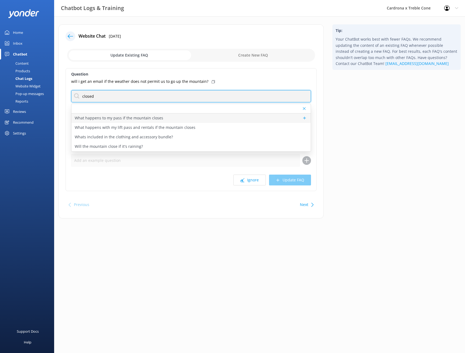
type input "closed"
click at [146, 120] on p "What happens to my pass if the mountain closes" at bounding box center [119, 118] width 88 height 6
type textarea "• If you have a single-day pass and can come another day, the team will help yo…"
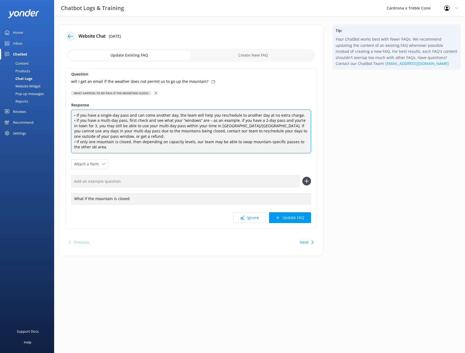
click at [109, 147] on textarea "• If you have a single-day pass and can come another day, the team will help yo…" at bounding box center [191, 132] width 240 height 44
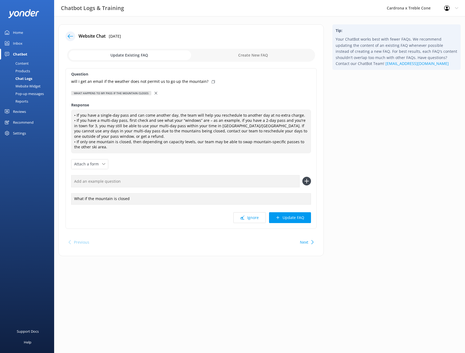
click at [154, 94] on use at bounding box center [155, 93] width 3 height 3
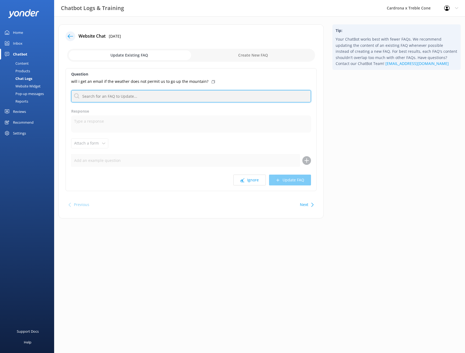
click at [115, 97] on input "text" at bounding box center [191, 96] width 240 height 12
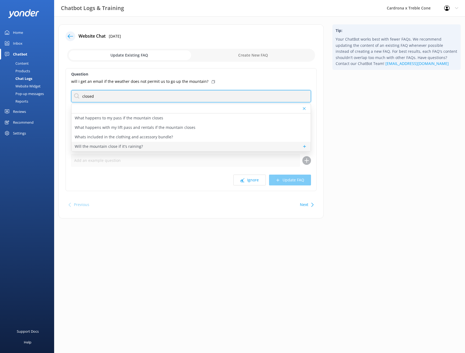
type input "closed"
click at [113, 148] on p "Will the mountain close if it's raining?" at bounding box center [109, 146] width 68 height 6
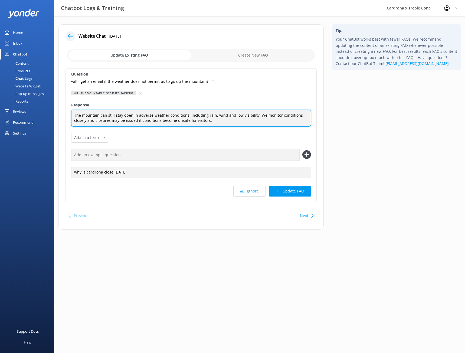
click at [203, 123] on textarea "The mountain can still stay open in adverse weather conditions, including rain,…" at bounding box center [191, 118] width 240 height 17
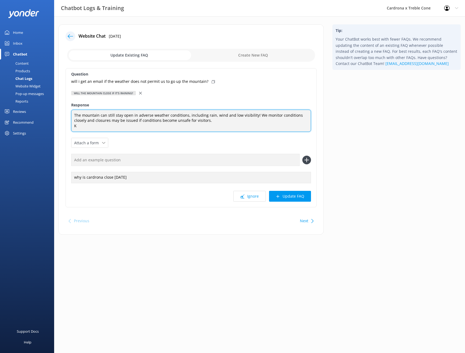
scroll to position [0, 0]
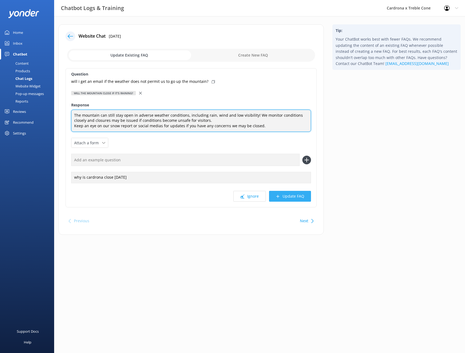
type textarea "The mountain can still stay open in adverse weather conditions, including rain,…"
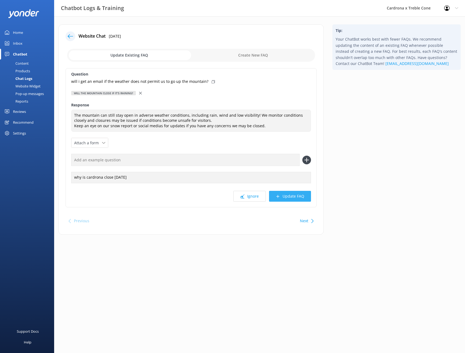
click at [290, 196] on button "Update FAQ" at bounding box center [290, 196] width 42 height 11
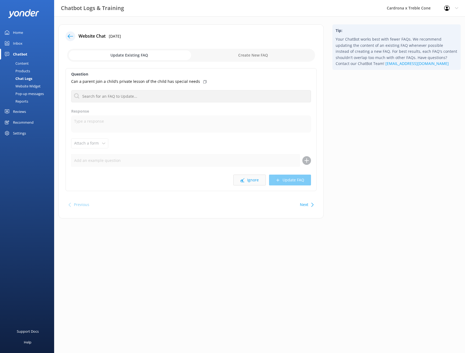
click at [251, 180] on button "Ignore" at bounding box center [249, 179] width 32 height 11
click at [251, 181] on button "Ignore" at bounding box center [249, 179] width 32 height 11
drag, startPoint x: 252, startPoint y: 180, endPoint x: 267, endPoint y: 169, distance: 19.3
click at [258, 179] on button "Ignore" at bounding box center [249, 179] width 32 height 11
click at [256, 180] on button "Ignore" at bounding box center [249, 179] width 32 height 11
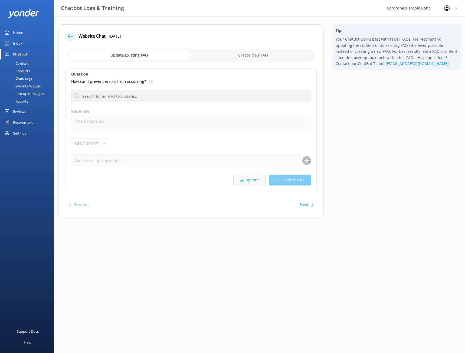
click at [253, 181] on button "Ignore" at bounding box center [249, 179] width 32 height 11
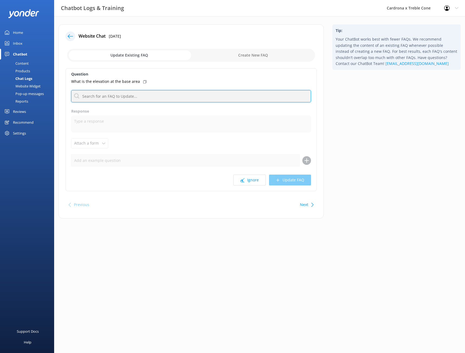
click at [121, 97] on input "text" at bounding box center [191, 96] width 240 height 12
type input "e"
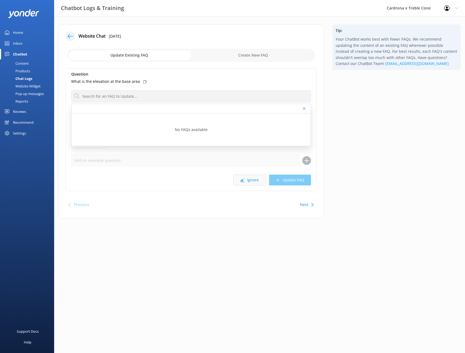
click at [251, 181] on button "Ignore" at bounding box center [249, 179] width 32 height 11
click at [251, 178] on button "Ignore" at bounding box center [249, 179] width 32 height 11
click at [253, 178] on button "Ignore" at bounding box center [249, 179] width 32 height 11
click at [253, 179] on button "Ignore" at bounding box center [249, 179] width 32 height 11
click at [252, 177] on button "Ignore" at bounding box center [249, 179] width 32 height 11
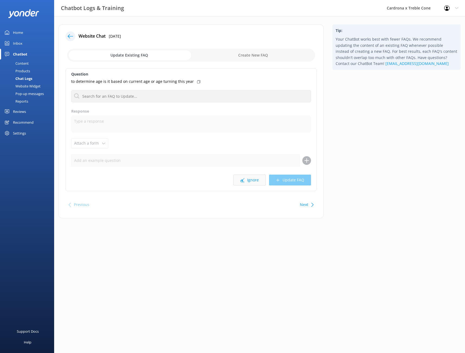
click at [252, 181] on button "Ignore" at bounding box center [249, 179] width 32 height 11
click at [303, 204] on button "Next" at bounding box center [304, 204] width 8 height 11
click at [77, 203] on button "Previous" at bounding box center [81, 204] width 15 height 11
click at [249, 177] on button "Ignore" at bounding box center [249, 179] width 32 height 11
click at [253, 182] on button "Ignore" at bounding box center [249, 179] width 32 height 11
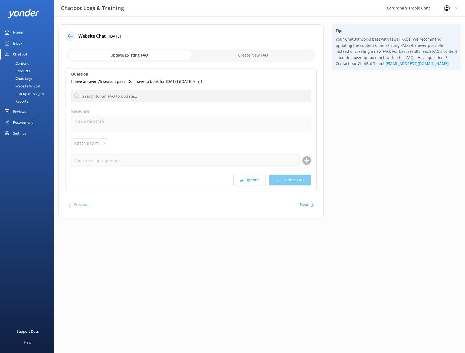
click at [253, 181] on button "Ignore" at bounding box center [249, 179] width 32 height 11
click at [251, 182] on button "Ignore" at bounding box center [249, 179] width 32 height 11
click at [253, 182] on button "Ignore" at bounding box center [249, 179] width 32 height 11
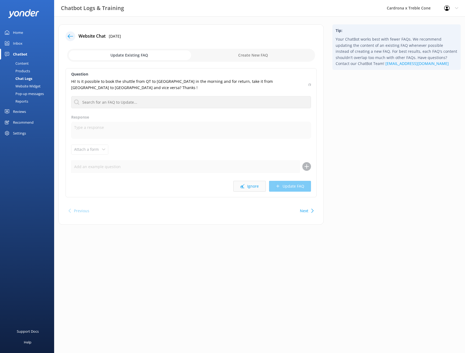
click at [253, 185] on button "Ignore" at bounding box center [249, 186] width 32 height 11
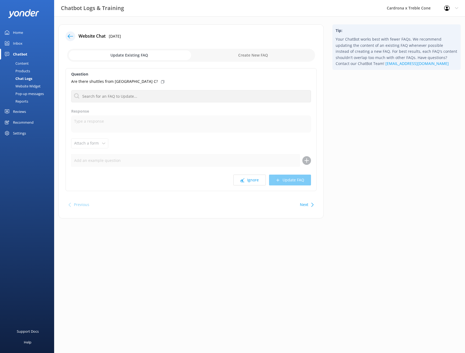
click at [253, 186] on div "Question Are there shuttles from [GEOGRAPHIC_DATA] C? No FAQs available Respons…" at bounding box center [190, 129] width 251 height 123
click at [253, 181] on button "Ignore" at bounding box center [249, 179] width 32 height 11
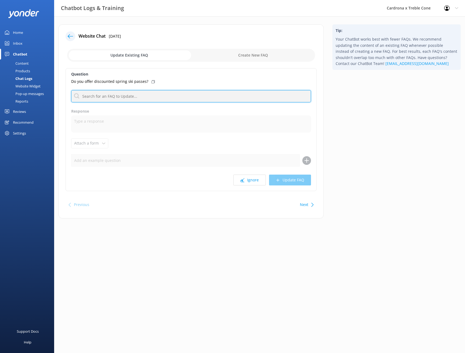
click at [157, 98] on input "text" at bounding box center [191, 96] width 240 height 12
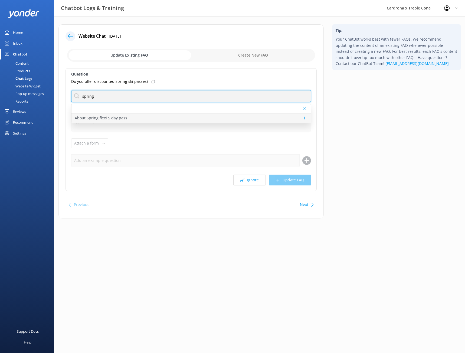
type input "spring"
click at [119, 118] on p "About Spring flexi 5 day pass" at bounding box center [101, 118] width 52 height 6
type textarea "Spring Flexi 5 Day Passes or Spring Season passes are not available for Winter …"
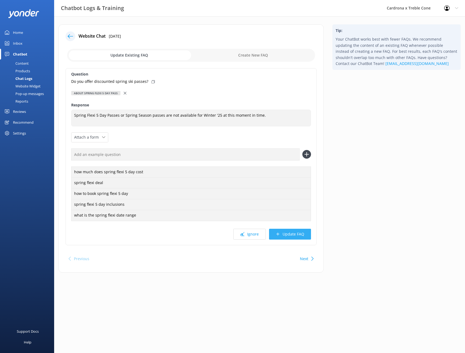
click at [294, 232] on button "Update FAQ" at bounding box center [290, 233] width 42 height 11
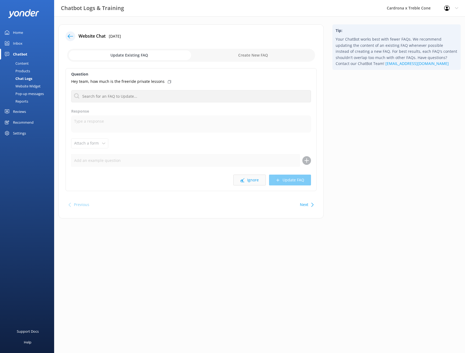
click at [255, 182] on button "Ignore" at bounding box center [249, 179] width 32 height 11
click at [251, 179] on button "Ignore" at bounding box center [249, 179] width 32 height 11
click at [133, 98] on input "text" at bounding box center [191, 96] width 240 height 12
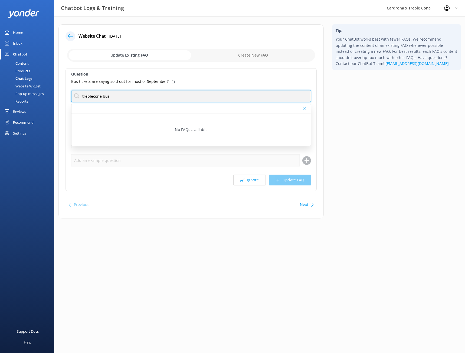
drag, startPoint x: 113, startPoint y: 96, endPoint x: 66, endPoint y: 96, distance: 47.1
click at [66, 96] on div "Question Bus tickets are sayng sold out for most of September? treblecone bus N…" at bounding box center [190, 129] width 251 height 123
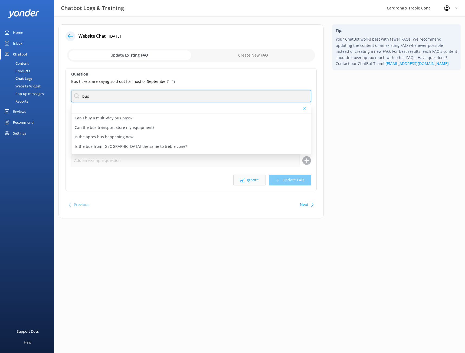
type input "bus"
click at [254, 180] on button "Ignore" at bounding box center [249, 179] width 32 height 11
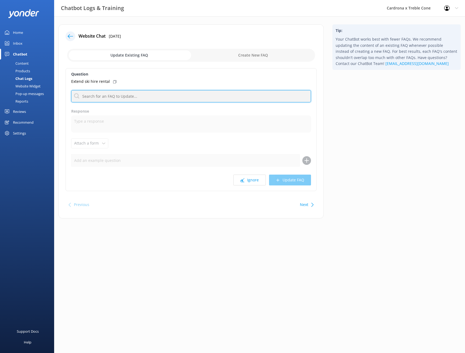
click at [108, 96] on input "text" at bounding box center [191, 96] width 240 height 12
click at [248, 178] on button "Ignore" at bounding box center [249, 179] width 32 height 11
click at [124, 94] on input "text" at bounding box center [191, 96] width 240 height 12
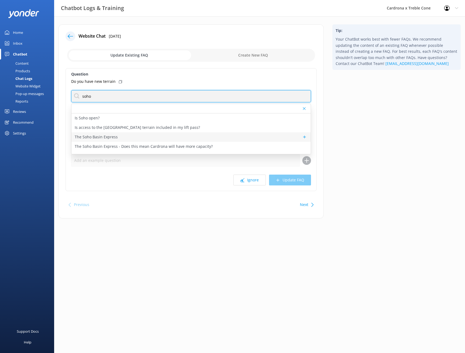
type input "soho"
click at [122, 138] on div "The Soho Basin Express" at bounding box center [190, 136] width 239 height 9
type textarea "In [DATE], we’ll be skiing and snowboarding in [GEOGRAPHIC_DATA]! A brand-new 6…"
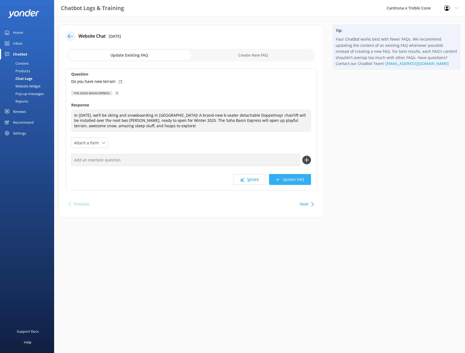
click at [284, 179] on button "Update FAQ" at bounding box center [290, 179] width 42 height 11
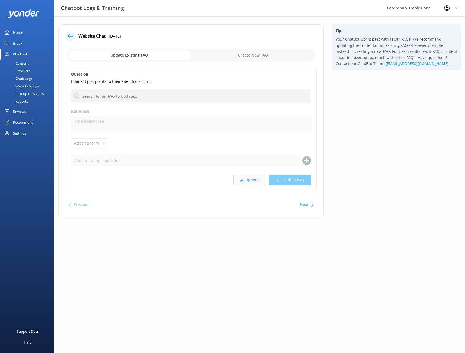
click at [251, 179] on button "Ignore" at bounding box center [249, 179] width 32 height 11
click at [252, 179] on button "Ignore" at bounding box center [249, 179] width 32 height 11
click at [251, 179] on button "Ignore" at bounding box center [249, 179] width 32 height 11
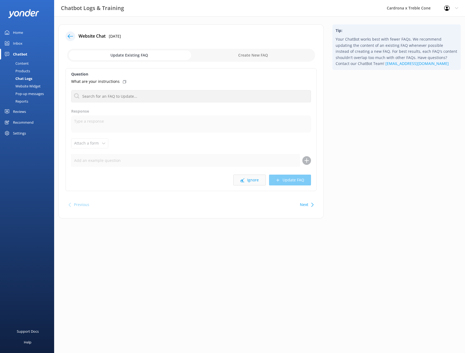
click at [250, 179] on button "Ignore" at bounding box center [249, 179] width 32 height 11
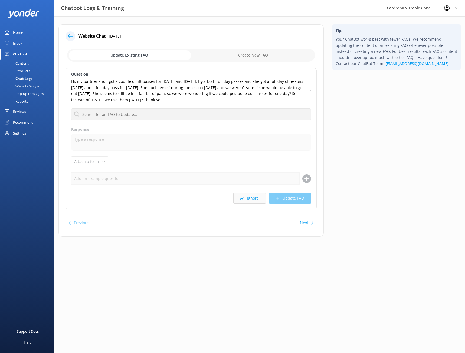
click at [252, 200] on button "Ignore" at bounding box center [249, 198] width 32 height 11
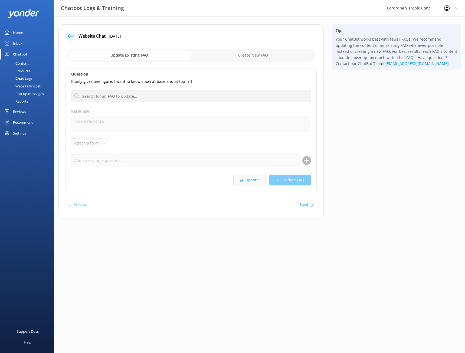
click at [255, 180] on button "Ignore" at bounding box center [249, 179] width 32 height 11
click at [256, 181] on button "Ignore" at bounding box center [249, 179] width 32 height 11
click at [21, 52] on div "Chatbot" at bounding box center [20, 54] width 14 height 11
